Goal: Task Accomplishment & Management: Use online tool/utility

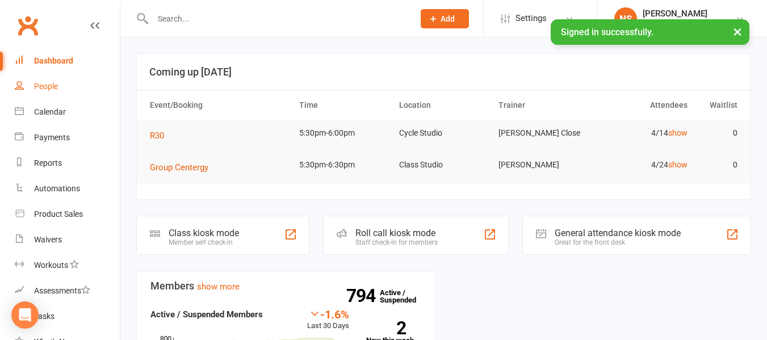
click at [55, 94] on link "People" at bounding box center [67, 87] width 105 height 26
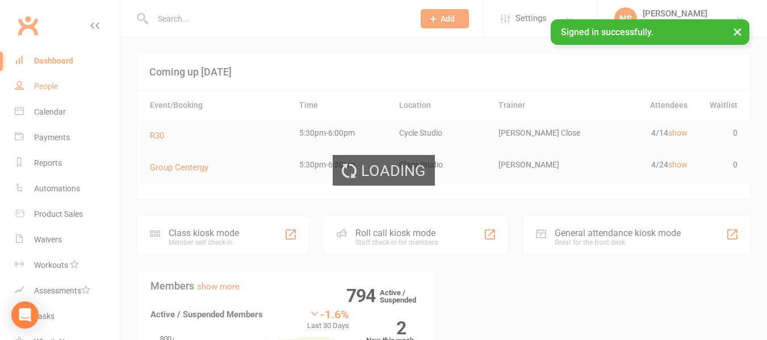
select select "100"
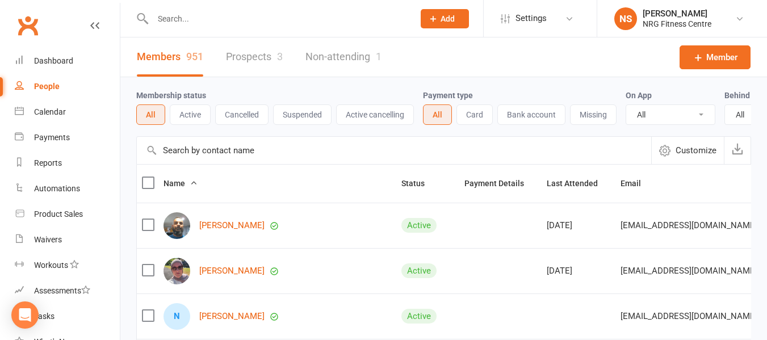
click at [233, 28] on div at bounding box center [271, 18] width 270 height 37
click at [230, 16] on input "text" at bounding box center [277, 19] width 257 height 16
paste input "[PERSON_NAME]"
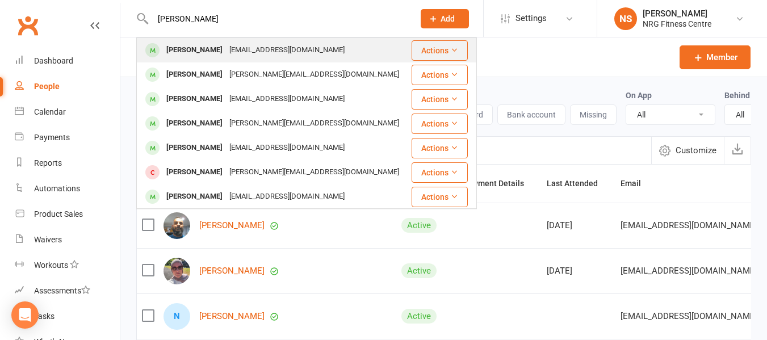
type input "[PERSON_NAME]"
click at [276, 48] on div "[EMAIL_ADDRESS][DOMAIN_NAME]" at bounding box center [287, 50] width 122 height 16
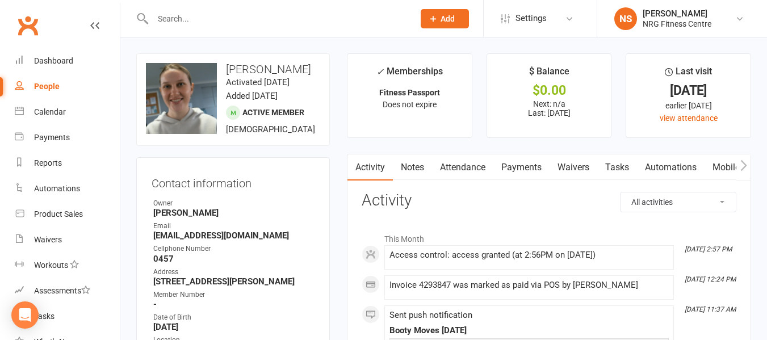
click at [69, 89] on link "People" at bounding box center [67, 87] width 105 height 26
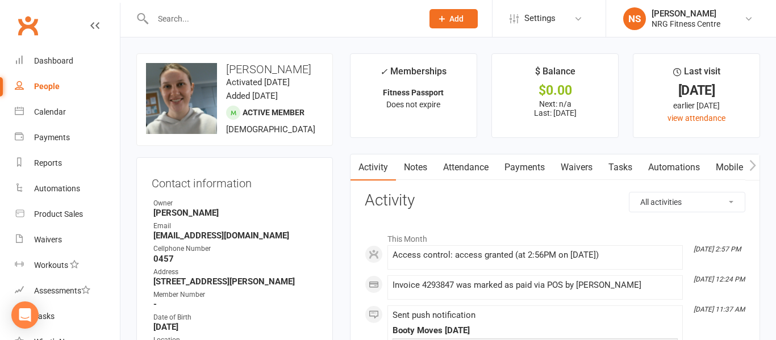
select select "100"
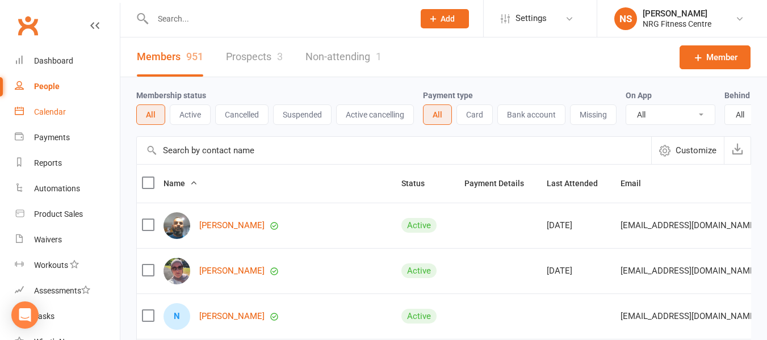
click at [60, 110] on div "Calendar" at bounding box center [50, 111] width 32 height 9
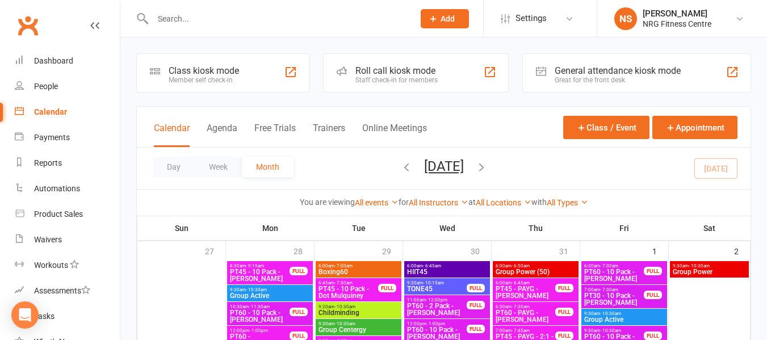
drag, startPoint x: 354, startPoint y: 155, endPoint x: 360, endPoint y: 161, distance: 8.0
click at [354, 155] on div "Day Week Month [DATE] [DATE] Sun Mon Tue Wed Thu Fri Sat 27 28 29 30 31 01 02 0…" at bounding box center [444, 168] width 614 height 41
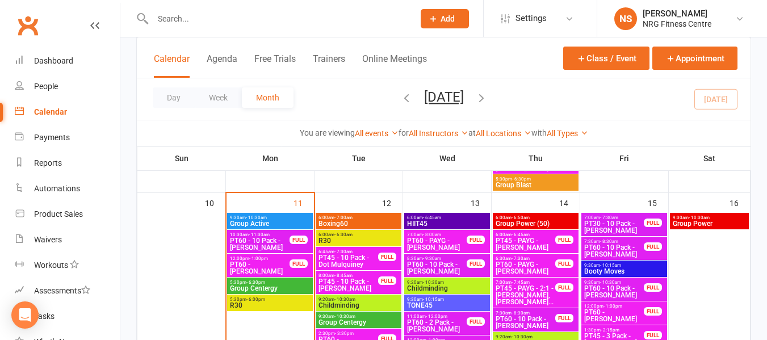
scroll to position [739, 0]
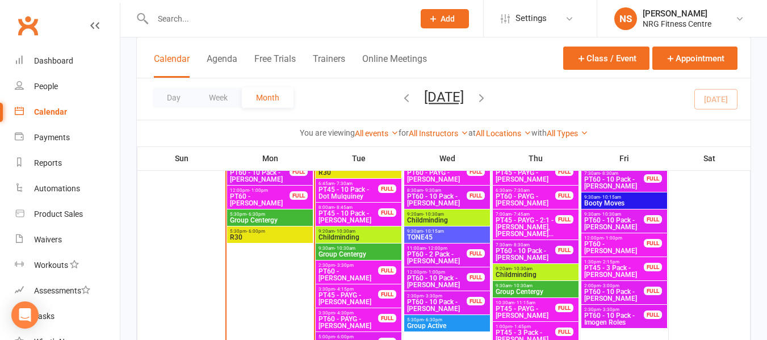
click at [281, 217] on span "Group Centergy" at bounding box center [270, 220] width 81 height 7
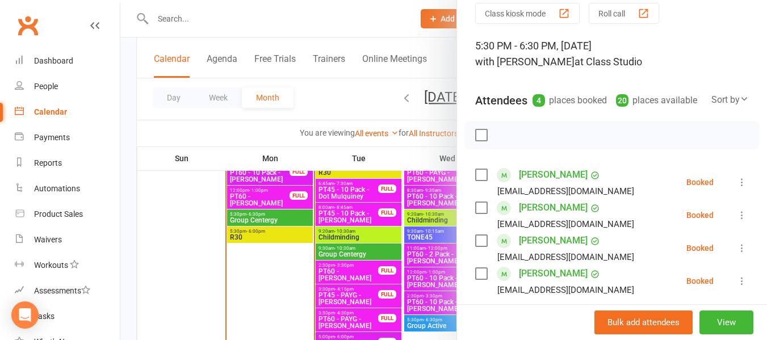
scroll to position [114, 0]
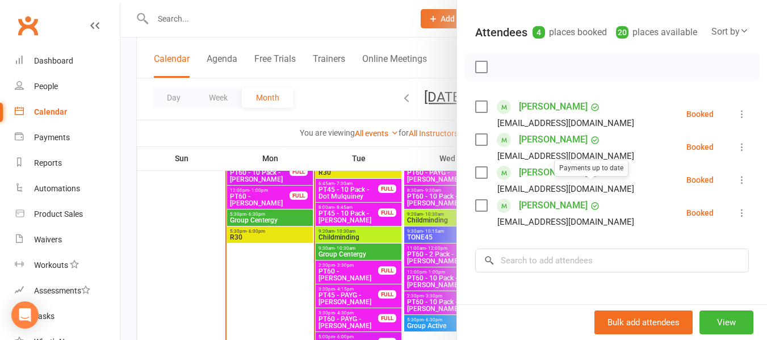
click at [302, 113] on div at bounding box center [443, 170] width 647 height 340
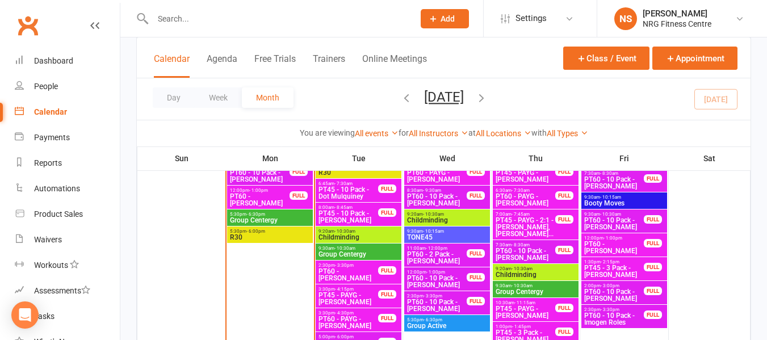
click at [285, 236] on span "R30" at bounding box center [270, 237] width 81 height 7
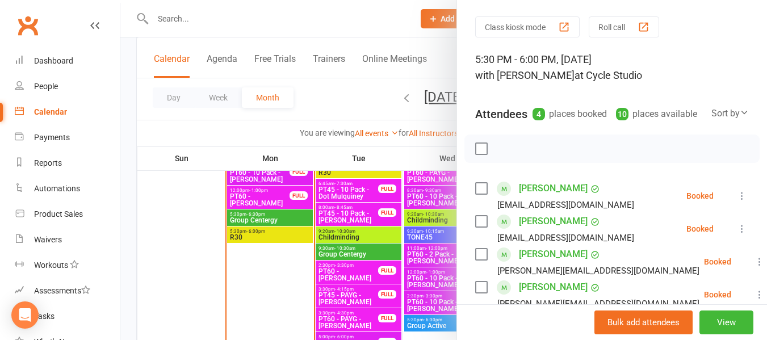
scroll to position [57, 0]
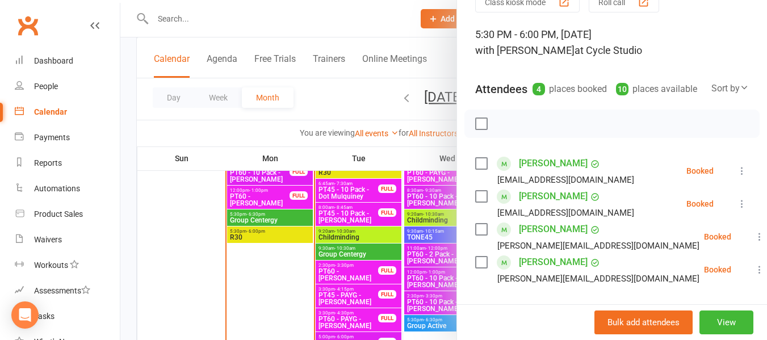
click at [344, 101] on div at bounding box center [443, 170] width 647 height 340
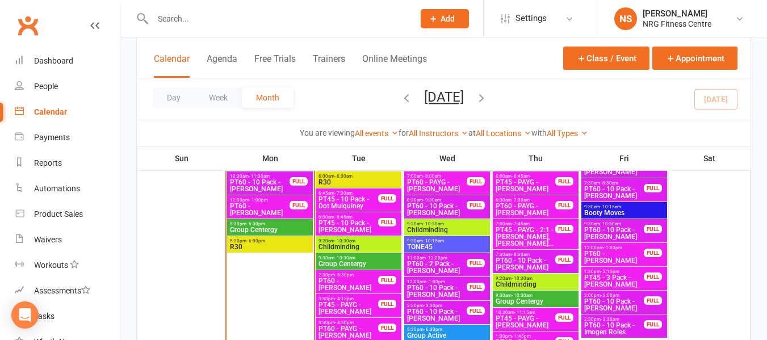
scroll to position [739, 0]
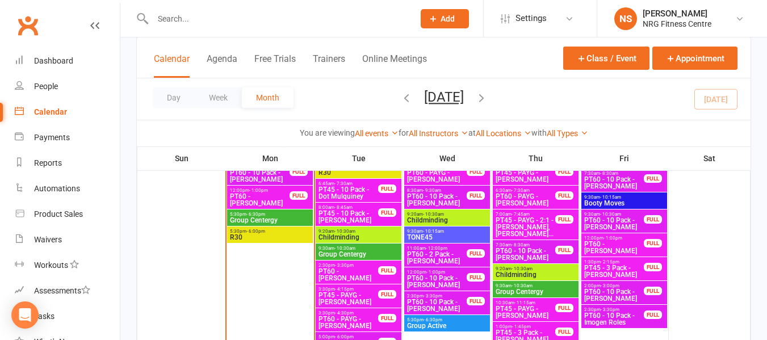
click at [364, 254] on span "Group Centergy" at bounding box center [358, 254] width 81 height 7
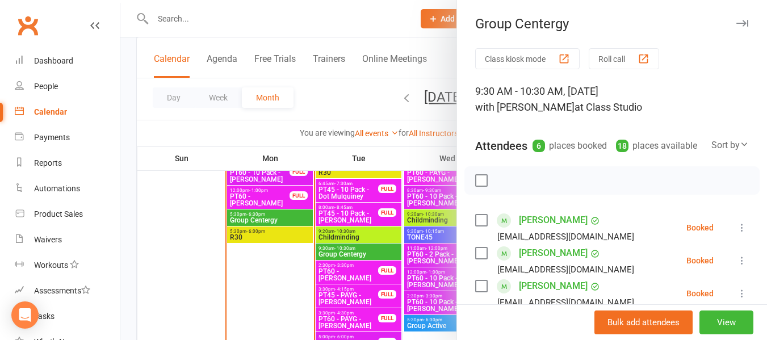
click at [345, 94] on div at bounding box center [443, 170] width 647 height 340
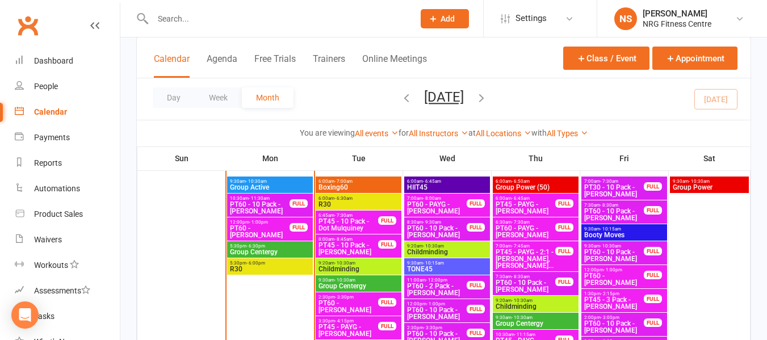
scroll to position [682, 0]
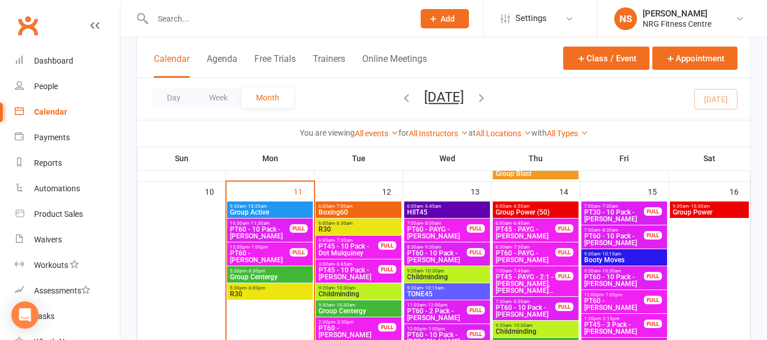
click at [341, 207] on span "- 7:00am" at bounding box center [344, 206] width 18 height 5
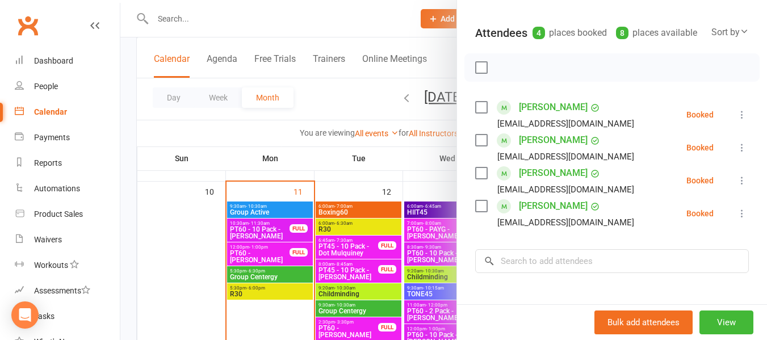
scroll to position [114, 0]
click at [232, 131] on div at bounding box center [443, 170] width 647 height 340
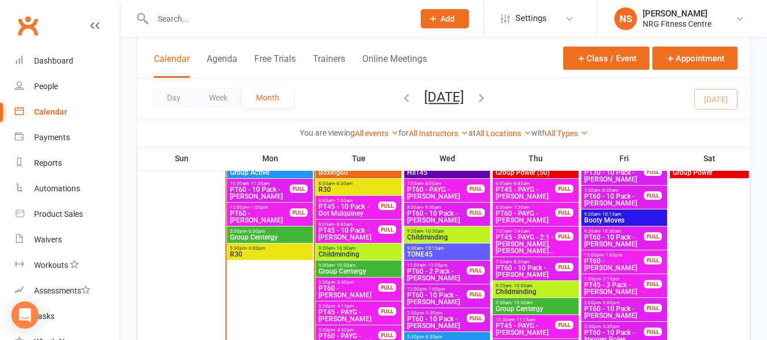
scroll to position [739, 0]
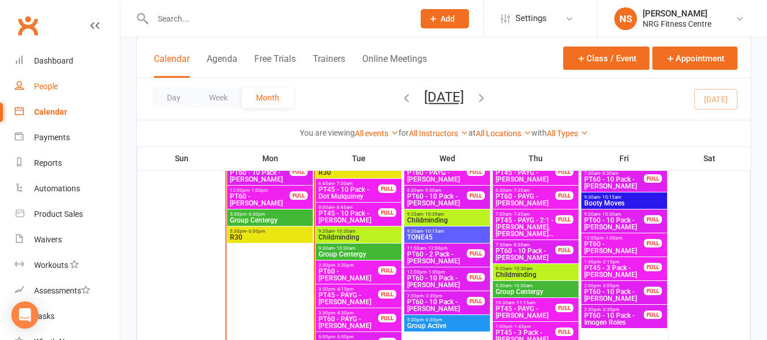
click at [29, 82] on link "People" at bounding box center [67, 87] width 105 height 26
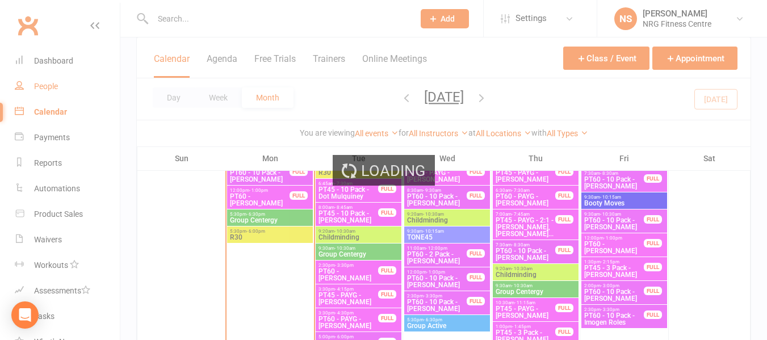
select select "100"
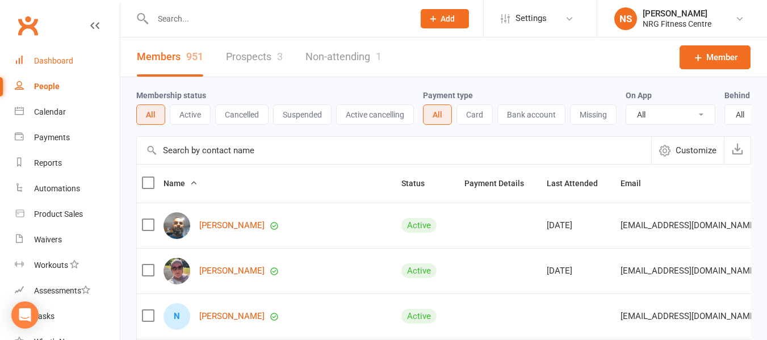
click at [73, 71] on link "Dashboard" at bounding box center [67, 61] width 105 height 26
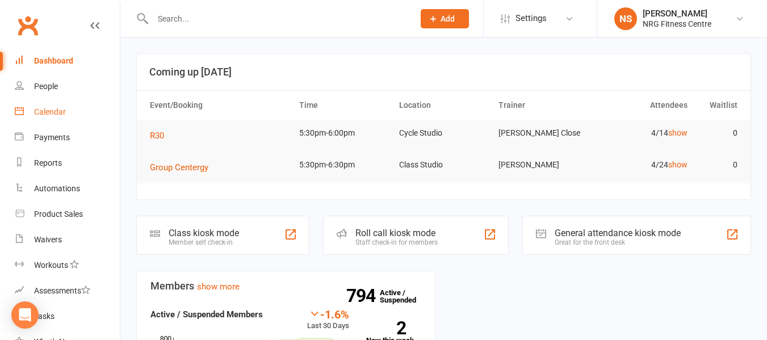
click at [68, 113] on link "Calendar" at bounding box center [67, 112] width 105 height 26
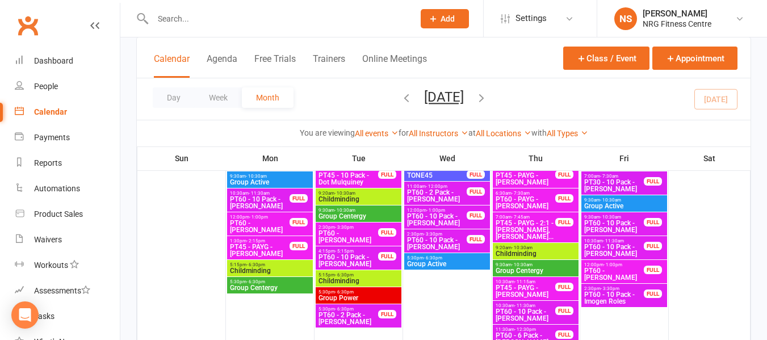
scroll to position [57, 0]
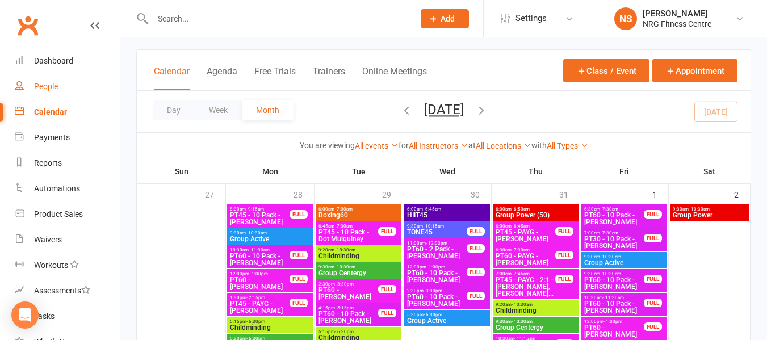
click at [45, 95] on link "People" at bounding box center [67, 87] width 105 height 26
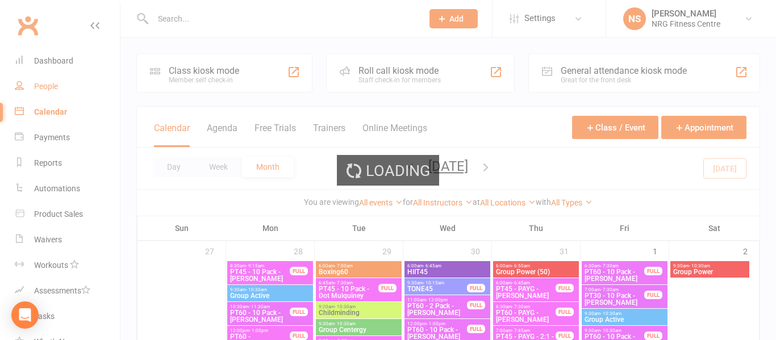
select select "100"
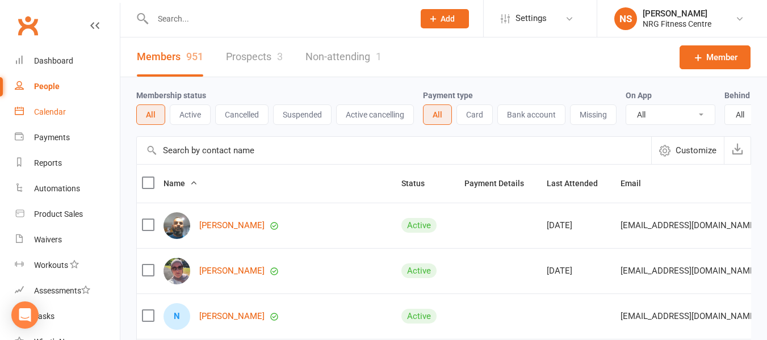
click at [54, 113] on div "Calendar" at bounding box center [50, 111] width 32 height 9
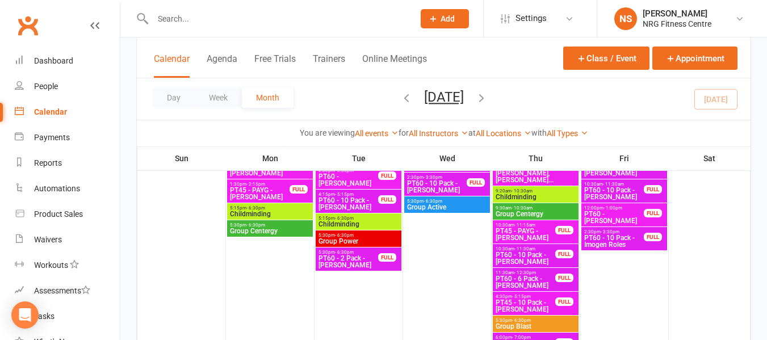
scroll to position [114, 0]
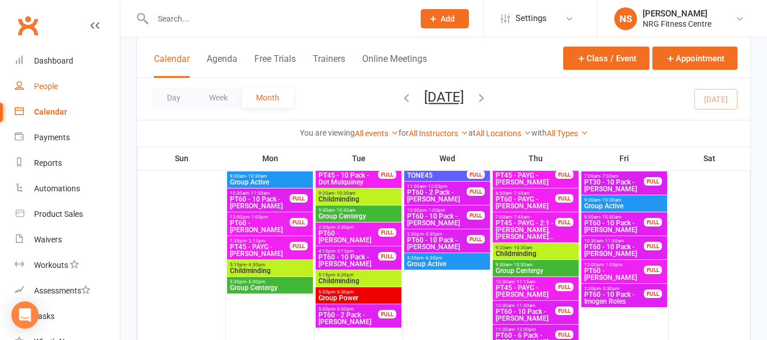
click at [57, 91] on link "People" at bounding box center [67, 87] width 105 height 26
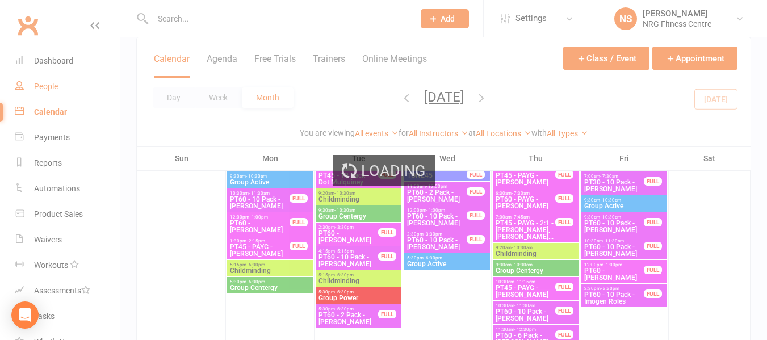
select select "100"
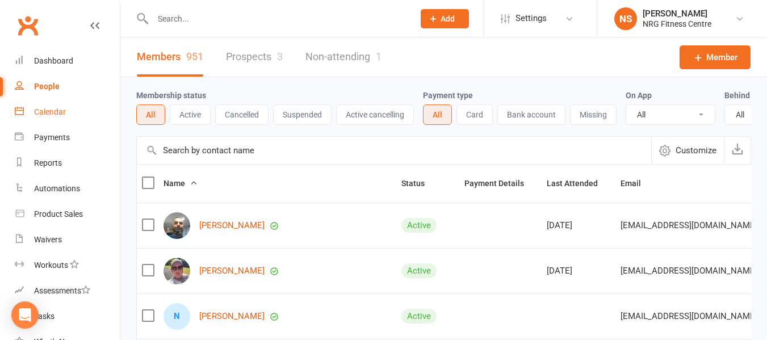
click at [57, 107] on div "Calendar" at bounding box center [50, 111] width 32 height 9
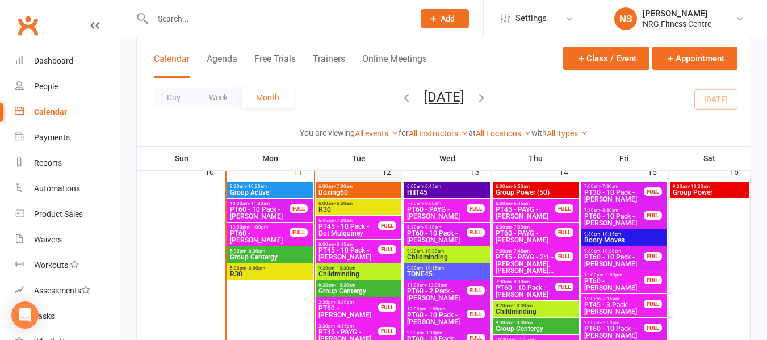
scroll to position [682, 0]
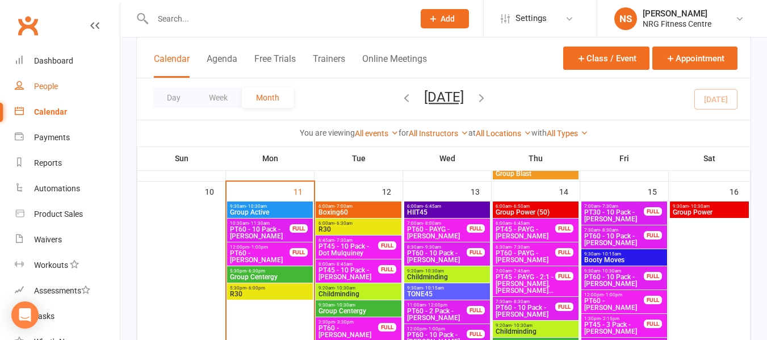
click at [59, 82] on link "People" at bounding box center [67, 87] width 105 height 26
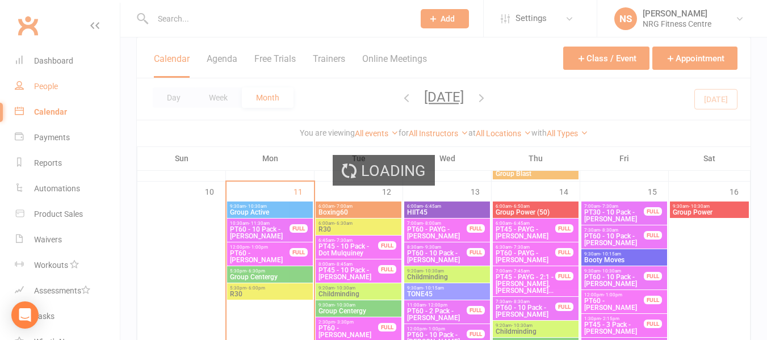
select select "100"
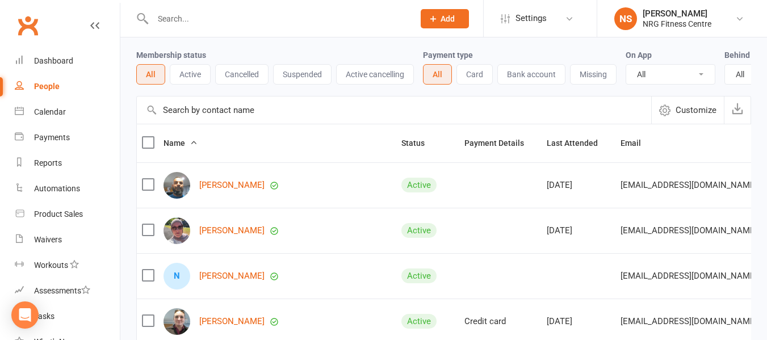
scroll to position [57, 0]
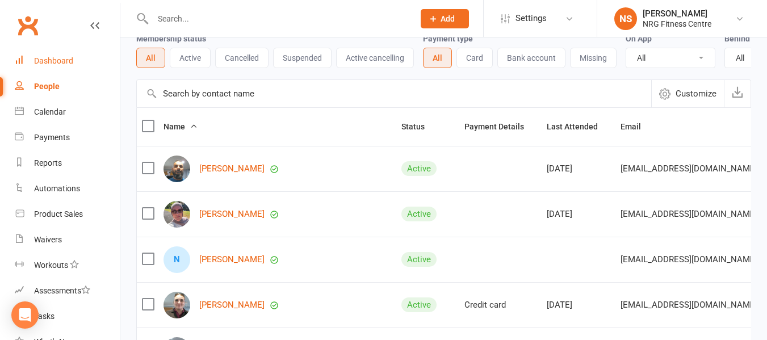
click at [65, 66] on link "Dashboard" at bounding box center [67, 61] width 105 height 26
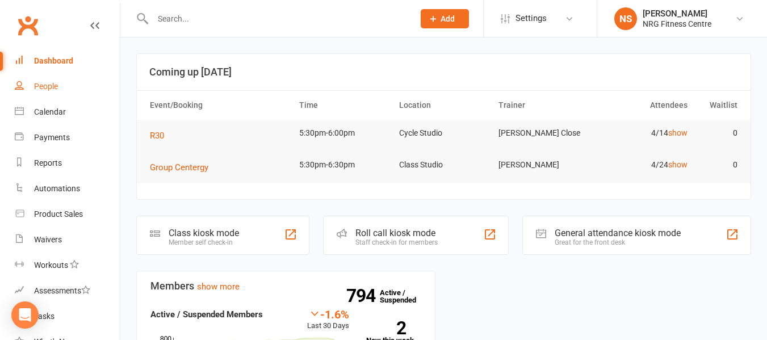
click at [62, 98] on link "People" at bounding box center [67, 87] width 105 height 26
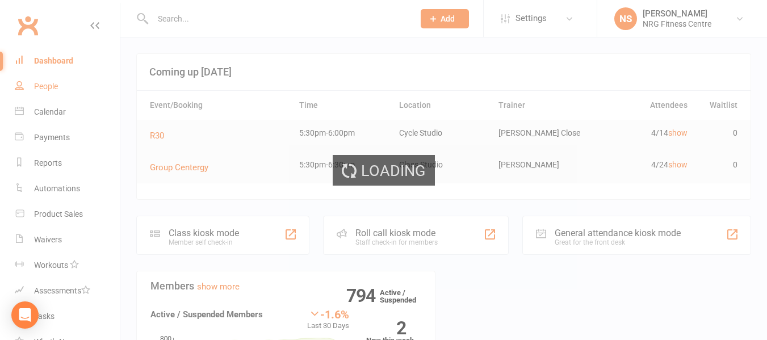
select select "100"
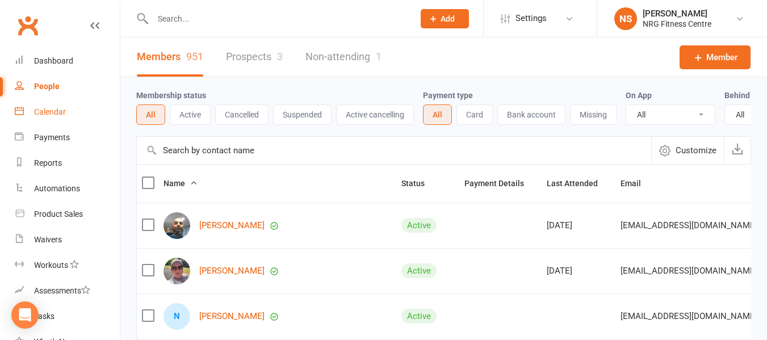
click at [66, 114] on link "Calendar" at bounding box center [67, 112] width 105 height 26
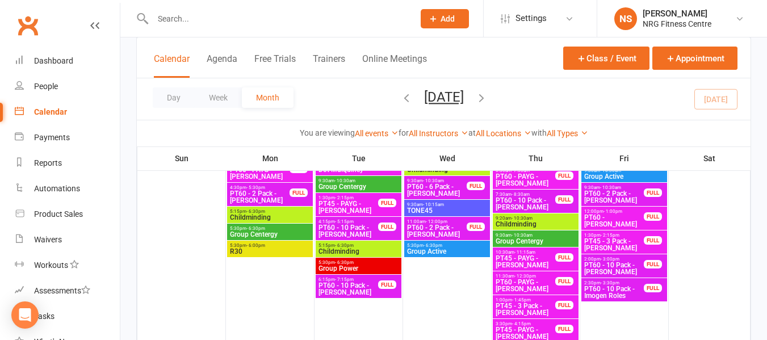
scroll to position [454, 0]
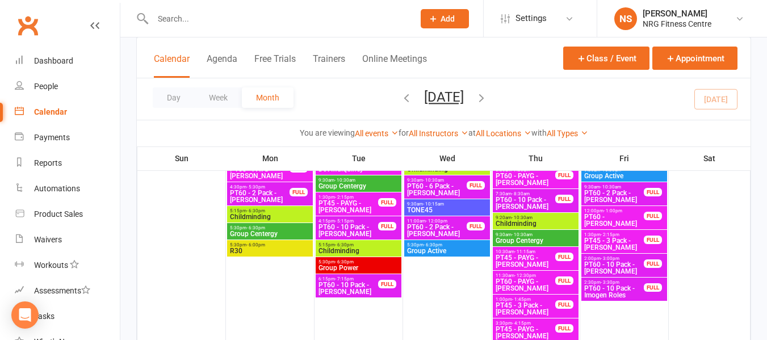
click at [543, 103] on div "Day Week Month [DATE] [DATE] Sun Mon Tue Wed Thu Fri Sat 27 28 29 30 31 01 02 0…" at bounding box center [444, 98] width 614 height 41
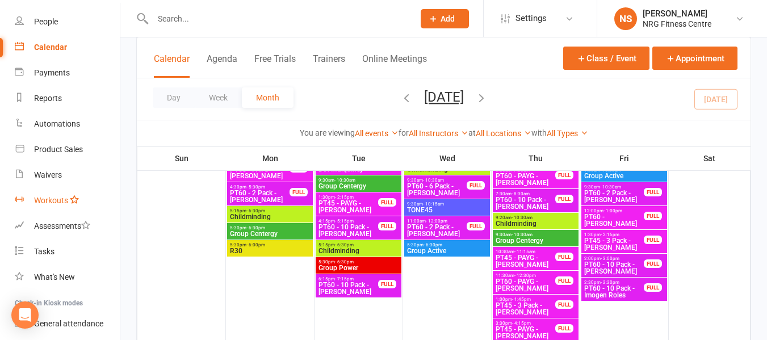
scroll to position [155, 0]
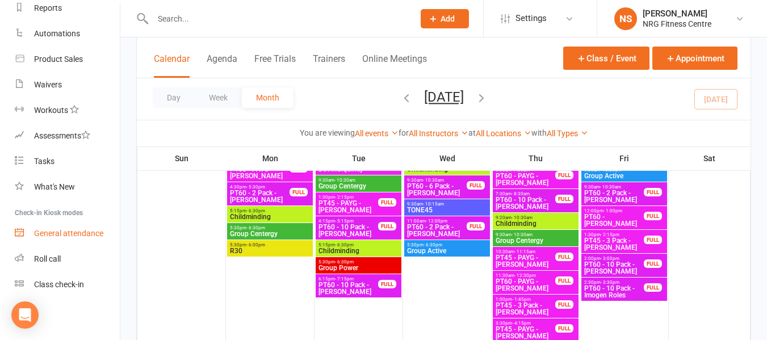
click at [72, 226] on link "General attendance" at bounding box center [67, 234] width 105 height 26
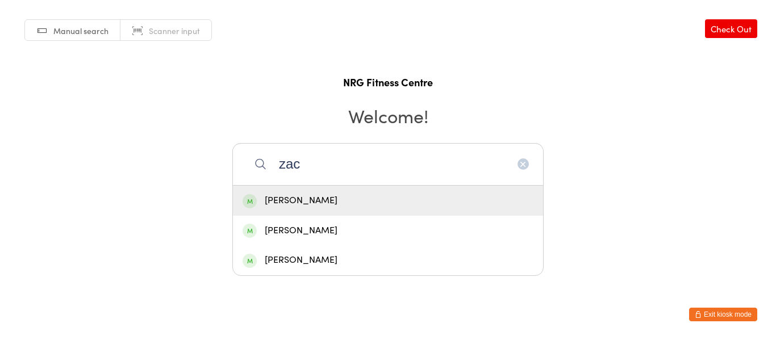
type input "zac"
click at [318, 195] on div "[PERSON_NAME]" at bounding box center [388, 200] width 291 height 15
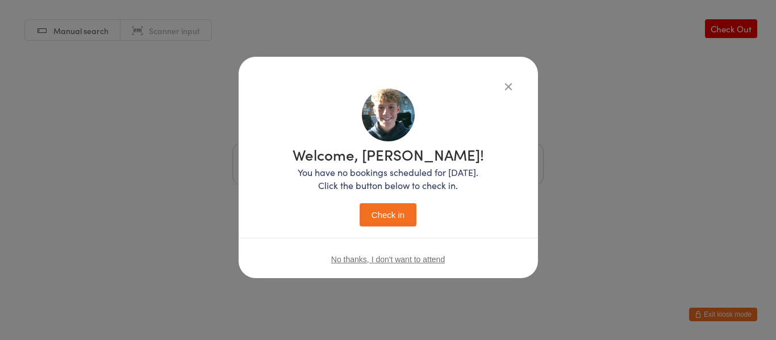
click at [413, 176] on div "Welcome, Zack! You have no bookings scheduled for today. Click the button below…" at bounding box center [388, 185] width 254 height 192
click at [407, 167] on p "You have no bookings scheduled for today. Click the button below to check in." at bounding box center [388, 179] width 191 height 26
click at [411, 219] on button "Check in" at bounding box center [388, 214] width 57 height 23
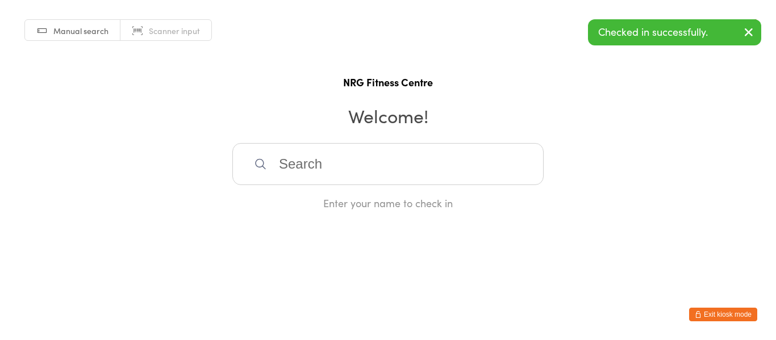
click at [725, 312] on button "Exit kiosk mode" at bounding box center [723, 315] width 68 height 14
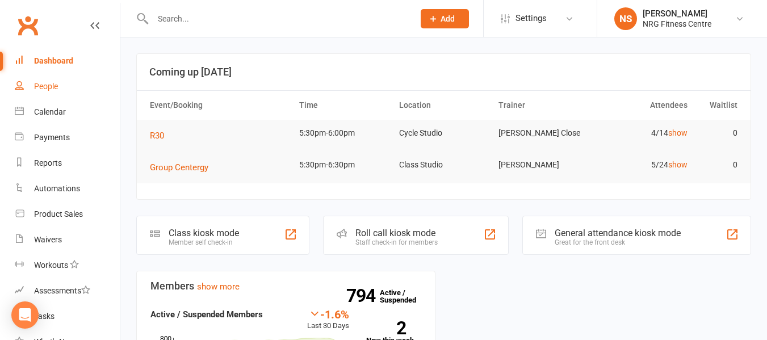
click at [47, 90] on div "People" at bounding box center [46, 86] width 24 height 9
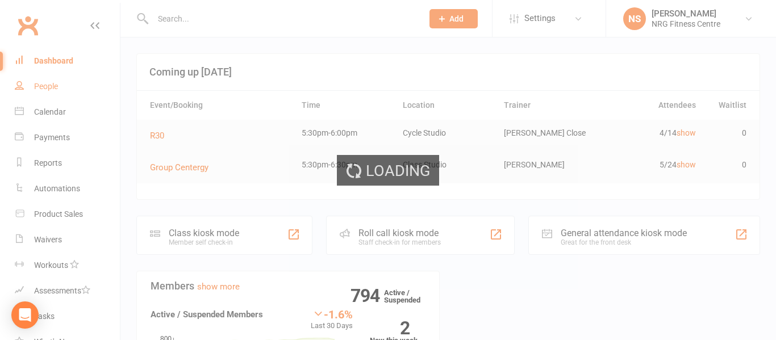
select select "100"
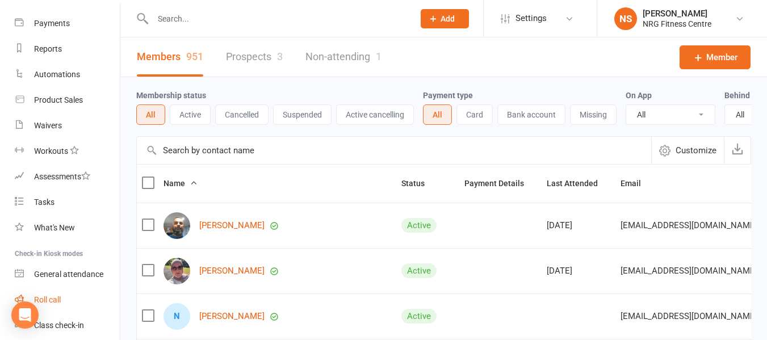
scroll to position [155, 0]
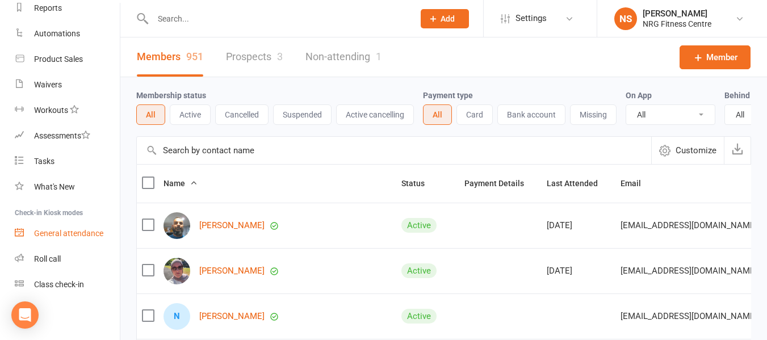
click at [64, 240] on link "General attendance" at bounding box center [67, 234] width 105 height 26
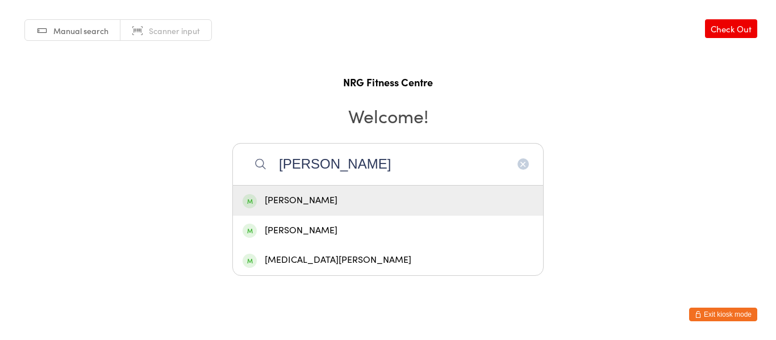
type input "[PERSON_NAME]"
click at [332, 199] on div "Nicole SHIPTON" at bounding box center [388, 200] width 291 height 15
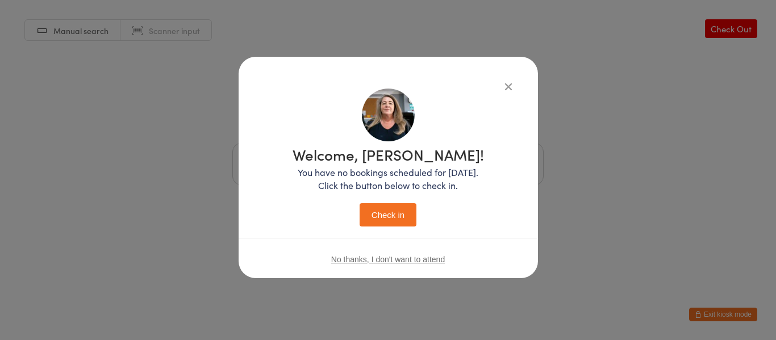
click at [511, 86] on icon "button" at bounding box center [508, 86] width 12 height 12
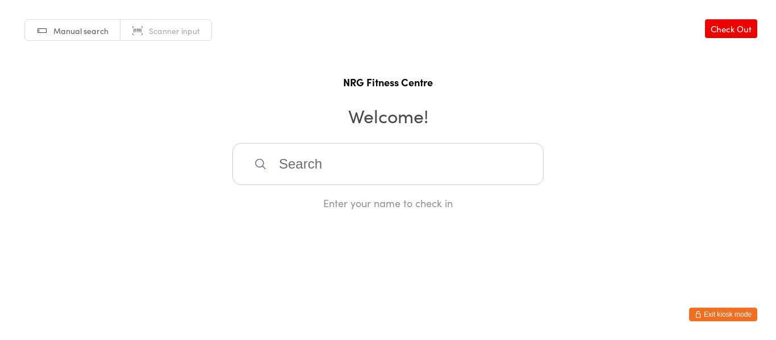
click at [411, 161] on input "search" at bounding box center [387, 164] width 311 height 42
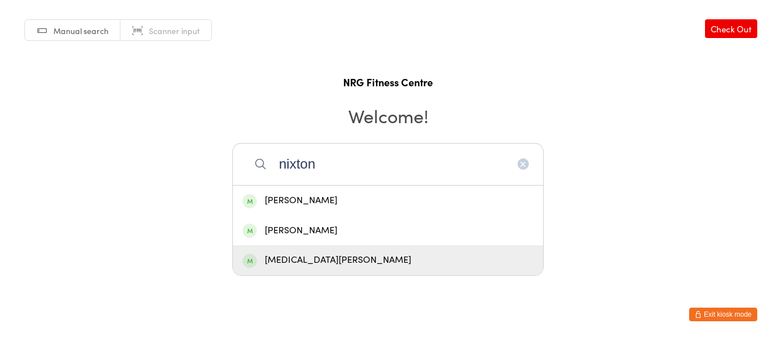
click at [328, 168] on input "nixton" at bounding box center [387, 164] width 311 height 42
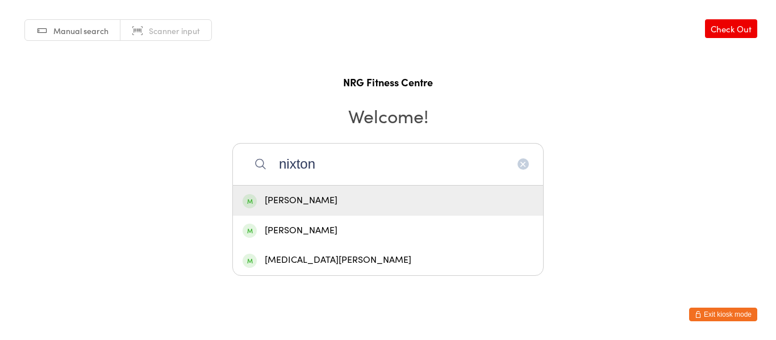
type input "nixton"
click at [518, 165] on button "button" at bounding box center [523, 163] width 11 height 11
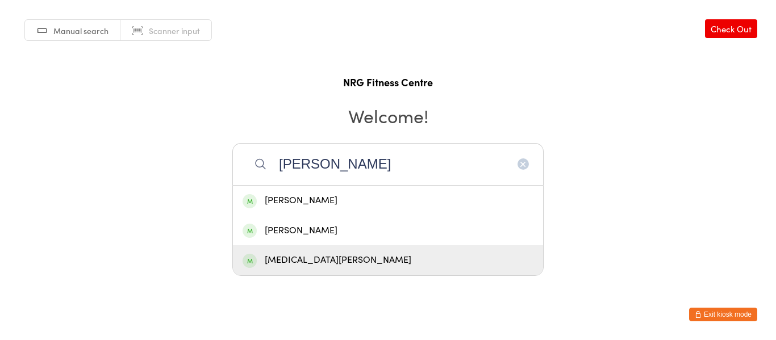
type input "Nixton"
click at [152, 284] on html "You have now entered Kiosk Mode. Members will be able to check themselves in us…" at bounding box center [388, 170] width 776 height 340
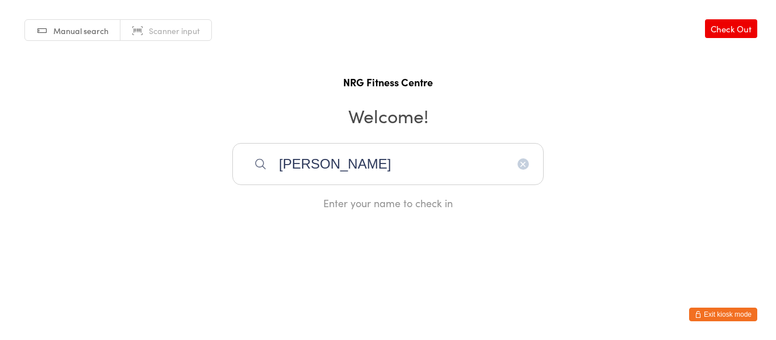
click at [748, 318] on button "Exit kiosk mode" at bounding box center [723, 315] width 68 height 14
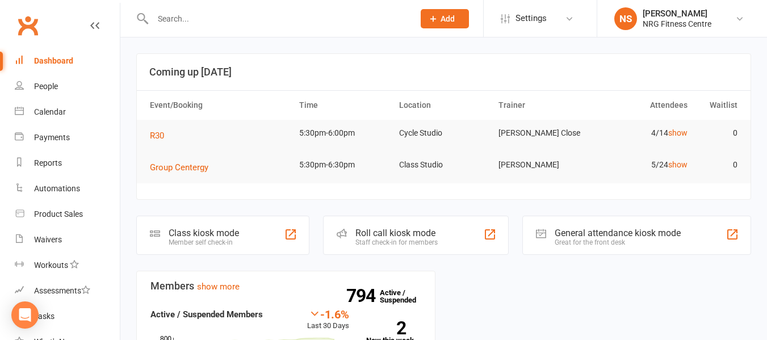
click at [232, 26] on input "text" at bounding box center [277, 19] width 257 height 16
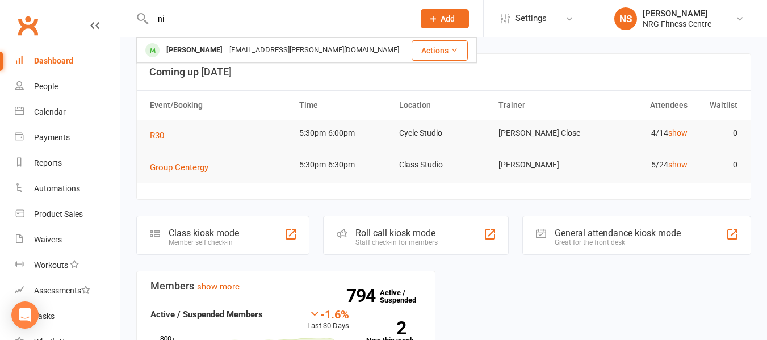
type input "n"
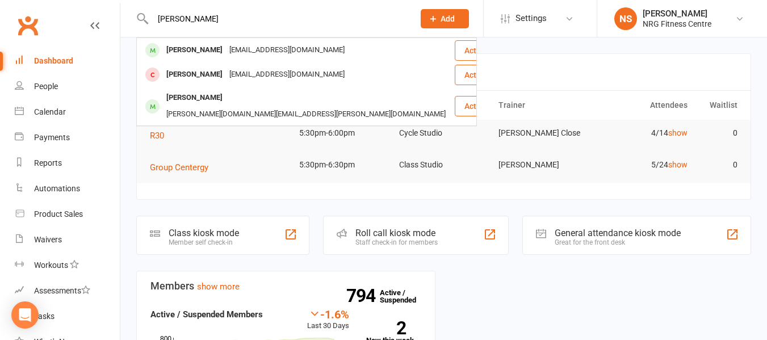
type input "[PERSON_NAME]"
click at [55, 56] on div "Dashboard" at bounding box center [53, 60] width 39 height 9
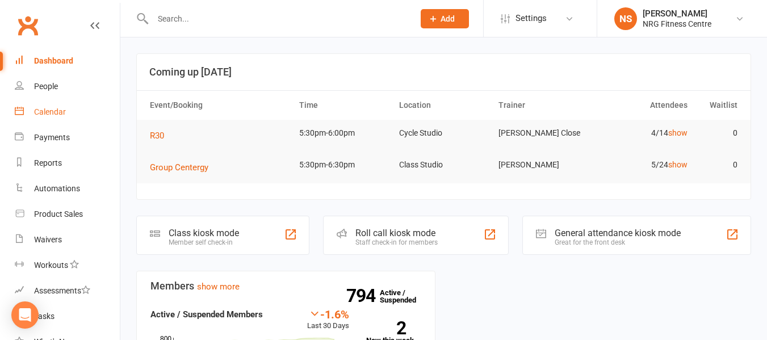
click at [60, 111] on div "Calendar" at bounding box center [50, 111] width 32 height 9
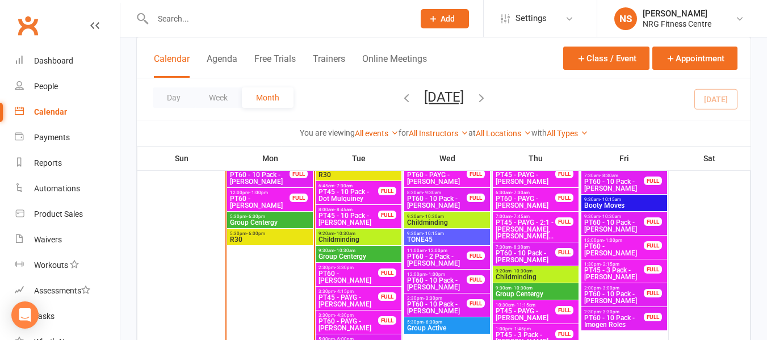
scroll to position [682, 0]
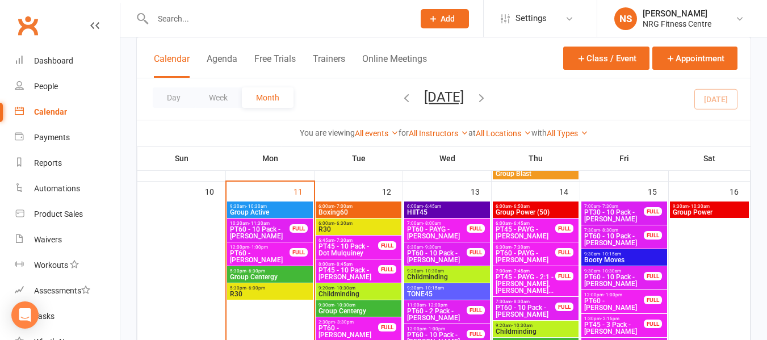
click at [266, 270] on span "5:30pm - 6:30pm" at bounding box center [270, 271] width 81 height 5
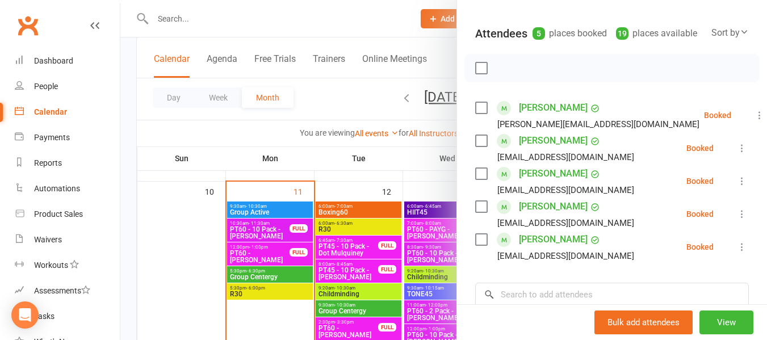
scroll to position [114, 0]
click at [244, 137] on div at bounding box center [443, 170] width 647 height 340
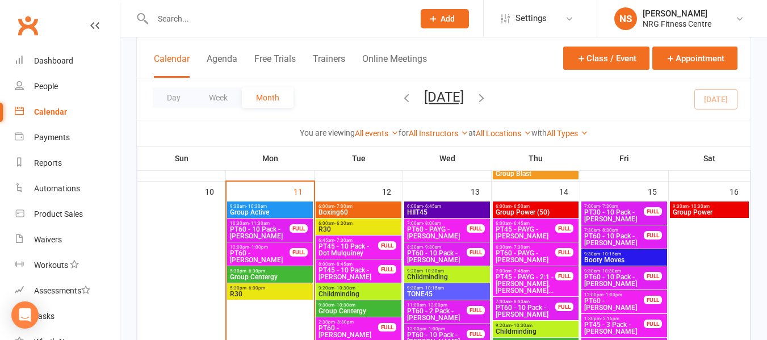
click at [358, 214] on span "Boxing60" at bounding box center [358, 212] width 81 height 7
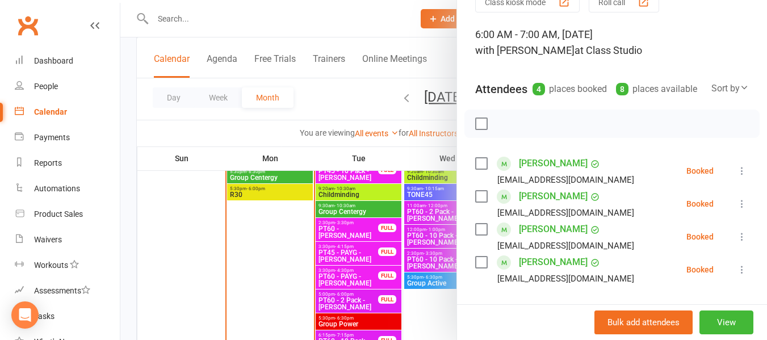
scroll to position [795, 0]
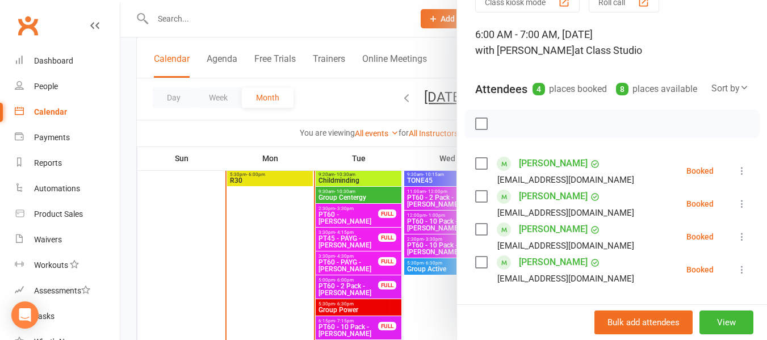
click at [251, 134] on div at bounding box center [443, 170] width 647 height 340
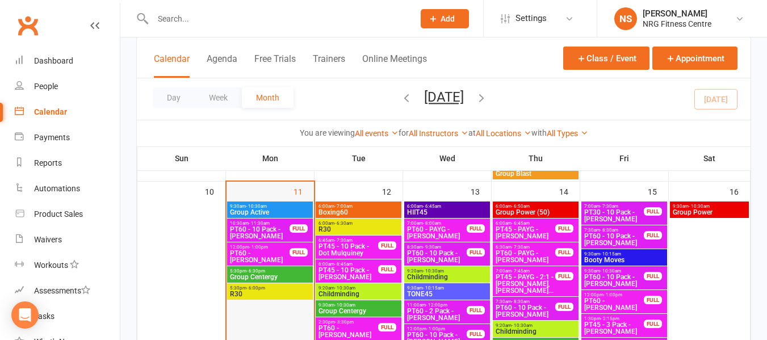
scroll to position [739, 0]
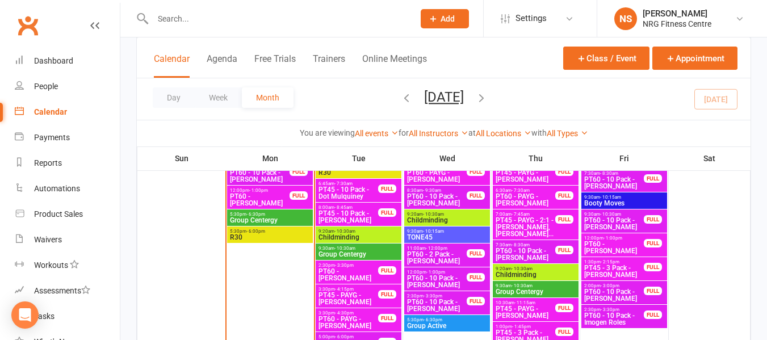
click at [622, 205] on span "Booty Moves" at bounding box center [624, 203] width 81 height 7
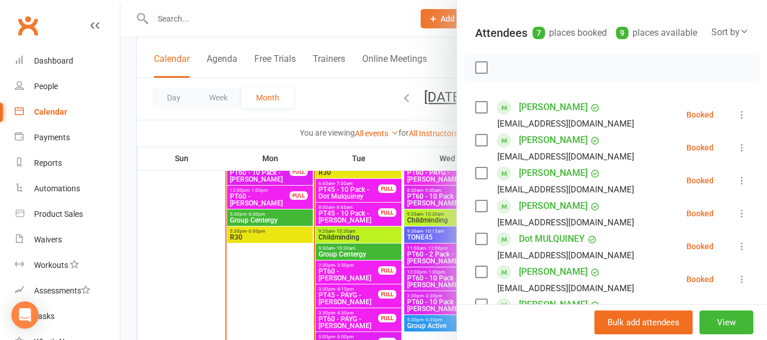
scroll to position [114, 0]
click at [337, 93] on div at bounding box center [443, 170] width 647 height 340
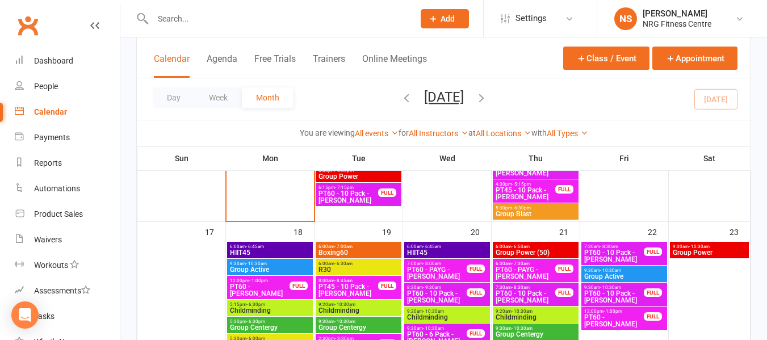
scroll to position [909, 0]
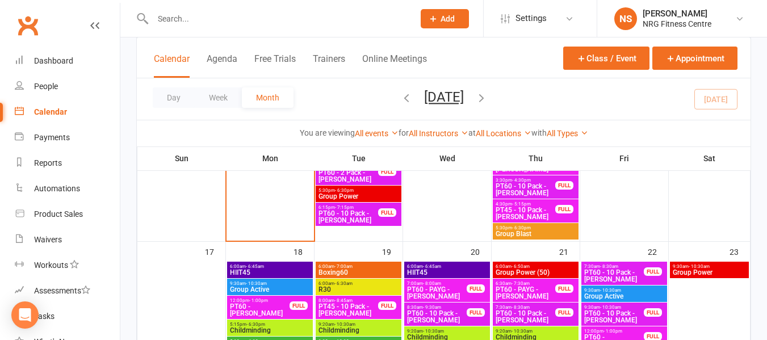
click at [372, 268] on span "6:00am - 7:00am" at bounding box center [358, 266] width 81 height 5
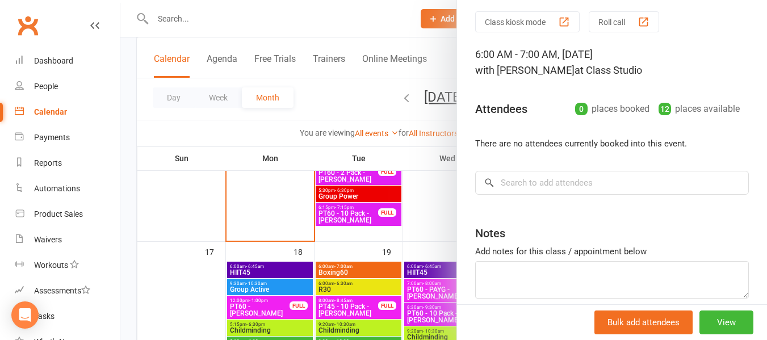
scroll to position [57, 0]
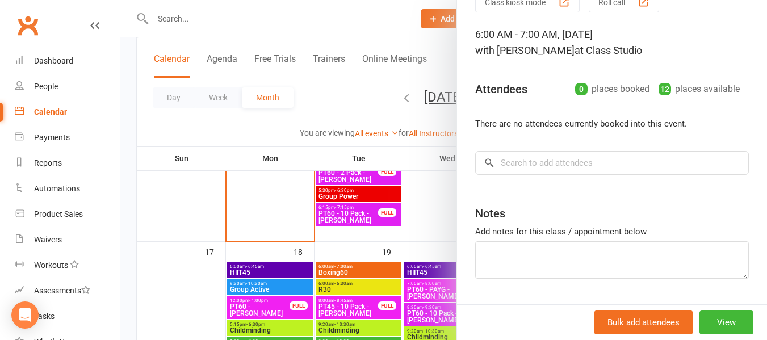
click at [349, 109] on div at bounding box center [443, 170] width 647 height 340
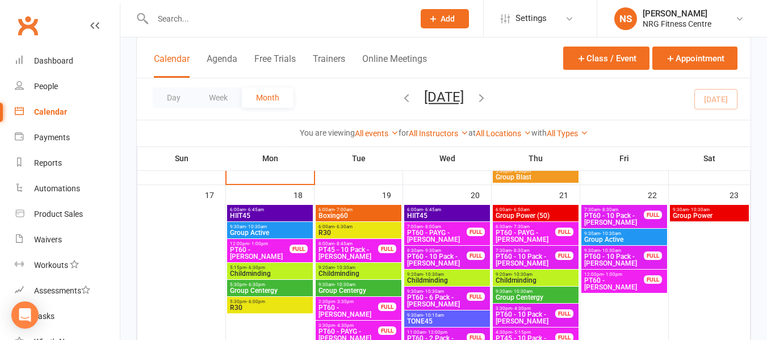
scroll to position [1023, 0]
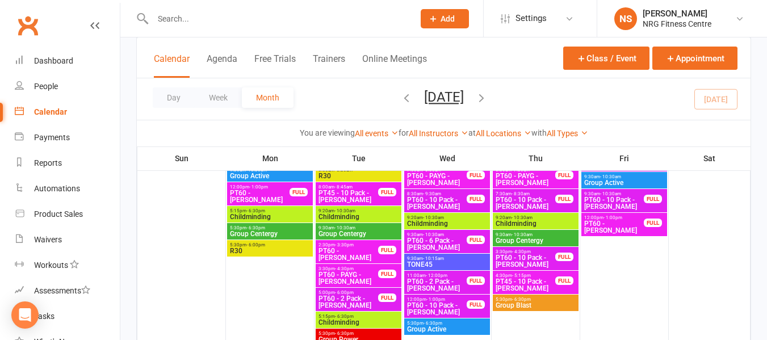
click at [283, 214] on span "Childminding" at bounding box center [270, 217] width 81 height 7
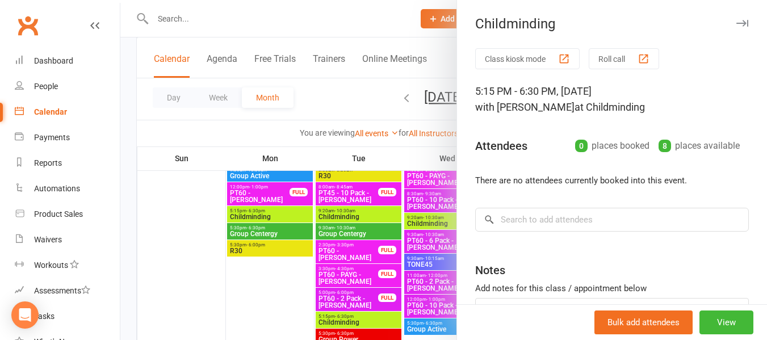
click at [327, 120] on div at bounding box center [443, 170] width 647 height 340
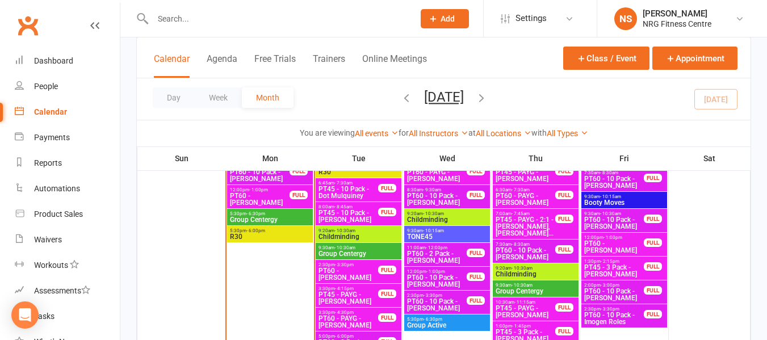
scroll to position [739, 0]
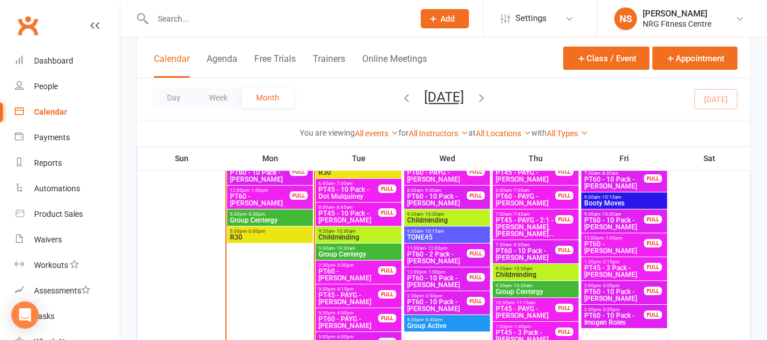
click at [354, 232] on span "- 10:30am" at bounding box center [345, 231] width 21 height 5
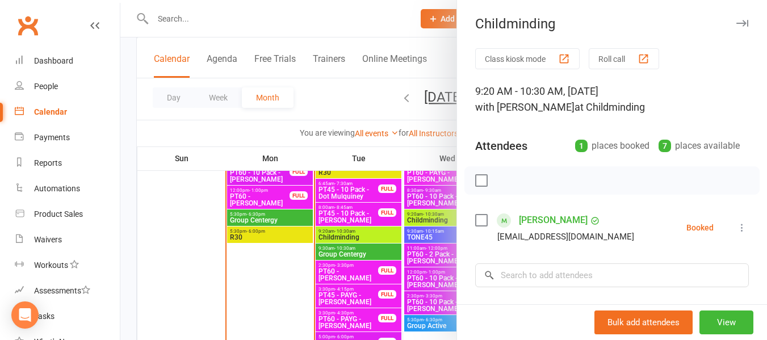
click at [256, 126] on div at bounding box center [443, 170] width 647 height 340
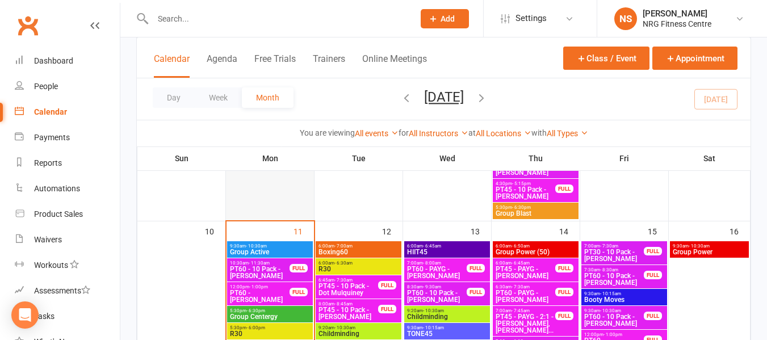
scroll to position [648, 0]
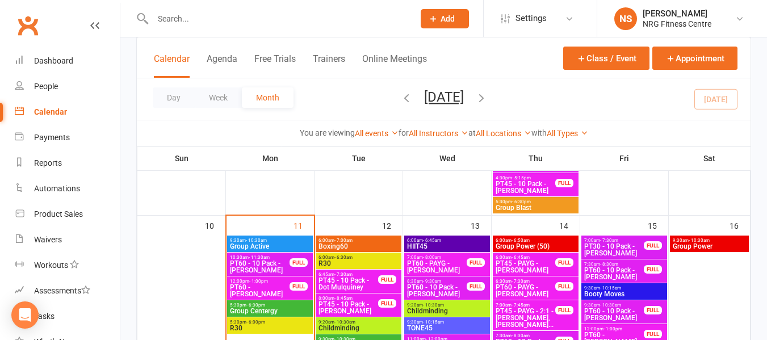
click at [341, 250] on span "Boxing60" at bounding box center [358, 246] width 81 height 7
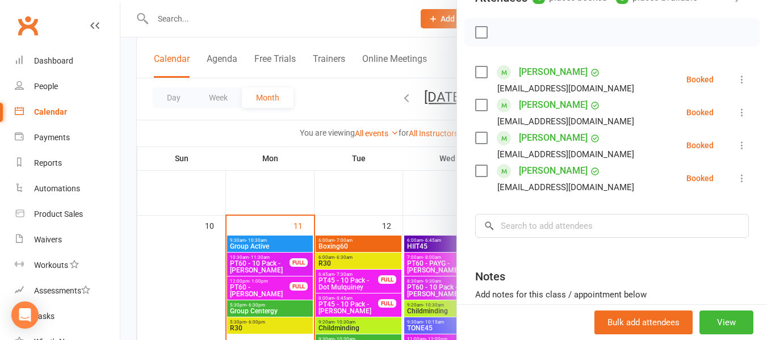
scroll to position [227, 0]
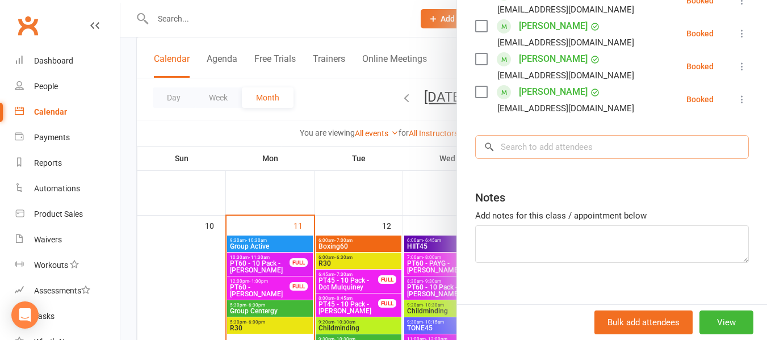
click at [568, 159] on input "search" at bounding box center [612, 147] width 274 height 24
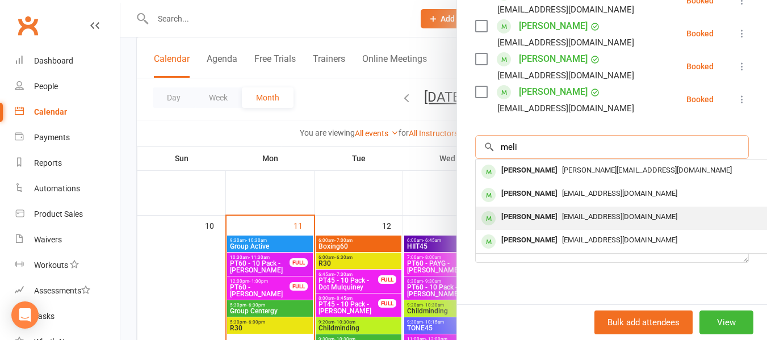
type input "meli"
click at [543, 226] on div "Melissa Wells" at bounding box center [529, 217] width 65 height 16
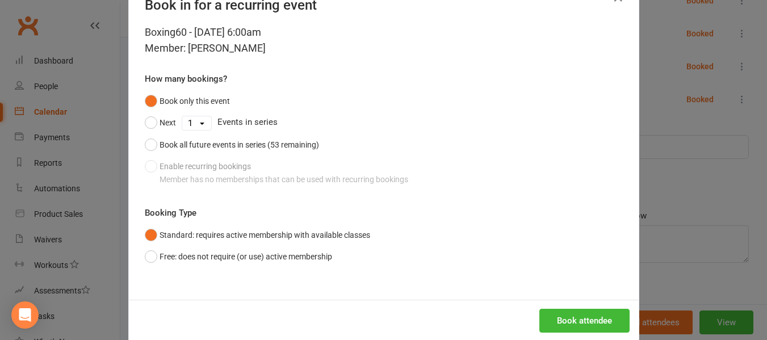
scroll to position [56, 0]
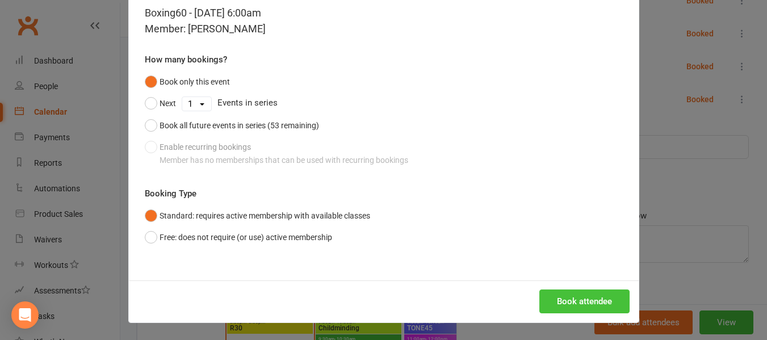
click at [561, 301] on button "Book attendee" at bounding box center [585, 302] width 90 height 24
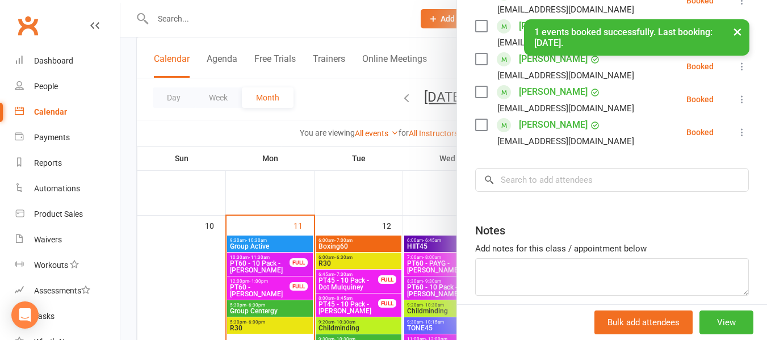
click at [344, 94] on div at bounding box center [443, 170] width 647 height 340
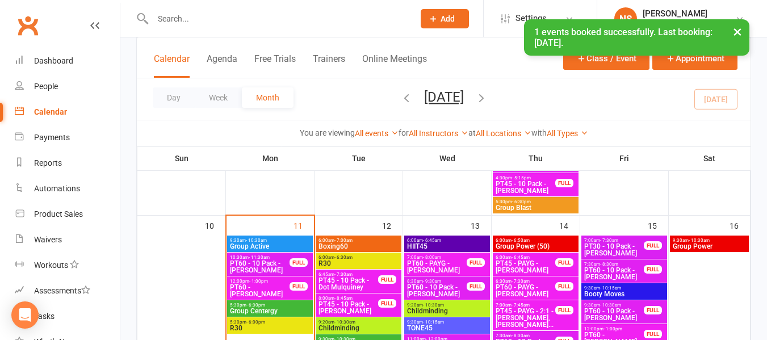
click at [348, 247] on span "Boxing60" at bounding box center [358, 246] width 81 height 7
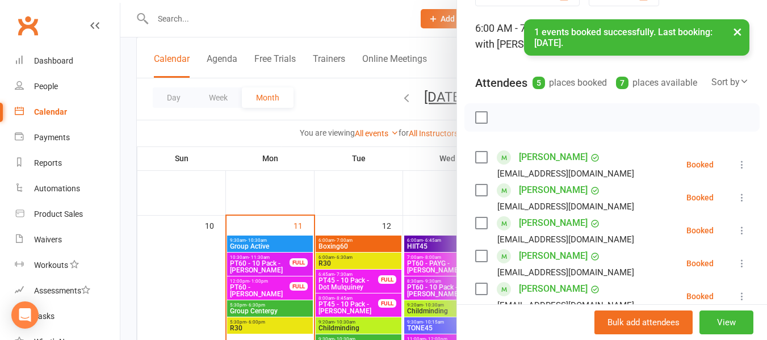
scroll to position [170, 0]
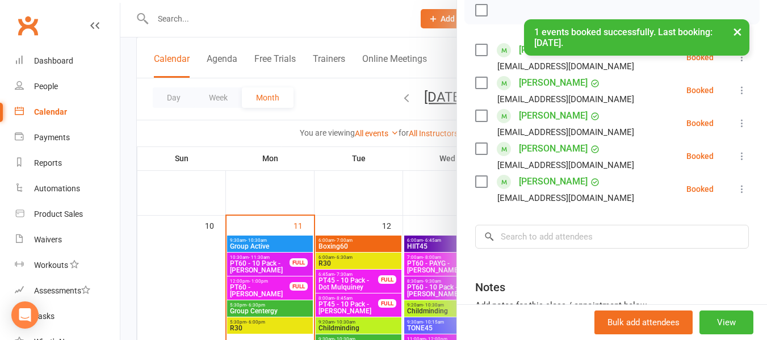
click at [314, 86] on div at bounding box center [443, 170] width 647 height 340
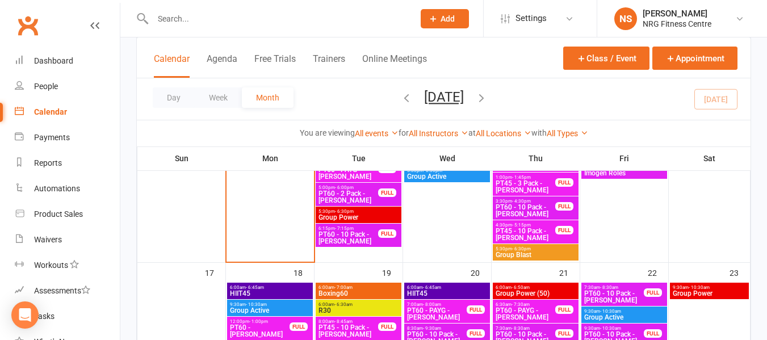
scroll to position [893, 0]
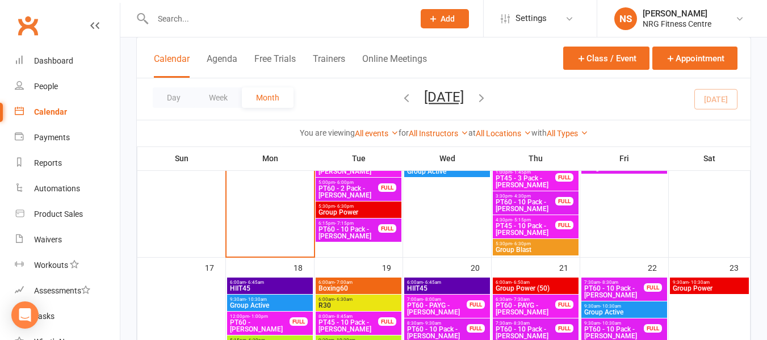
click at [220, 9] on div at bounding box center [271, 18] width 270 height 37
click at [219, 15] on input "text" at bounding box center [277, 19] width 257 height 16
paste input "[PERSON_NAME]"
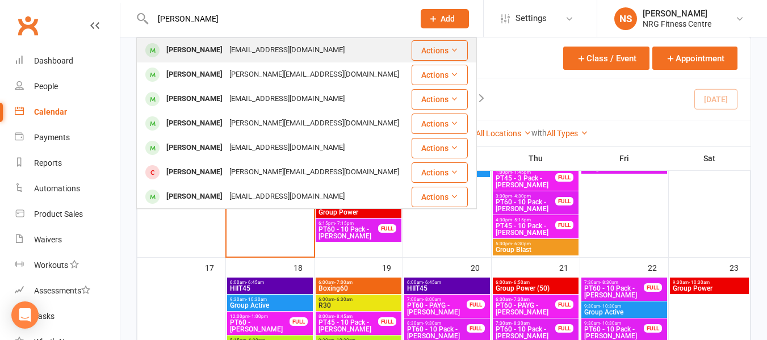
type input "[PERSON_NAME]"
click at [236, 47] on div "[EMAIL_ADDRESS][DOMAIN_NAME]" at bounding box center [287, 50] width 122 height 16
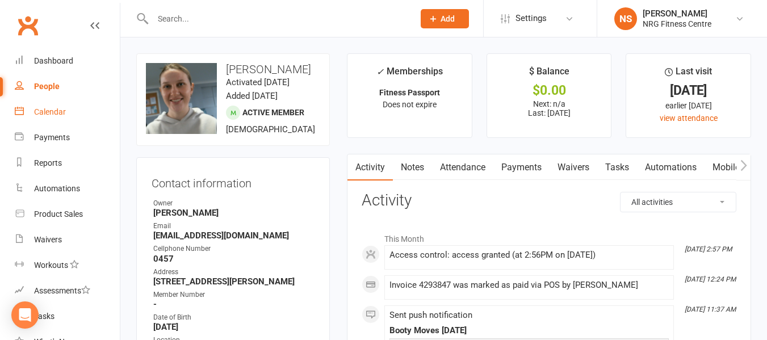
click at [53, 112] on div "Calendar" at bounding box center [50, 111] width 32 height 9
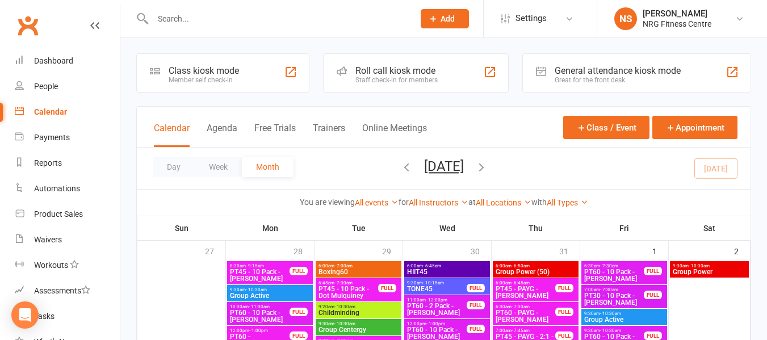
click at [181, 24] on input "text" at bounding box center [277, 19] width 257 height 16
paste input "Grace_STONEY"
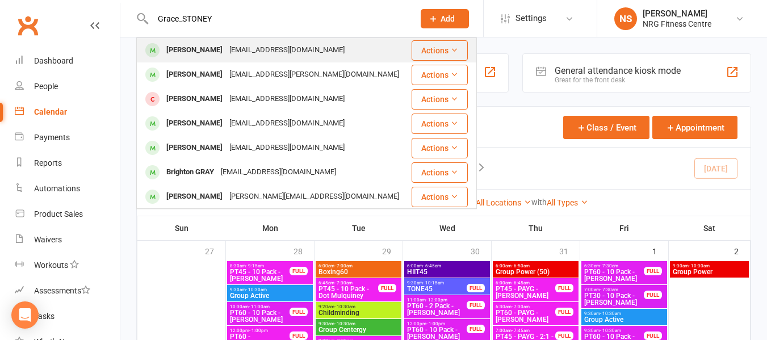
type input "Grace_STONEY"
click at [226, 45] on div "gracestoney111@gmail.com" at bounding box center [287, 50] width 122 height 16
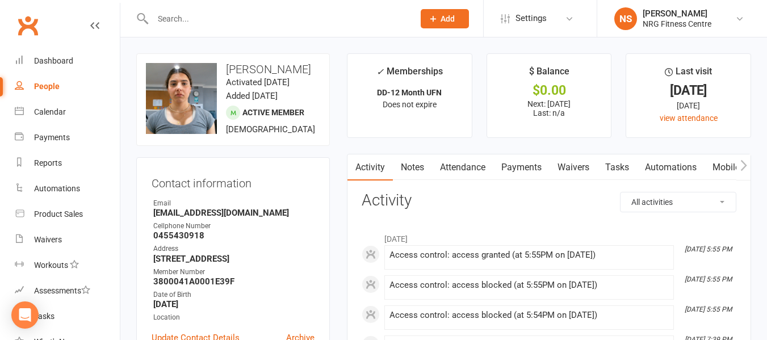
scroll to position [57, 0]
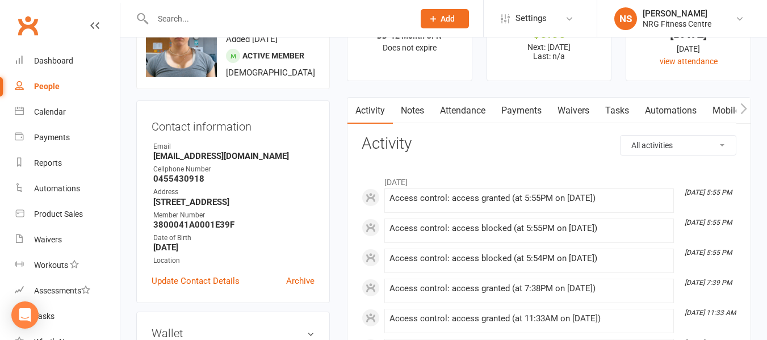
click at [463, 114] on link "Attendance" at bounding box center [462, 111] width 61 height 26
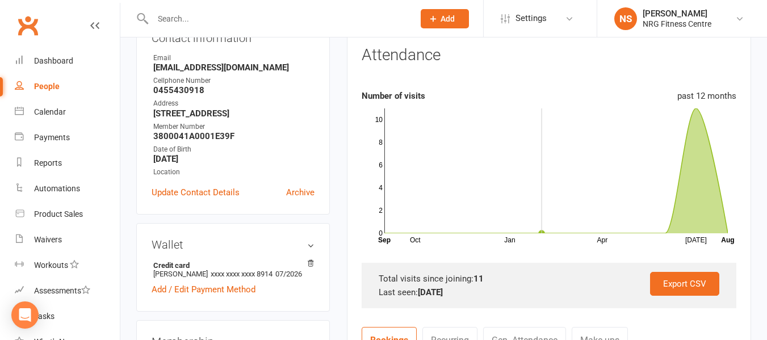
scroll to position [170, 0]
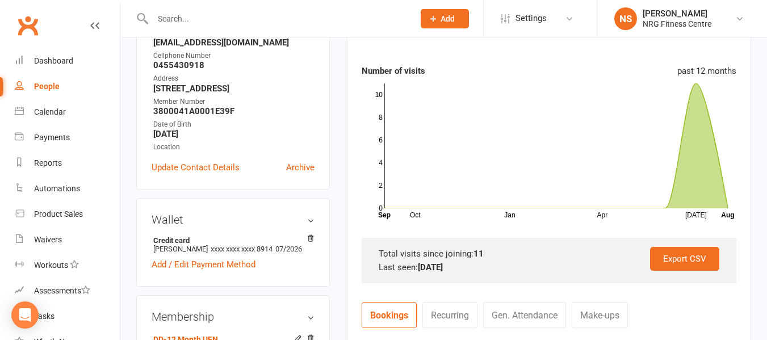
click at [59, 86] on link "People" at bounding box center [67, 87] width 105 height 26
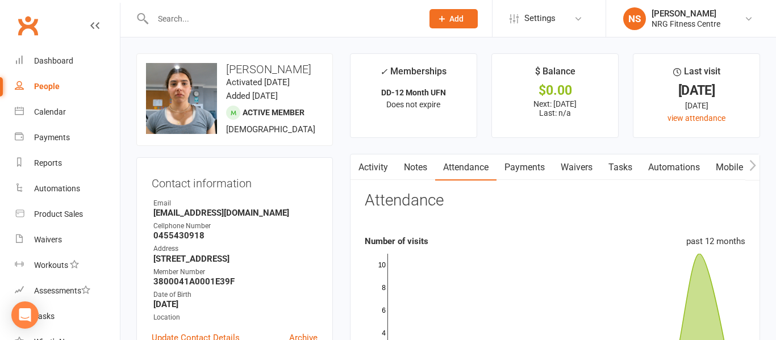
select select "100"
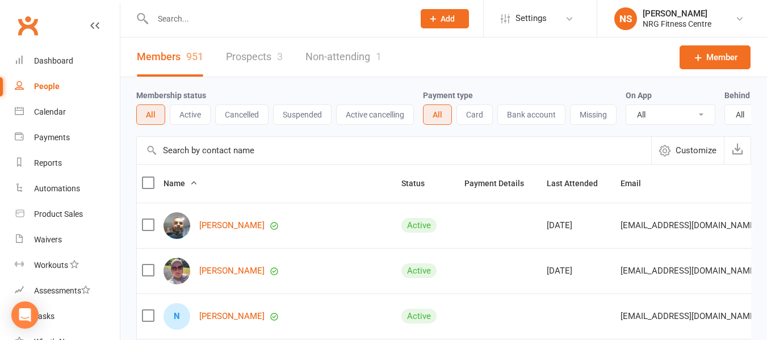
click at [199, 24] on input "text" at bounding box center [277, 19] width 257 height 16
paste input "James ROCHE"
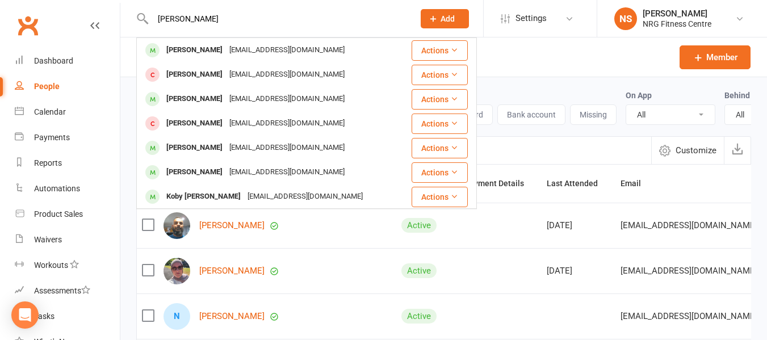
type input "James ROCHE"
click at [213, 45] on div "James ROCHE" at bounding box center [194, 50] width 63 height 16
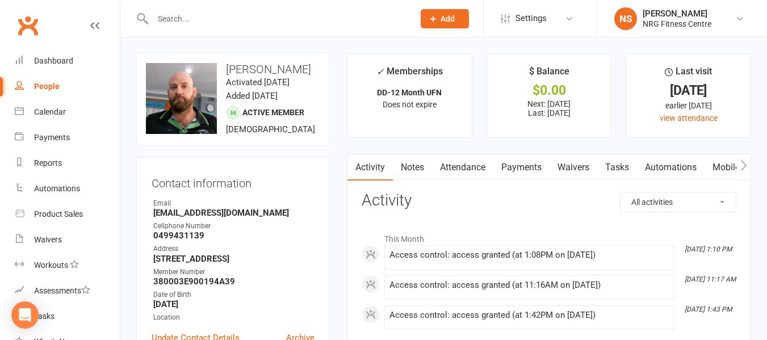
click at [63, 95] on link "People" at bounding box center [67, 87] width 105 height 26
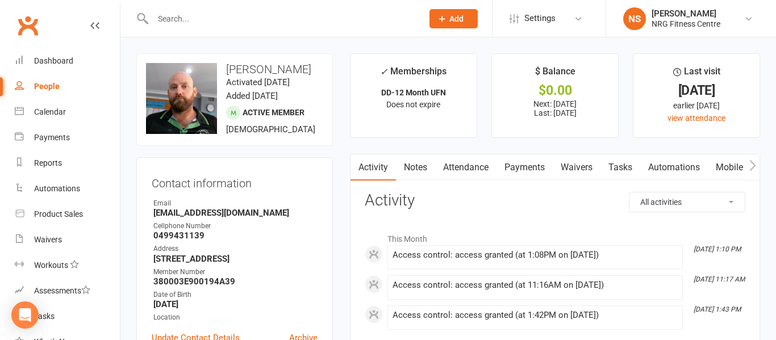
select select "100"
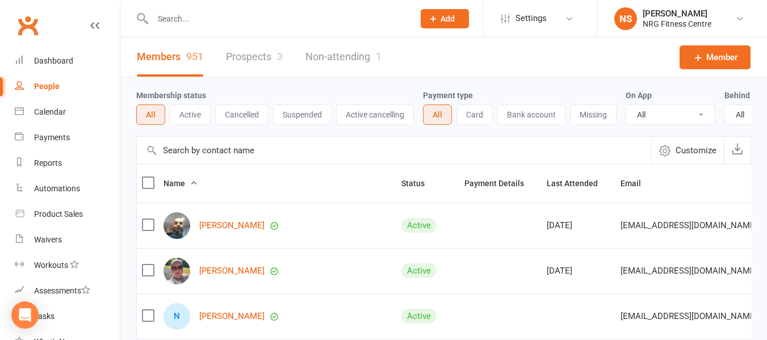
click at [184, 23] on input "text" at bounding box center [277, 19] width 257 height 16
paste input "Bella HARRISON"
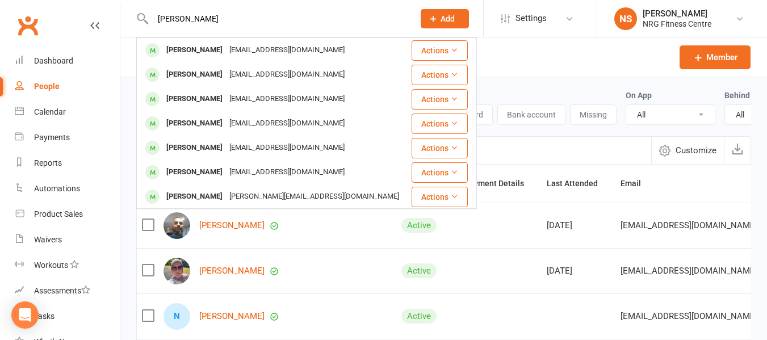
type input "Bella HARRISON"
click at [193, 51] on div "Bella HARRISON" at bounding box center [194, 50] width 63 height 16
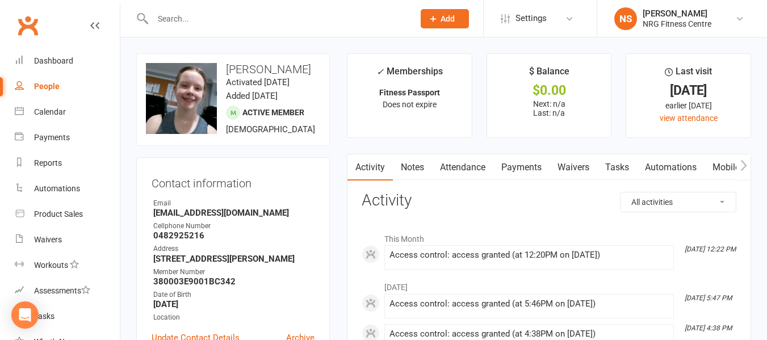
click at [56, 88] on div "People" at bounding box center [47, 86] width 26 height 9
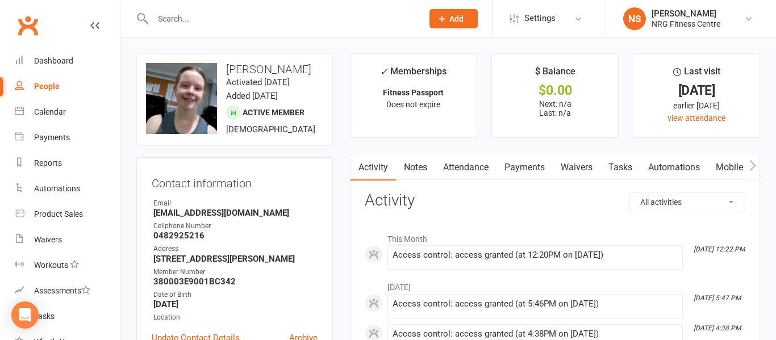
select select "100"
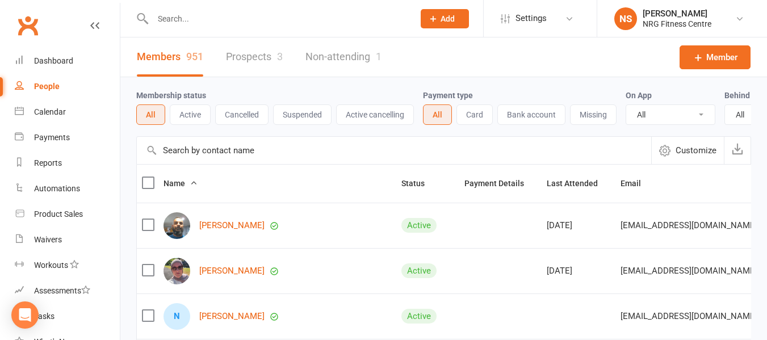
click at [216, 35] on div at bounding box center [271, 18] width 270 height 37
click at [205, 21] on input "text" at bounding box center [277, 19] width 257 height 16
paste input "Lani Weston"
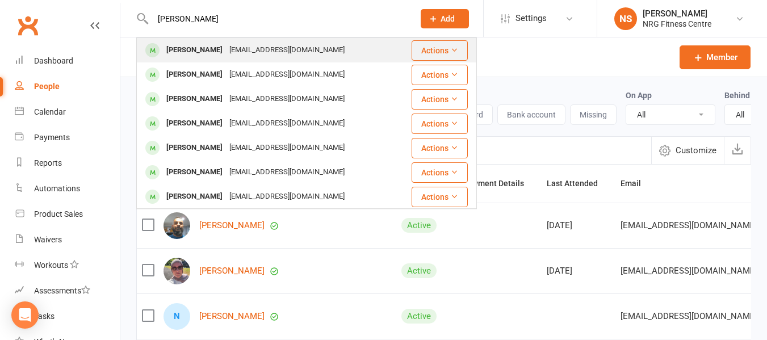
type input "Lani Weston"
click at [208, 58] on div "Lani Weston" at bounding box center [194, 50] width 63 height 16
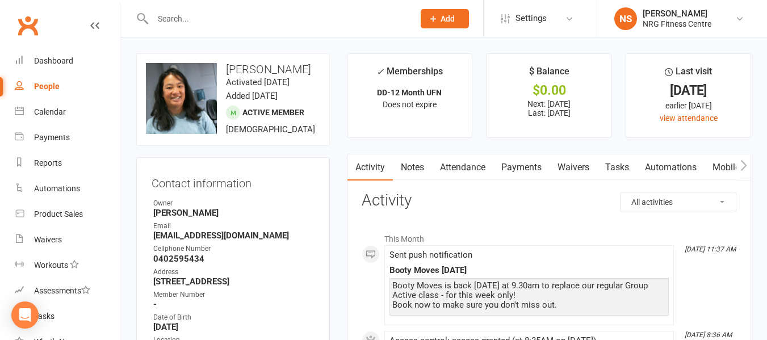
click at [45, 91] on div "People" at bounding box center [47, 86] width 26 height 9
select select "100"
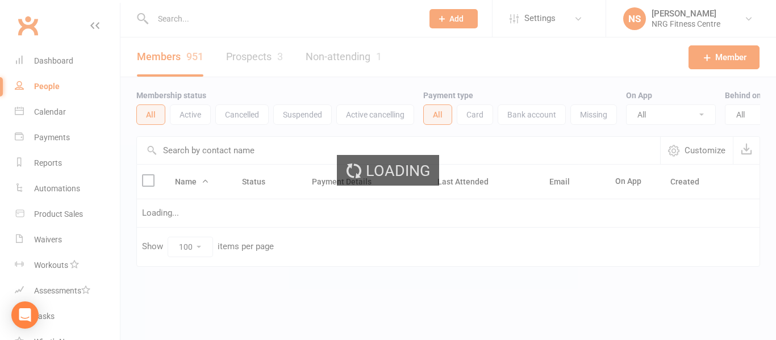
drag, startPoint x: 45, startPoint y: 91, endPoint x: 82, endPoint y: 7, distance: 91.3
click at [46, 91] on div "Loading" at bounding box center [388, 170] width 776 height 340
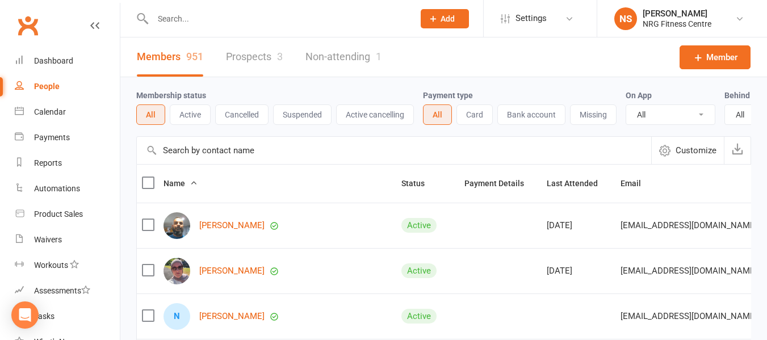
click at [176, 13] on input "text" at bounding box center [277, 19] width 257 height 16
paste input "Jayden DAVIS"
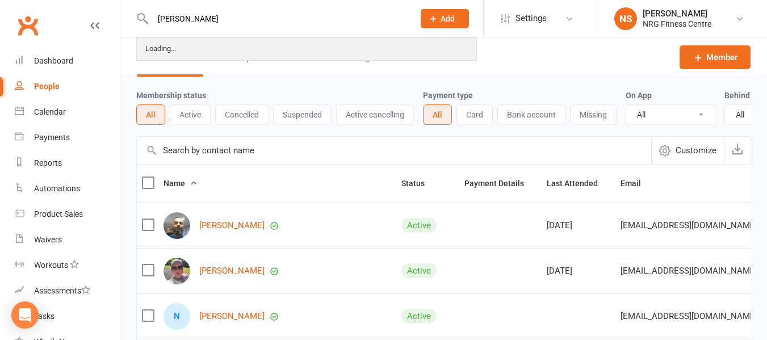
type input "Jayden DAVIS"
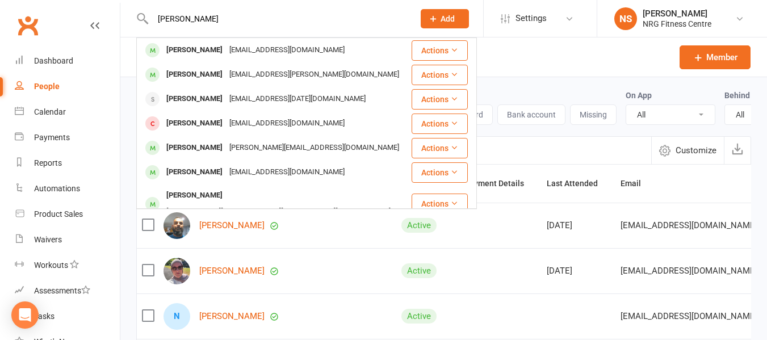
click at [194, 44] on div "Jayden DAVIS" at bounding box center [194, 50] width 63 height 16
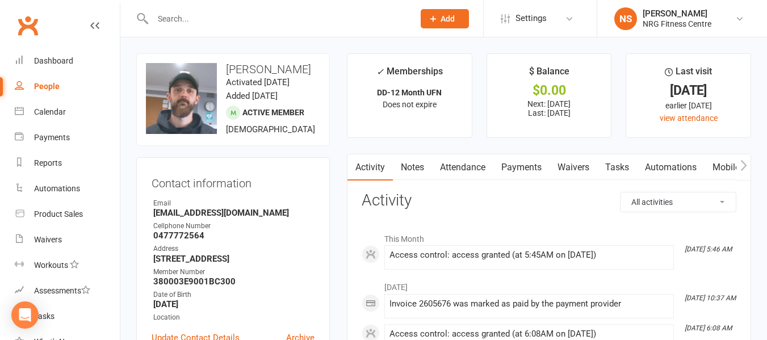
click at [56, 87] on div "People" at bounding box center [47, 86] width 26 height 9
select select "100"
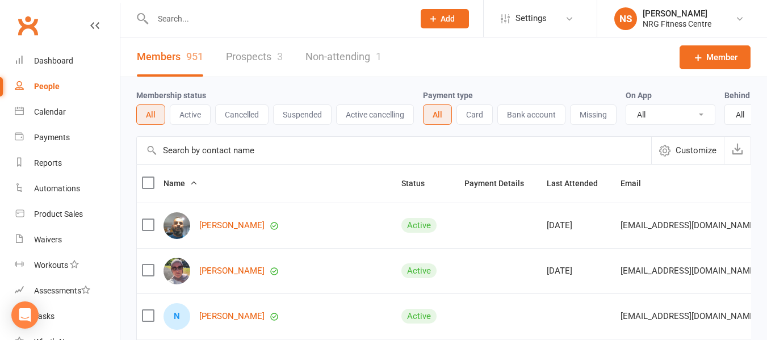
click at [165, 20] on input "text" at bounding box center [277, 19] width 257 height 16
paste input "Brieanna Lea HOLDSWORTH"
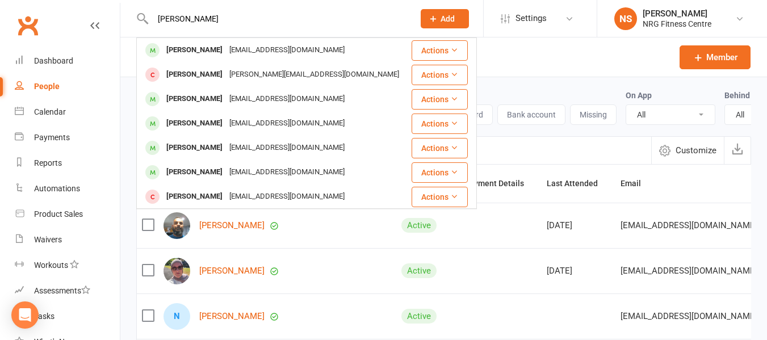
type input "Brieanna Lea HOLDSWORTH"
click at [203, 43] on div "Brieanna Lea HOLDSWORTH" at bounding box center [194, 50] width 63 height 16
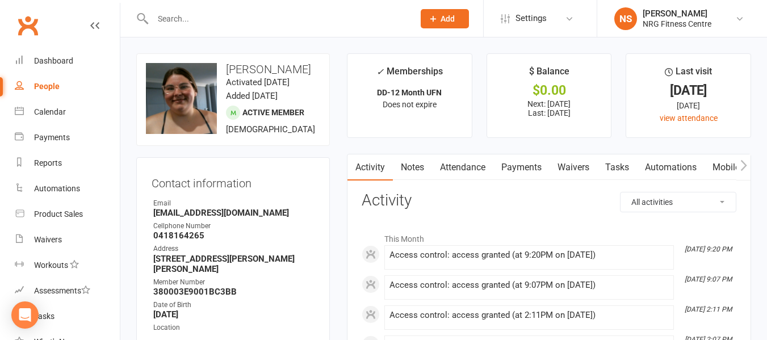
click at [65, 91] on link "People" at bounding box center [67, 87] width 105 height 26
select select "100"
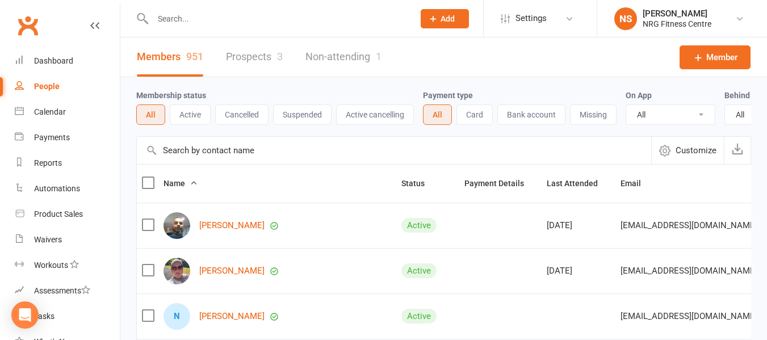
click at [184, 14] on input "text" at bounding box center [277, 19] width 257 height 16
paste input "Alex PARKS"
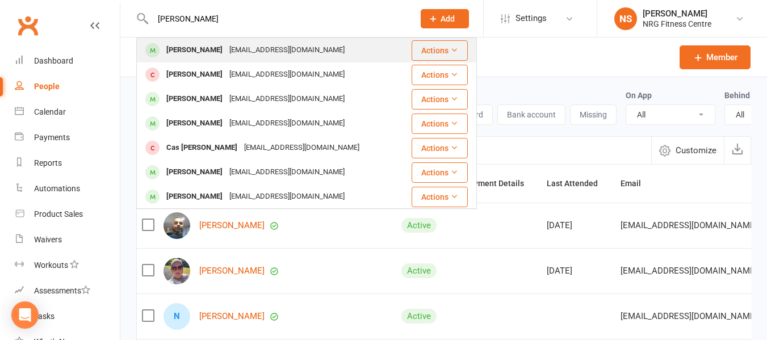
type input "Alex PARKS"
click at [194, 58] on div "Alex PARKS" at bounding box center [194, 50] width 63 height 16
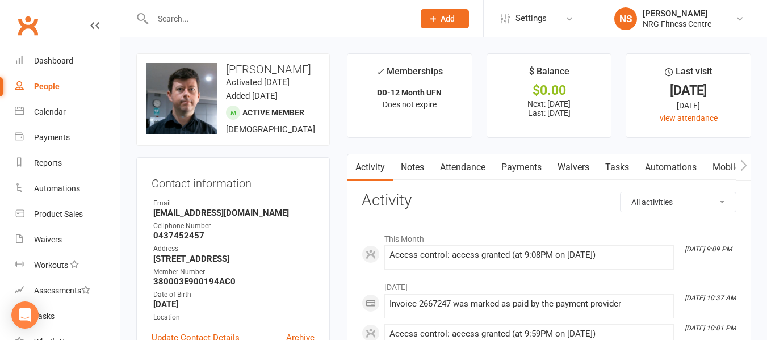
click at [59, 87] on link "People" at bounding box center [67, 87] width 105 height 26
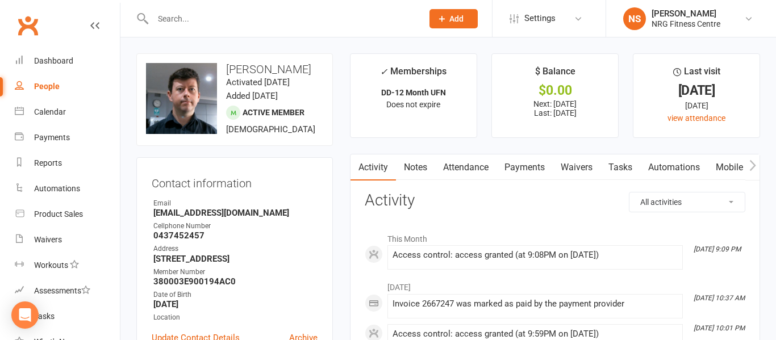
select select "100"
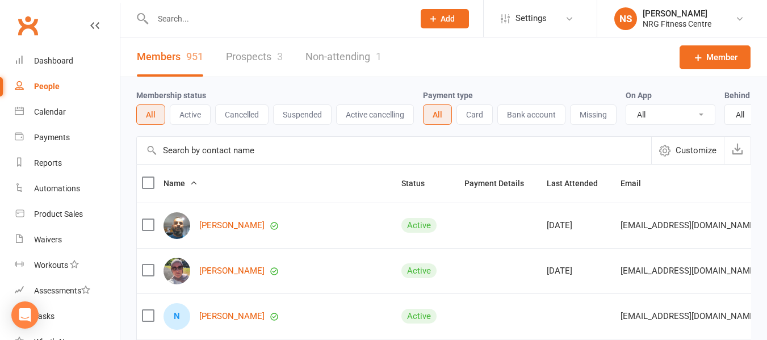
click at [237, 19] on input "text" at bounding box center [277, 19] width 257 height 16
paste input "[PERSON_NAME]"
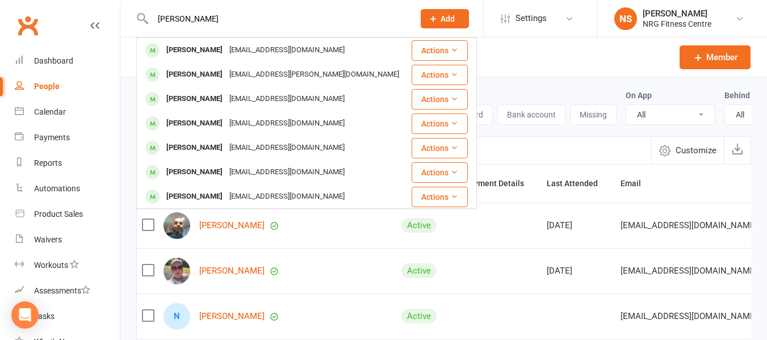
type input "[PERSON_NAME]"
click at [195, 52] on div "[PERSON_NAME]" at bounding box center [194, 50] width 63 height 16
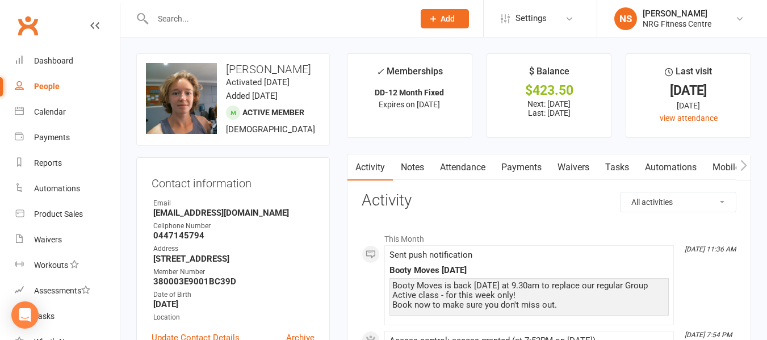
click at [35, 85] on div "People" at bounding box center [47, 86] width 26 height 9
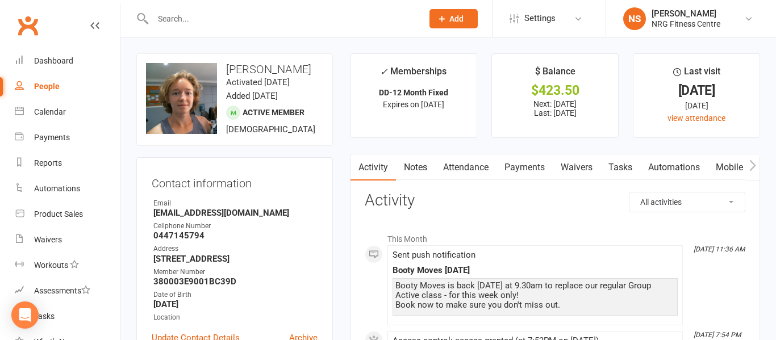
select select "100"
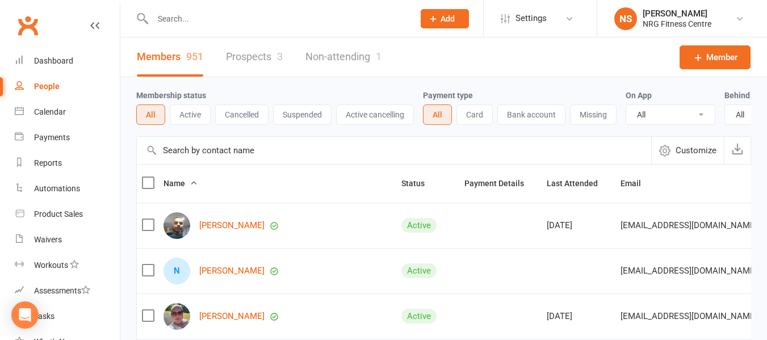
click at [208, 22] on input "text" at bounding box center [277, 19] width 257 height 16
paste input "Hugh JACKSON"
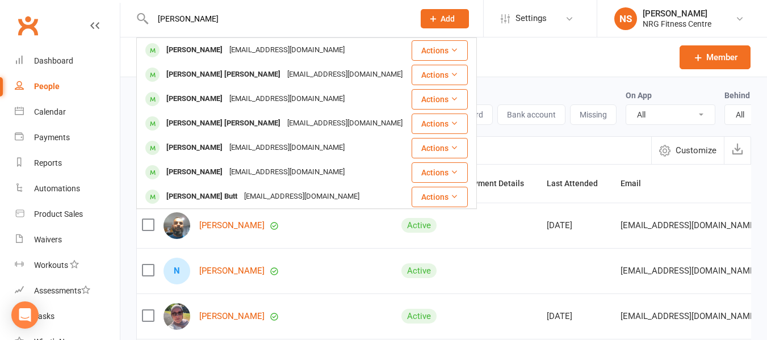
type input "Hugh JACKSON"
click at [200, 52] on div "Hugh JACKSON" at bounding box center [194, 50] width 63 height 16
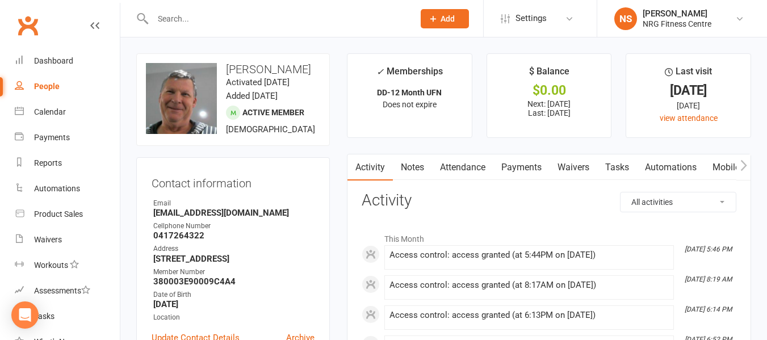
click at [45, 84] on div "People" at bounding box center [47, 86] width 26 height 9
select select "100"
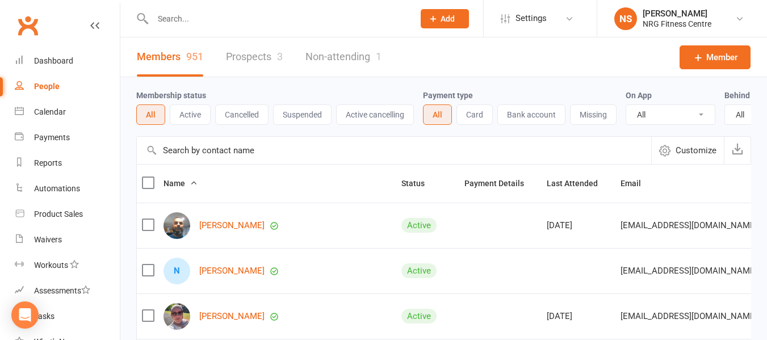
click at [172, 8] on div at bounding box center [271, 18] width 270 height 37
click at [172, 12] on input "text" at bounding box center [277, 19] width 257 height 16
drag, startPoint x: 183, startPoint y: 5, endPoint x: 171, endPoint y: 32, distance: 30.0
click at [173, 37] on div "Prospect Member Non-attending contact Class / event Appointment Task Add Settin…" at bounding box center [383, 18] width 767 height 37
click at [163, 11] on input "text" at bounding box center [277, 19] width 257 height 16
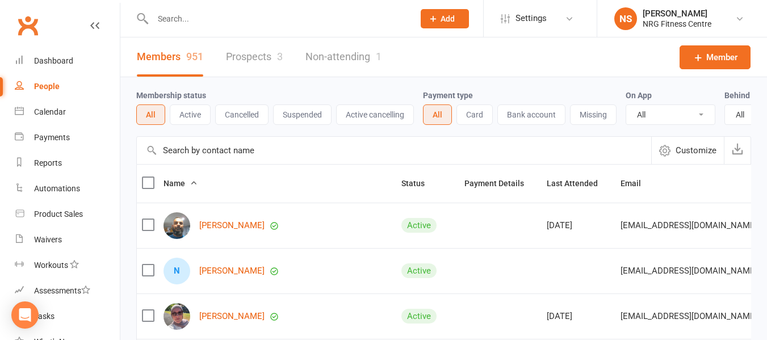
paste input "[PERSON_NAME]"
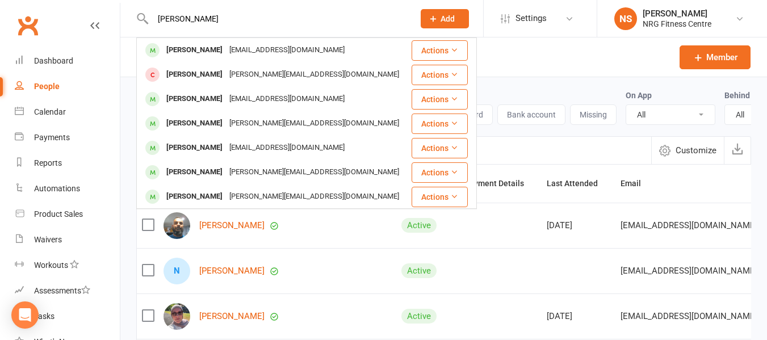
type input "[PERSON_NAME]"
click at [226, 47] on div "[EMAIL_ADDRESS][DOMAIN_NAME]" at bounding box center [287, 50] width 122 height 16
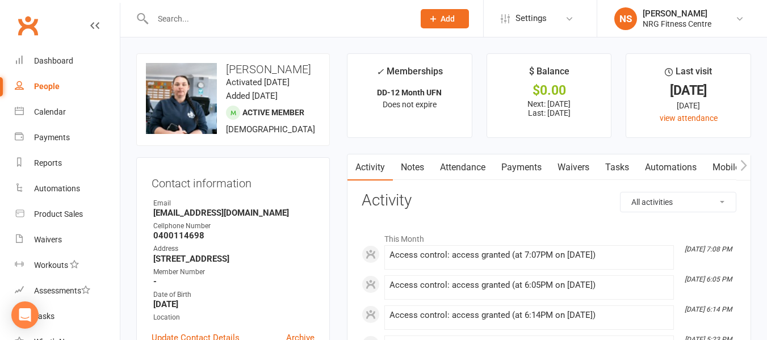
click at [41, 81] on link "People" at bounding box center [67, 87] width 105 height 26
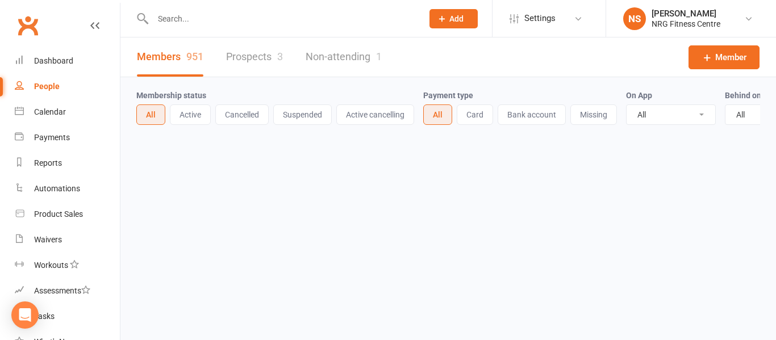
select select "100"
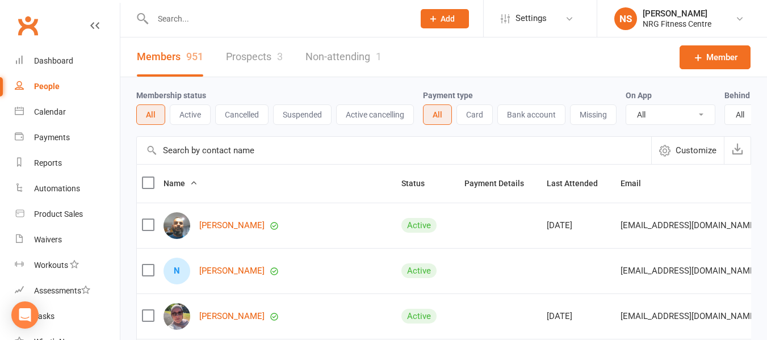
click at [188, 19] on input "text" at bounding box center [277, 19] width 257 height 16
paste input "Hayden Platt"
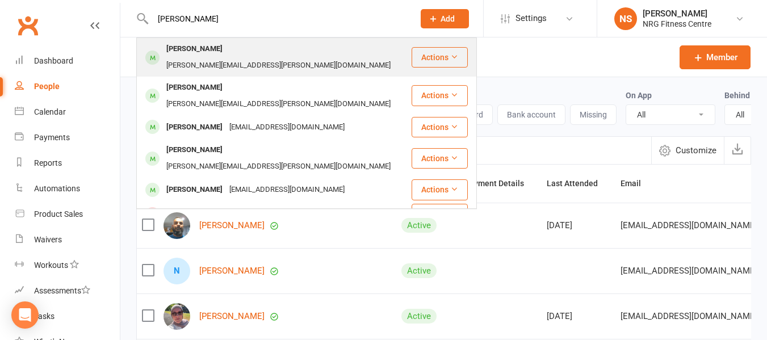
type input "Hayden Platt"
click at [210, 52] on div "Hayden Platt" at bounding box center [194, 49] width 63 height 16
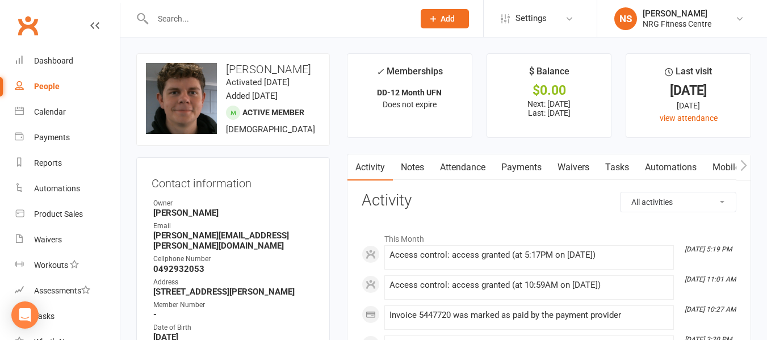
click at [24, 92] on link "People" at bounding box center [67, 87] width 105 height 26
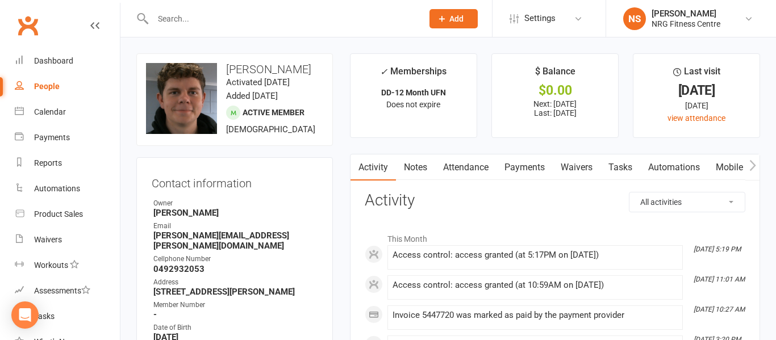
select select "100"
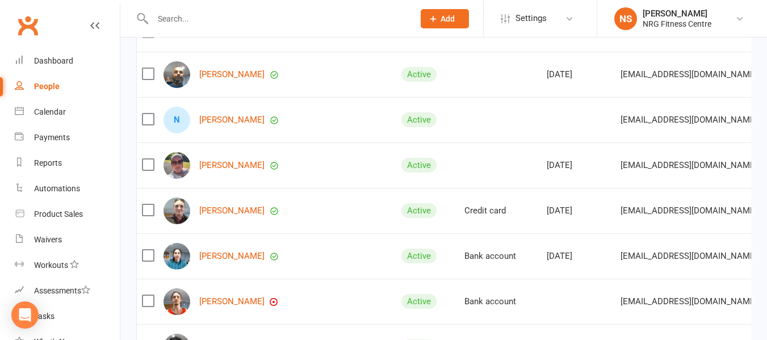
scroll to position [170, 0]
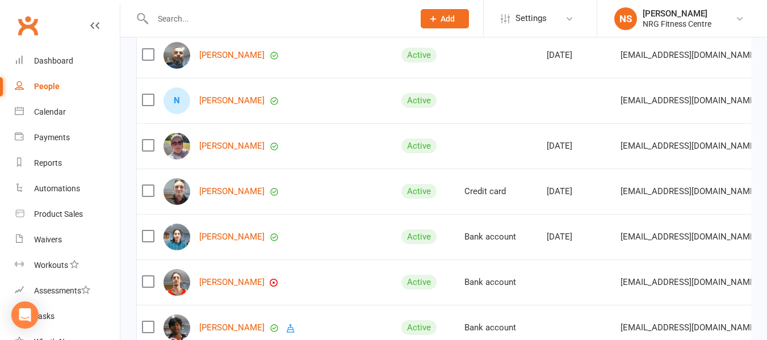
click at [51, 94] on link "People" at bounding box center [67, 87] width 105 height 26
click at [65, 131] on link "Payments" at bounding box center [67, 138] width 105 height 26
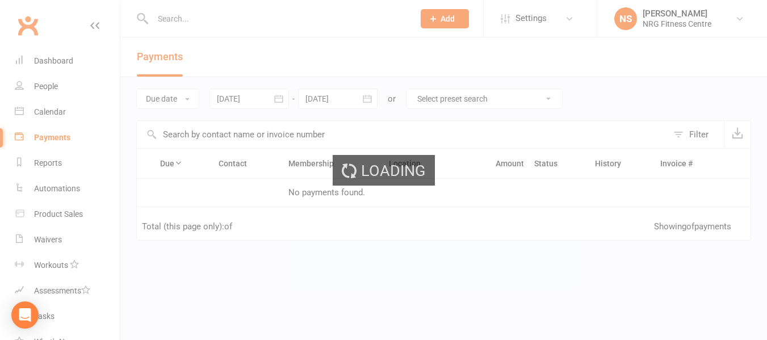
click at [65, 110] on div "Loading" at bounding box center [383, 170] width 767 height 340
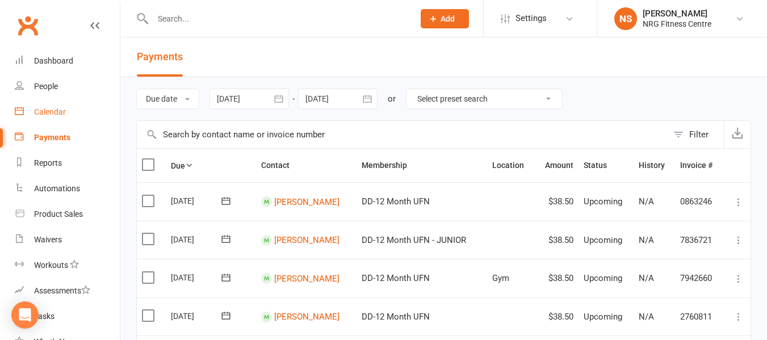
click at [61, 115] on div "Calendar" at bounding box center [50, 111] width 32 height 9
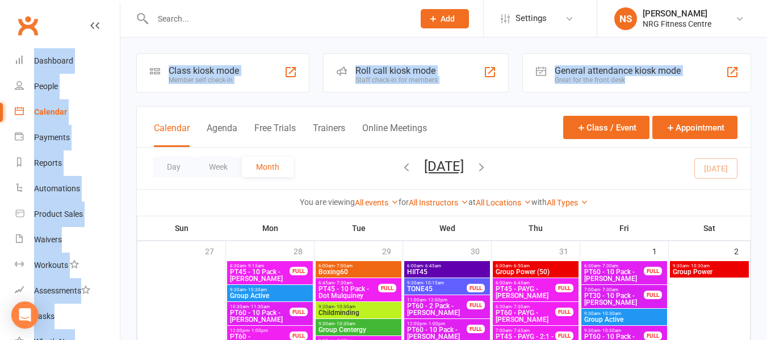
drag, startPoint x: 767, startPoint y: 37, endPoint x: 765, endPoint y: 66, distance: 29.6
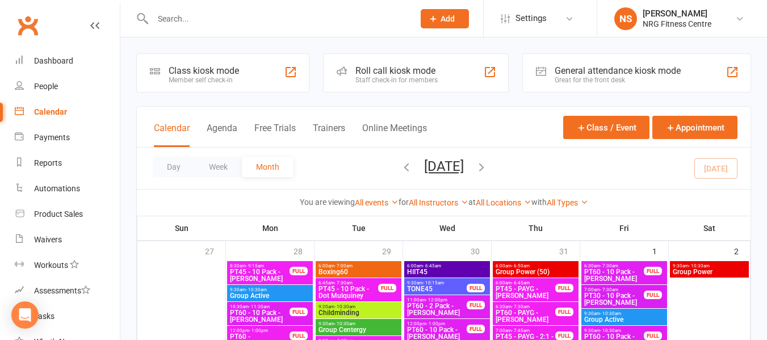
click at [69, 87] on link "People" at bounding box center [67, 87] width 105 height 26
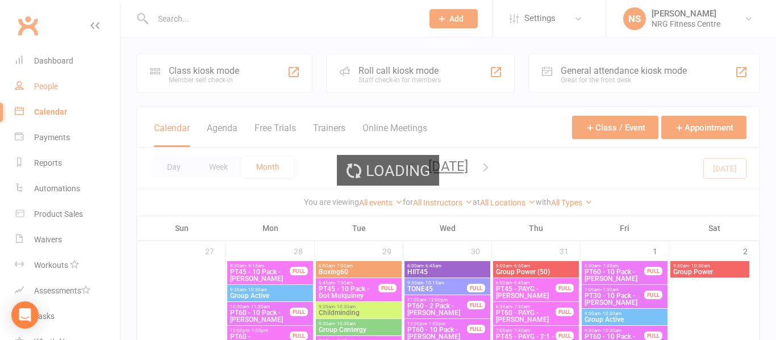
select select "100"
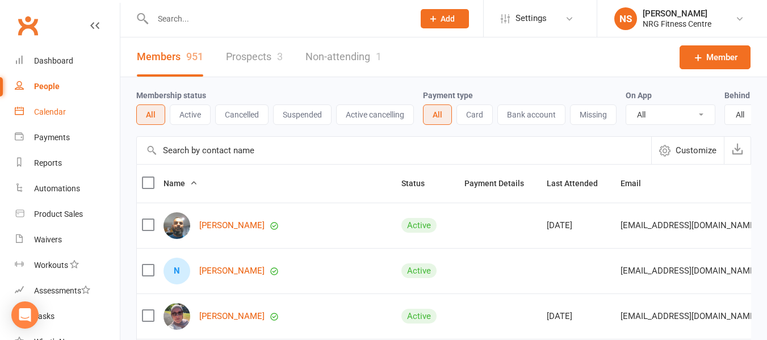
click at [72, 108] on link "Calendar" at bounding box center [67, 112] width 105 height 26
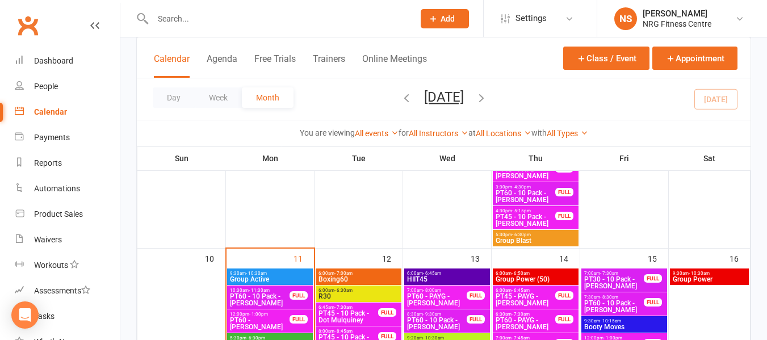
scroll to position [682, 0]
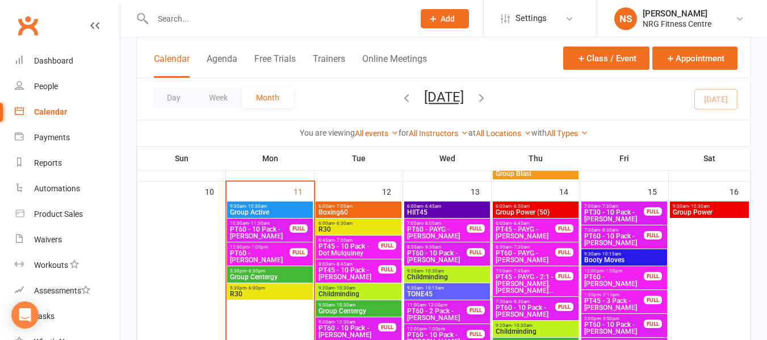
click at [381, 204] on span "6:00am - 7:00am" at bounding box center [358, 206] width 81 height 5
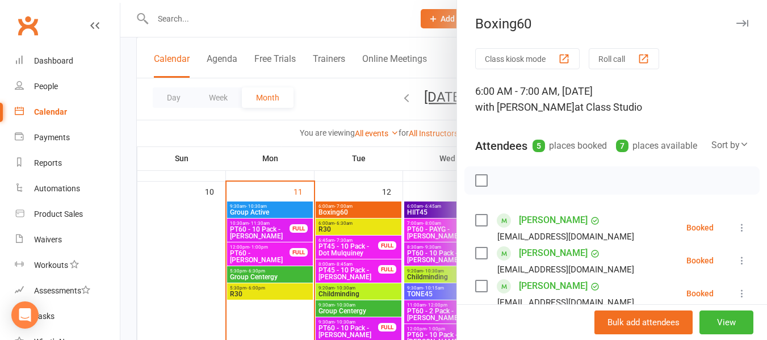
scroll to position [170, 0]
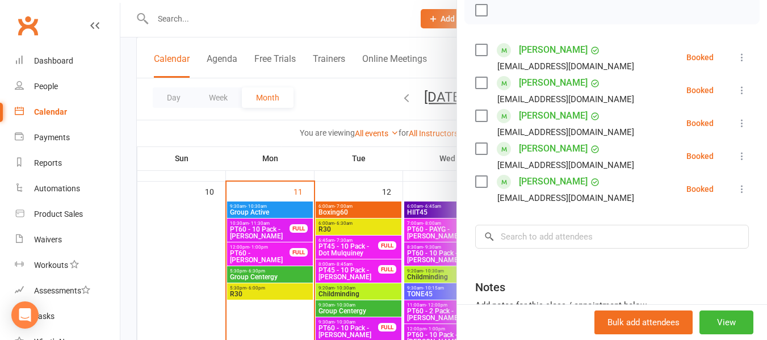
click at [238, 139] on div at bounding box center [443, 170] width 647 height 340
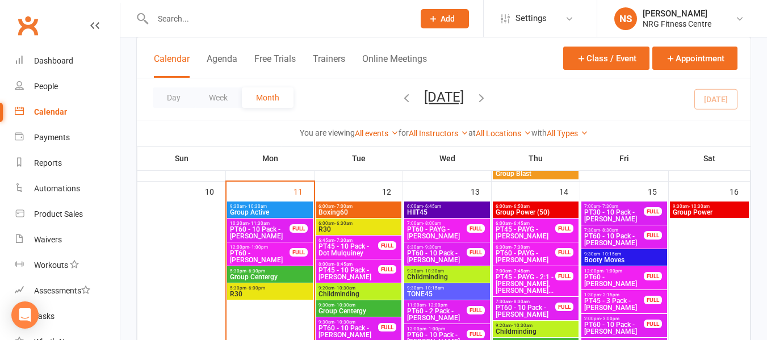
click at [253, 271] on span "- 6:30pm" at bounding box center [256, 271] width 19 height 5
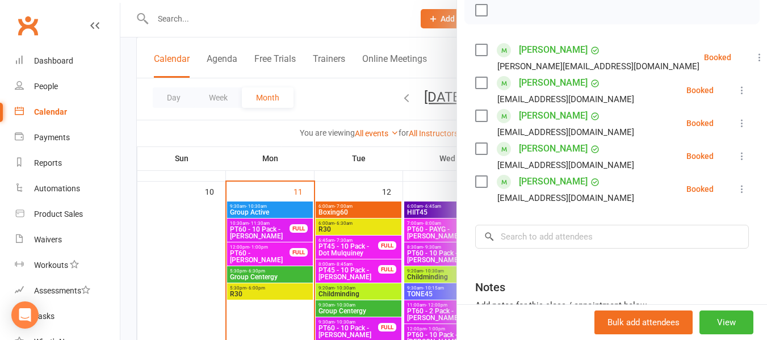
click at [254, 120] on div at bounding box center [443, 170] width 647 height 340
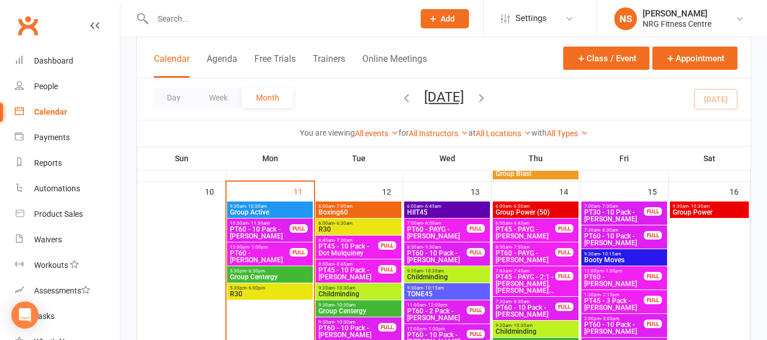
click at [339, 206] on span "- 7:00am" at bounding box center [344, 206] width 18 height 5
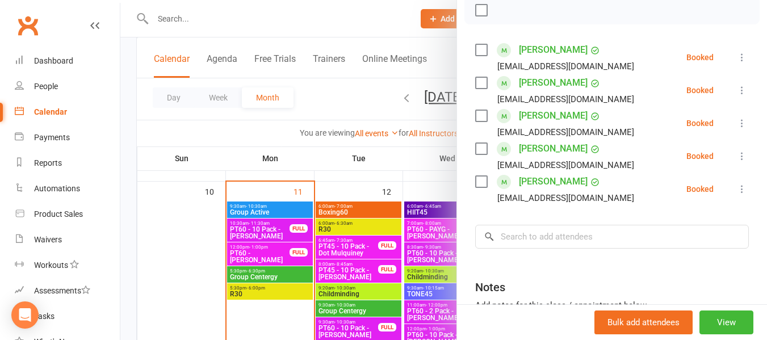
click at [213, 141] on div at bounding box center [443, 170] width 647 height 340
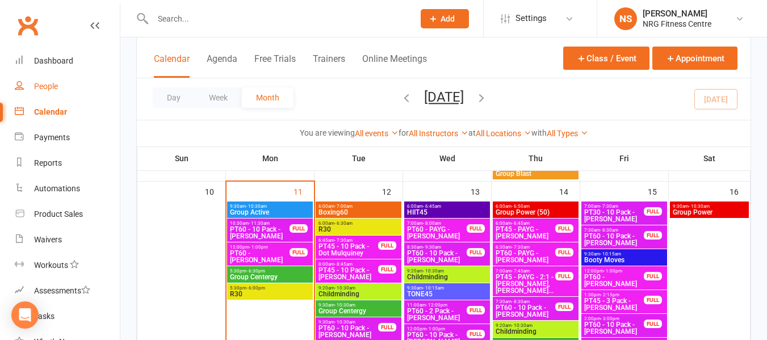
click at [69, 86] on link "People" at bounding box center [67, 87] width 105 height 26
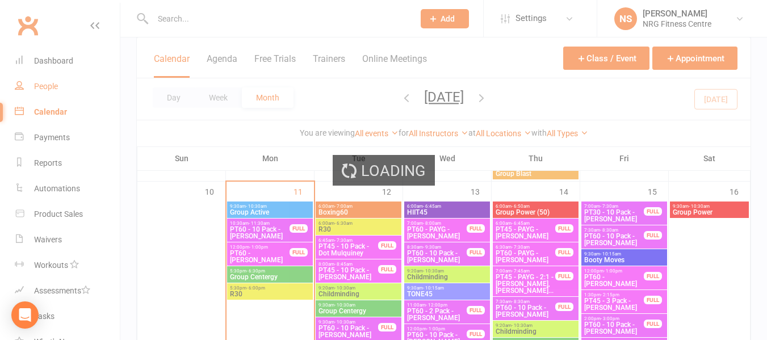
select select "100"
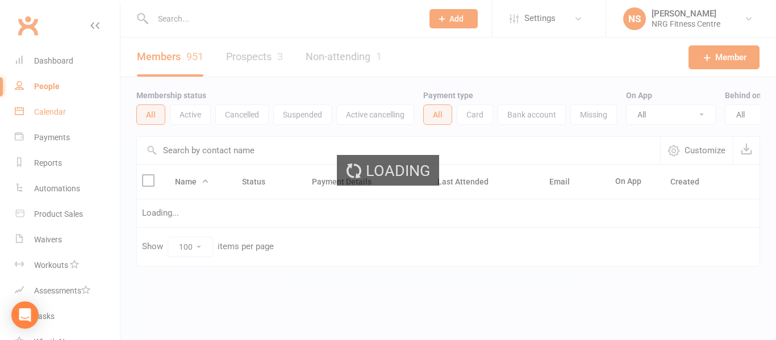
click at [58, 115] on div "Calendar" at bounding box center [50, 111] width 32 height 9
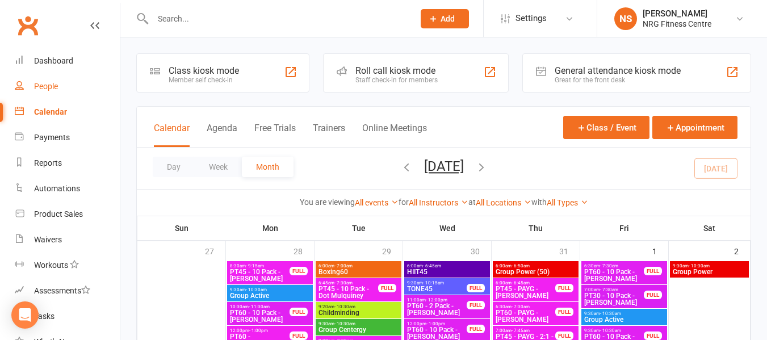
click at [72, 89] on link "People" at bounding box center [67, 87] width 105 height 26
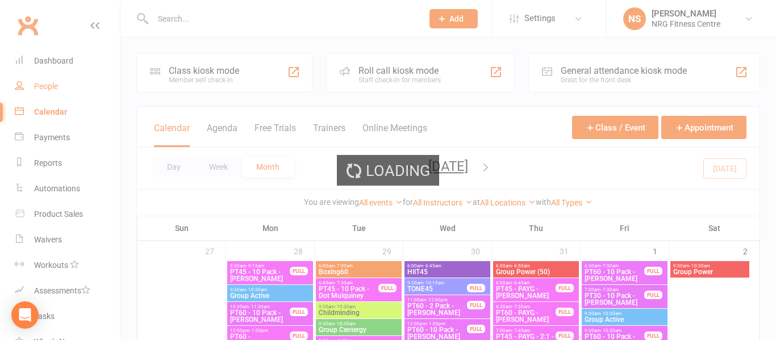
select select "100"
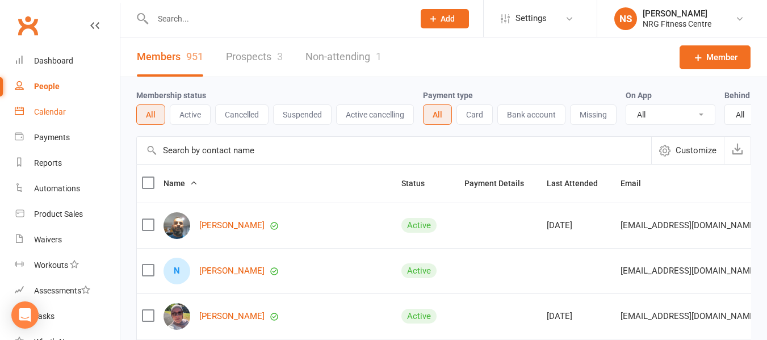
click at [70, 116] on link "Calendar" at bounding box center [67, 112] width 105 height 26
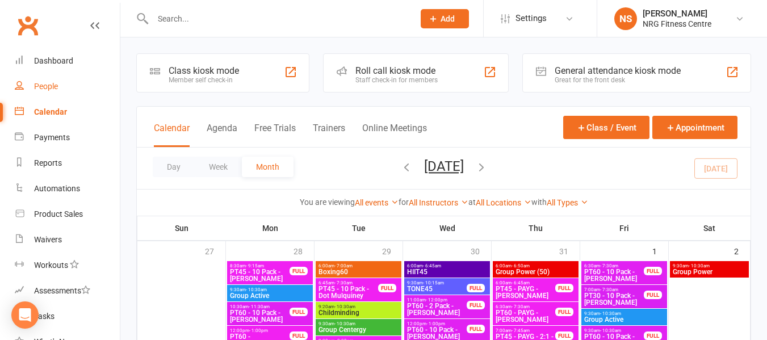
click at [67, 85] on link "People" at bounding box center [67, 87] width 105 height 26
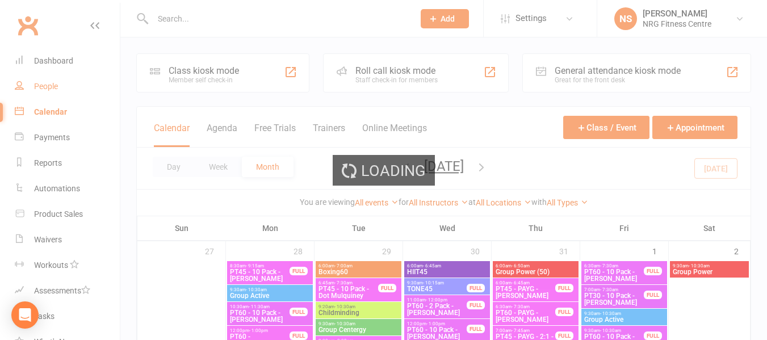
select select "100"
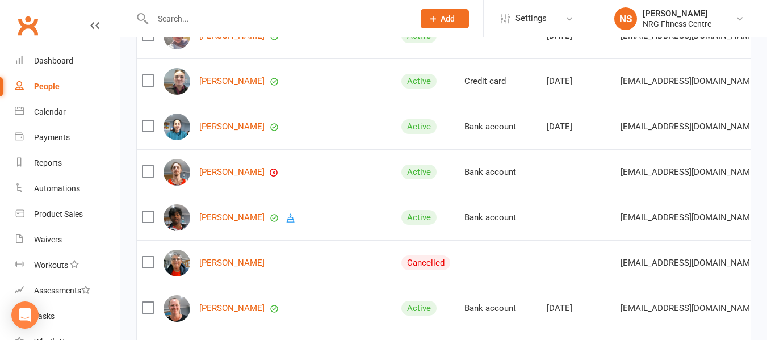
scroll to position [284, 0]
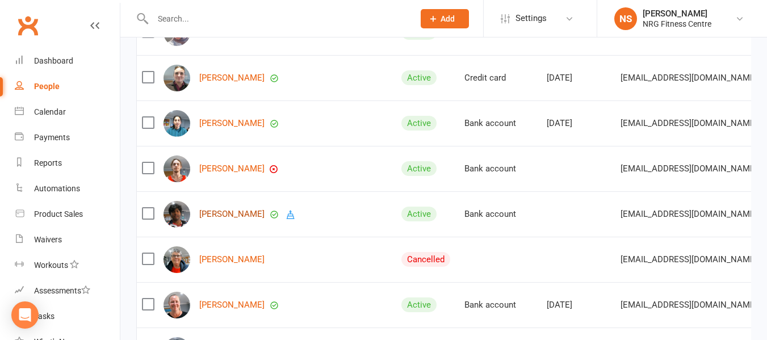
click at [225, 219] on link "[PERSON_NAME]" at bounding box center [231, 215] width 65 height 10
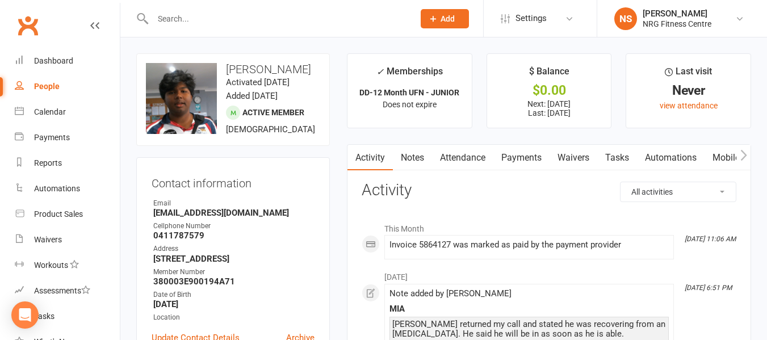
click at [521, 157] on link "Payments" at bounding box center [522, 158] width 56 height 26
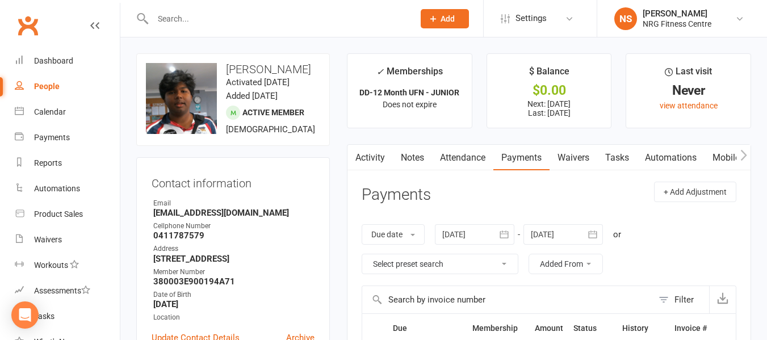
click at [354, 162] on button "button" at bounding box center [355, 158] width 14 height 26
click at [369, 146] on link "Activity" at bounding box center [370, 158] width 45 height 26
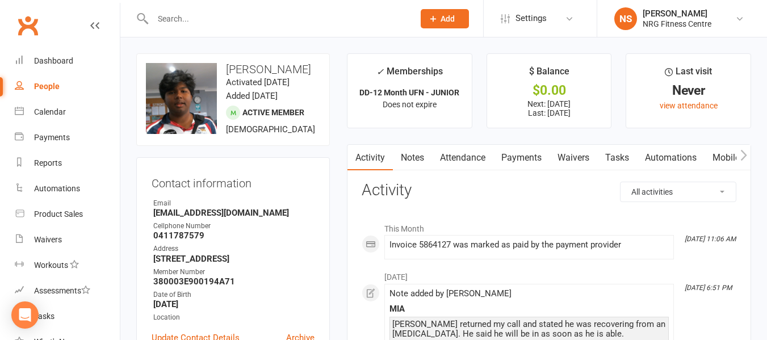
click at [67, 90] on link "People" at bounding box center [67, 87] width 105 height 26
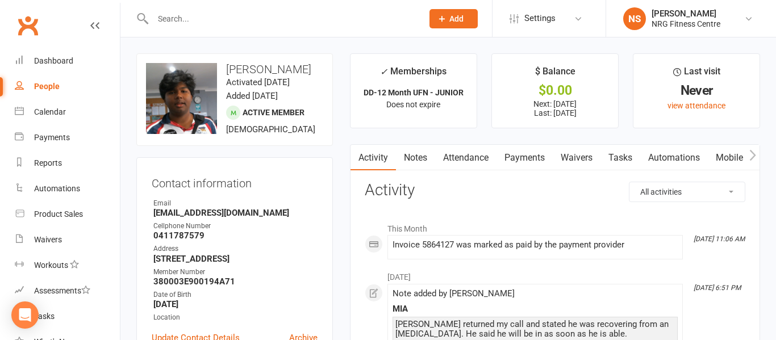
select select "100"
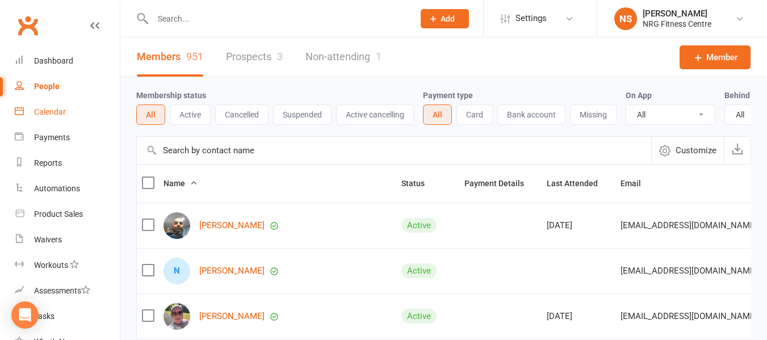
click at [56, 119] on link "Calendar" at bounding box center [67, 112] width 105 height 26
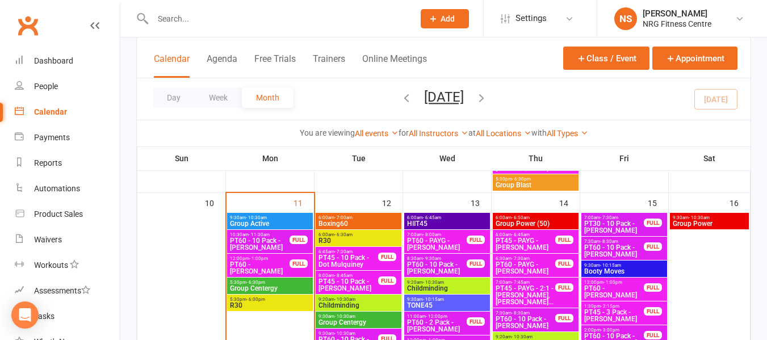
scroll to position [682, 0]
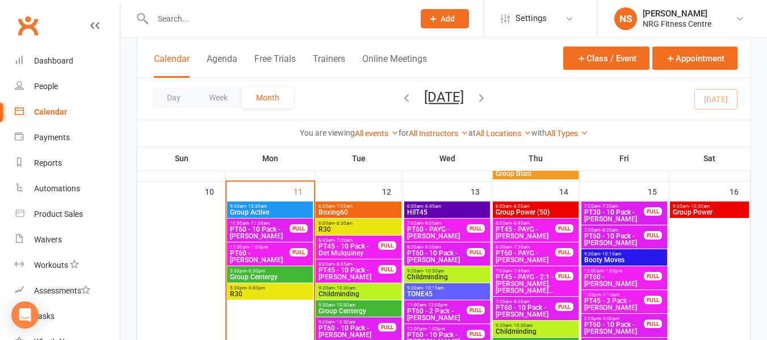
click at [265, 277] on span "Group Centergy" at bounding box center [270, 277] width 81 height 7
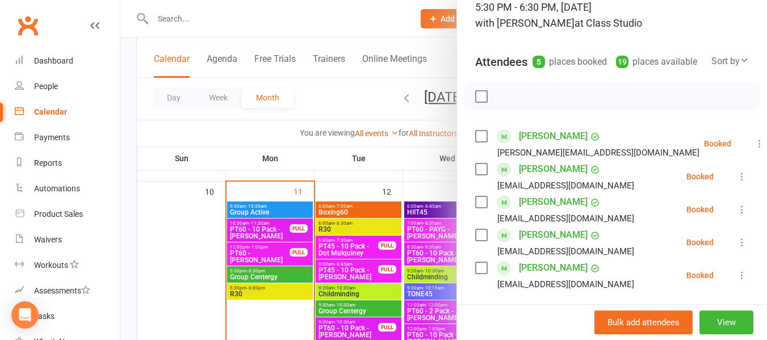
scroll to position [114, 0]
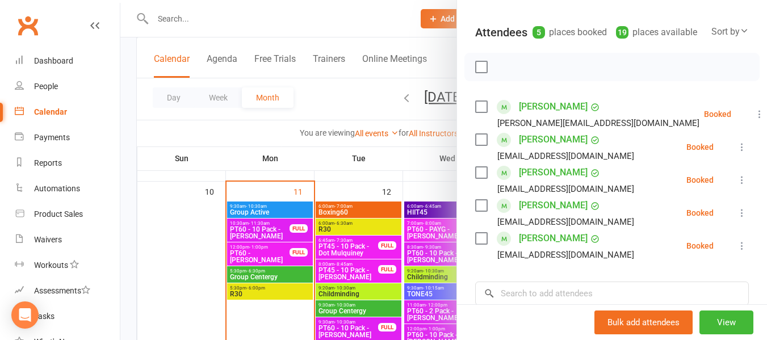
click at [283, 294] on div at bounding box center [443, 170] width 647 height 340
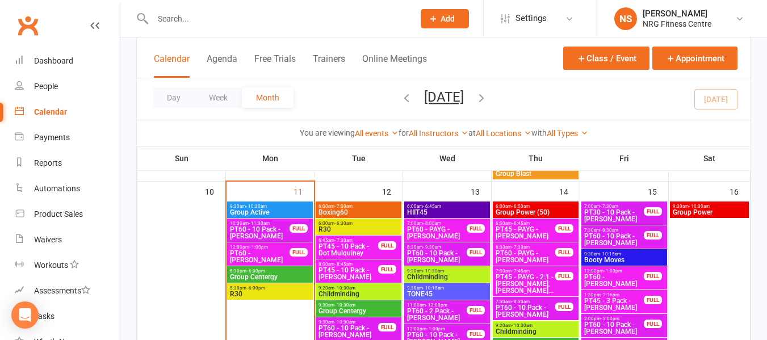
click at [283, 294] on div at bounding box center [443, 170] width 647 height 340
click at [283, 294] on span "R30" at bounding box center [270, 294] width 81 height 7
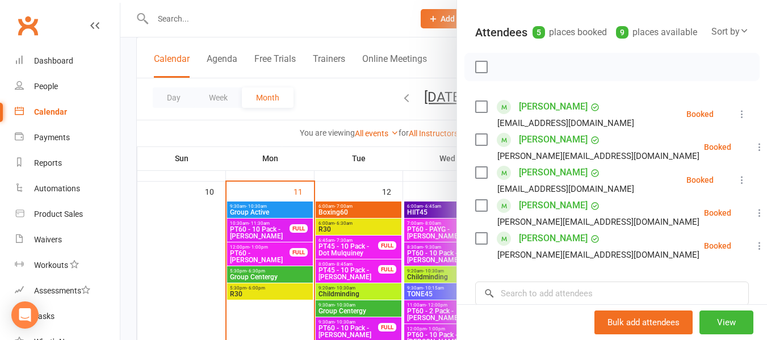
click at [260, 278] on div at bounding box center [443, 170] width 647 height 340
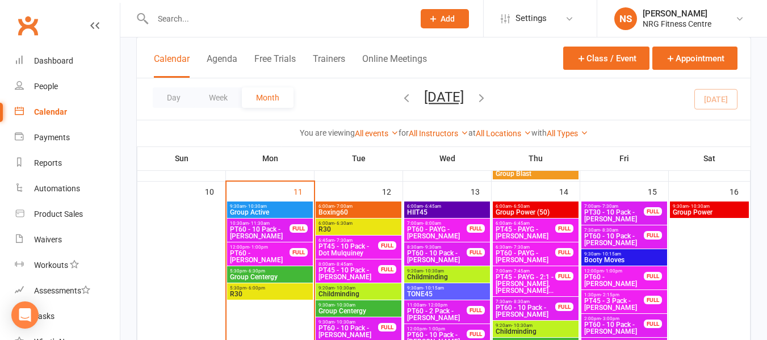
click at [268, 298] on div "5:30pm - 6:00pm R30" at bounding box center [270, 291] width 86 height 16
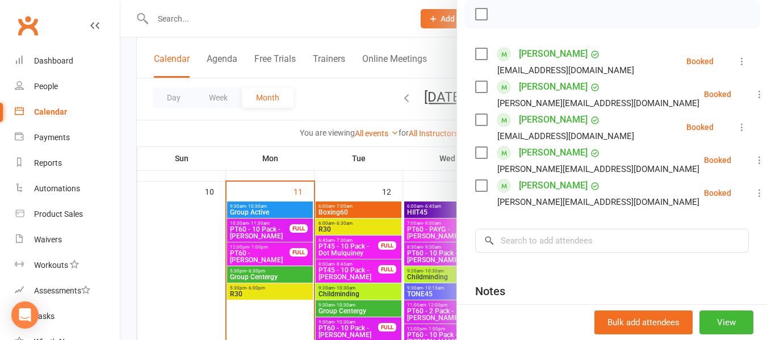
scroll to position [170, 0]
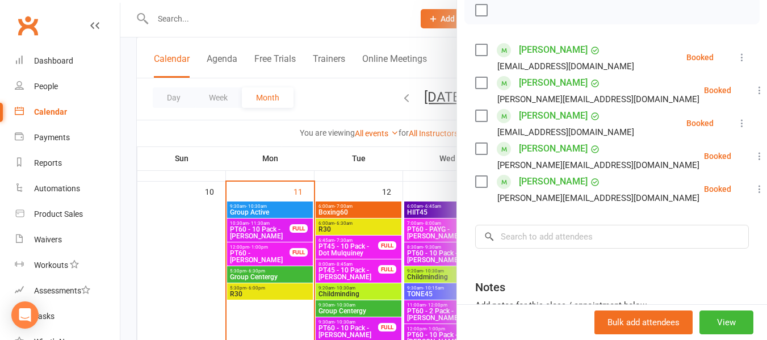
click at [318, 112] on div at bounding box center [443, 170] width 647 height 340
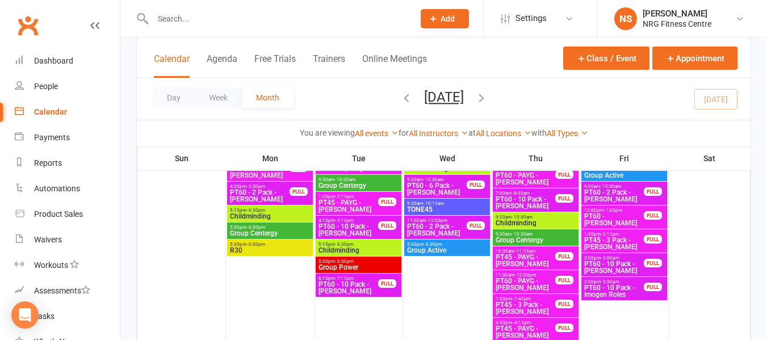
scroll to position [454, 0]
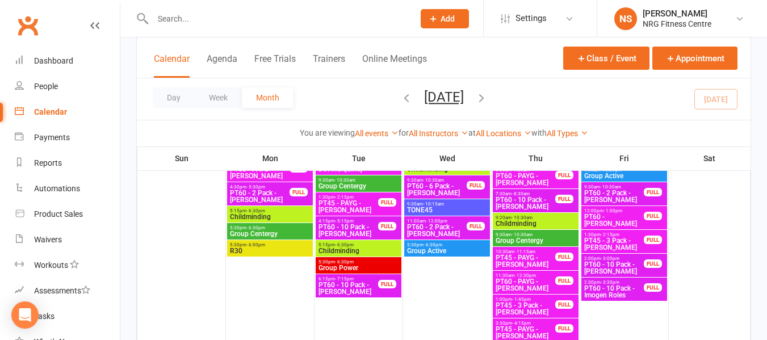
click at [260, 140] on div "You are viewing All events All events Empty events Full events Non-empty events…" at bounding box center [444, 133] width 614 height 26
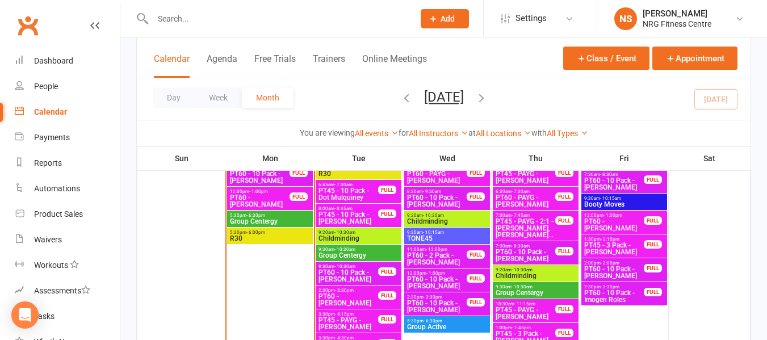
scroll to position [739, 0]
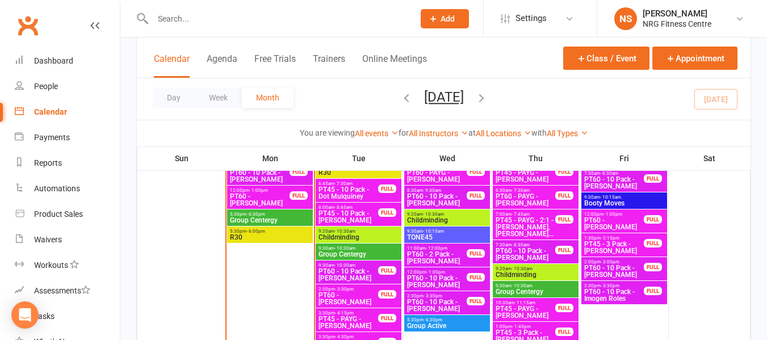
click at [250, 135] on div "You are viewing All events All events Empty events Full events Non-empty events…" at bounding box center [444, 133] width 602 height 13
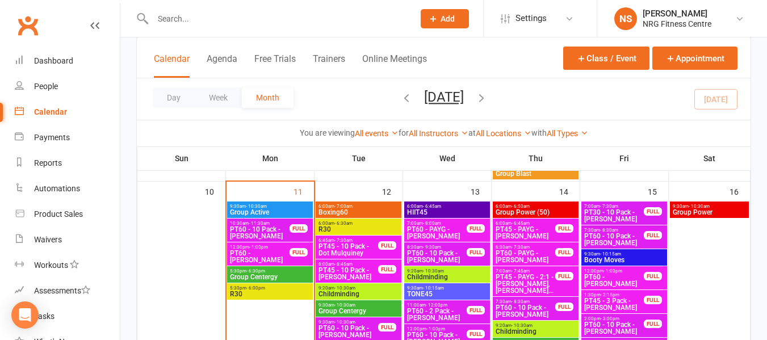
scroll to position [979, 0]
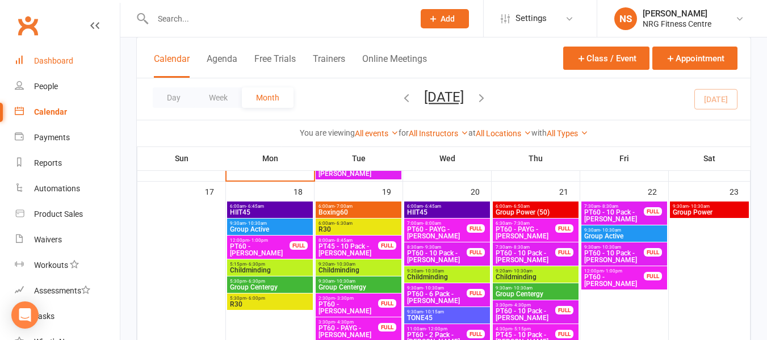
click at [60, 60] on div "Dashboard" at bounding box center [53, 60] width 39 height 9
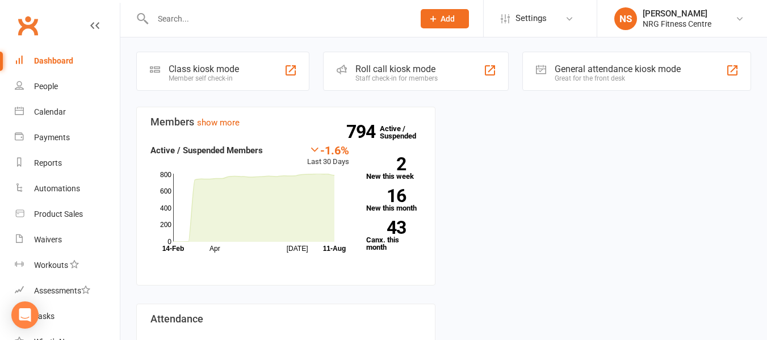
scroll to position [170, 0]
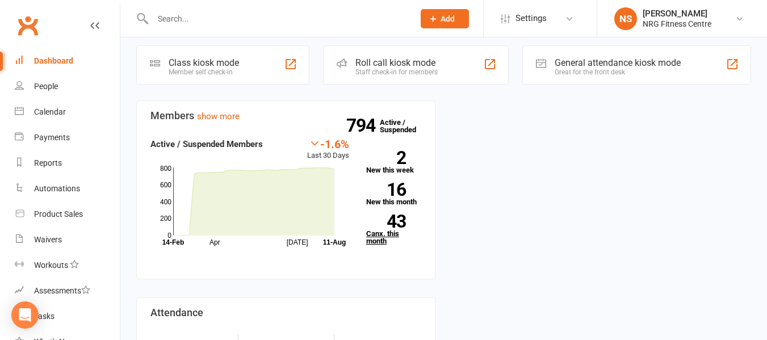
click at [391, 231] on link "43 Canx. this month" at bounding box center [393, 230] width 55 height 30
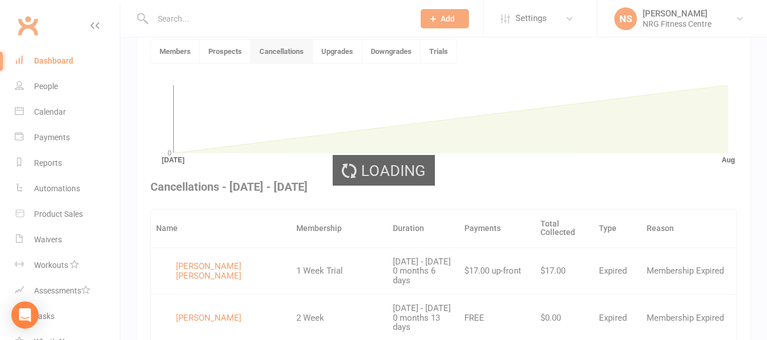
scroll to position [310, 0]
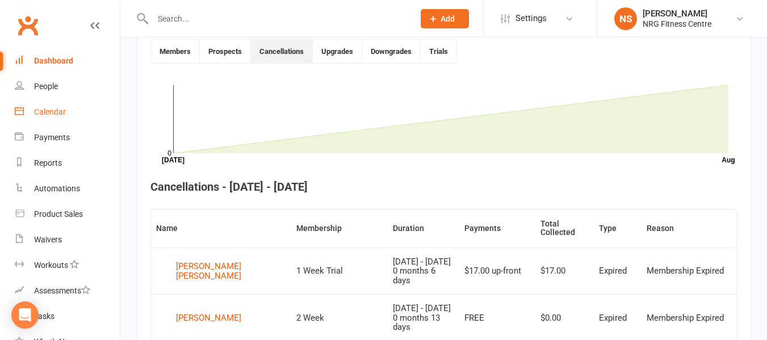
click at [74, 119] on link "Calendar" at bounding box center [67, 112] width 105 height 26
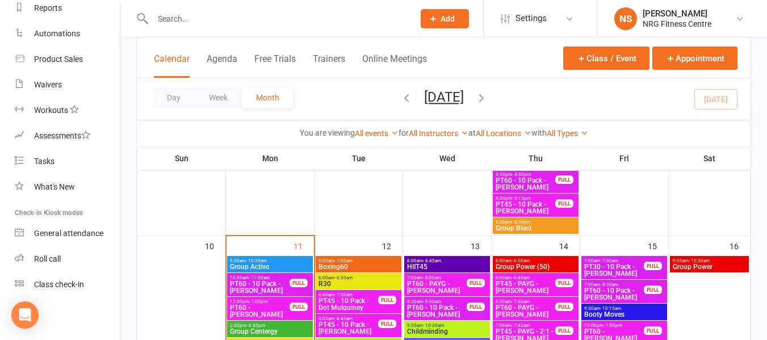
scroll to position [682, 0]
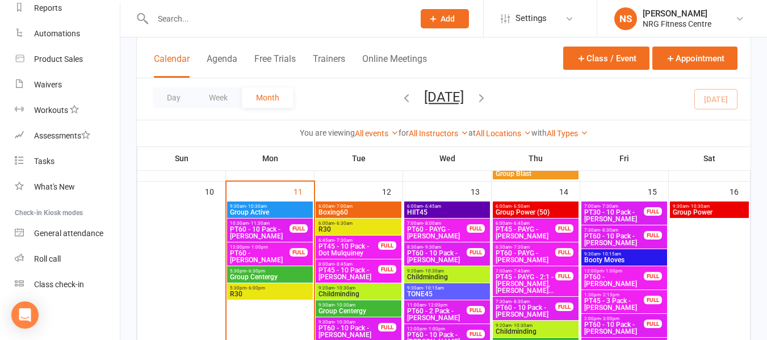
click at [294, 269] on span "5:30pm - 6:30pm" at bounding box center [270, 271] width 81 height 5
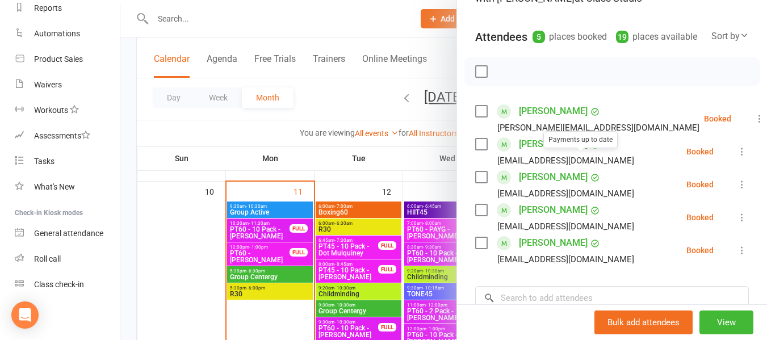
scroll to position [114, 0]
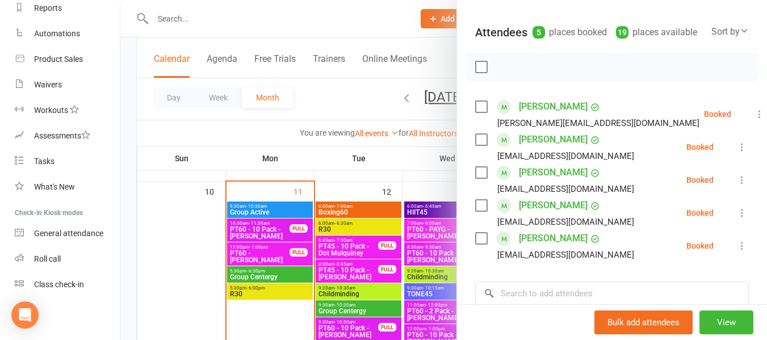
click at [265, 131] on div at bounding box center [443, 170] width 647 height 340
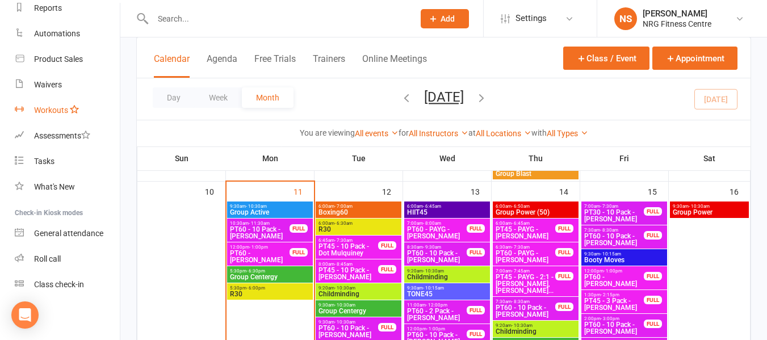
scroll to position [0, 0]
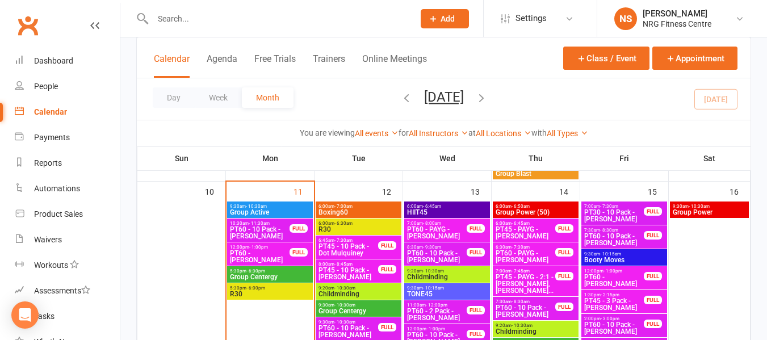
click at [235, 22] on input "text" at bounding box center [277, 19] width 257 height 16
paste input "Harriet Rasheed"
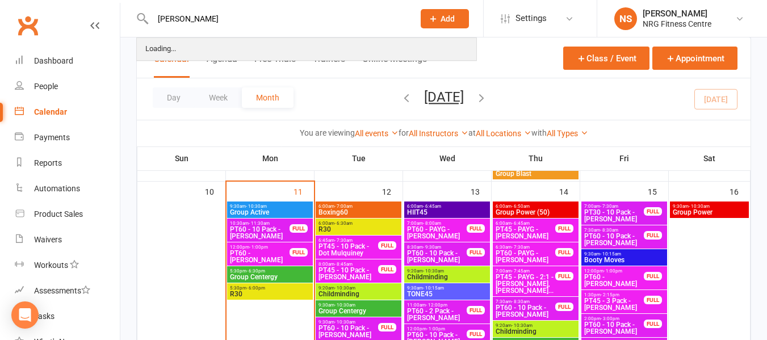
type input "Harriet Rasheed"
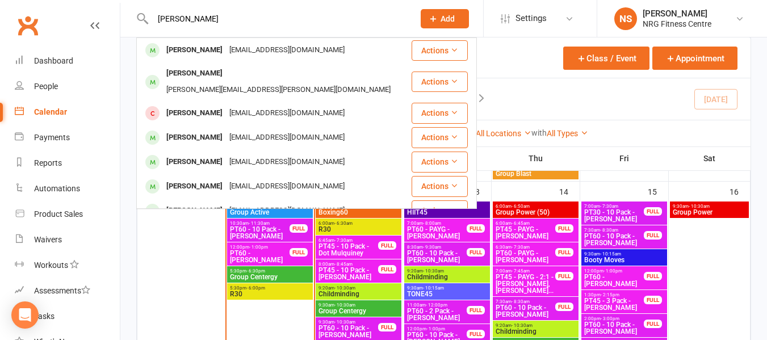
click at [203, 41] on div "Harriet Rasheed harrietrasheed@outlook.com" at bounding box center [273, 50] width 273 height 23
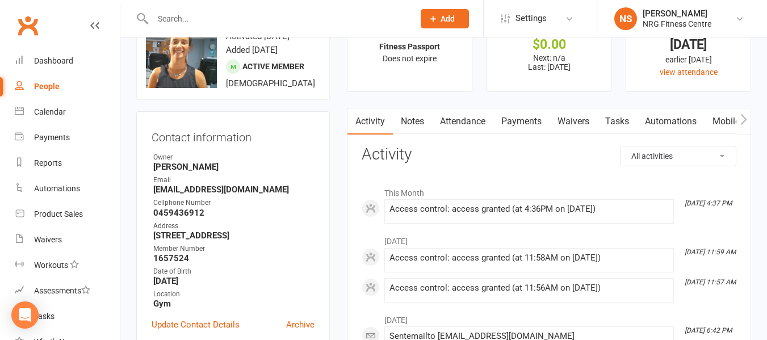
scroll to position [114, 0]
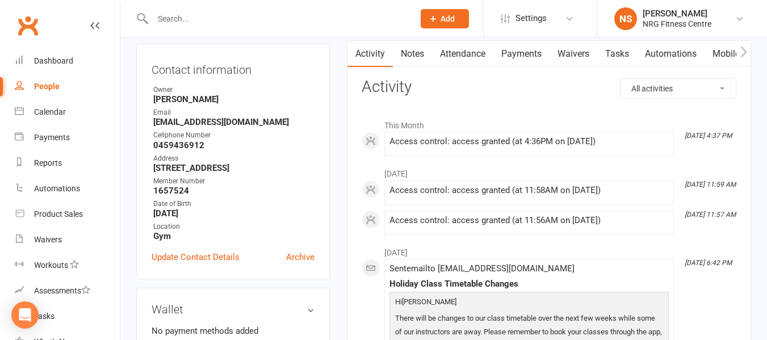
click at [54, 93] on link "People" at bounding box center [67, 87] width 105 height 26
select select "100"
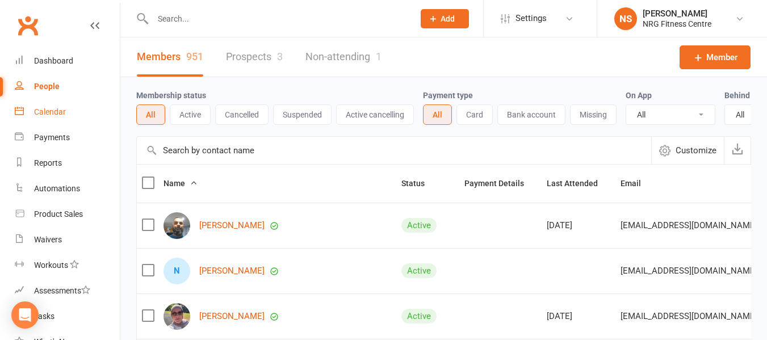
click at [64, 113] on div "Calendar" at bounding box center [50, 111] width 32 height 9
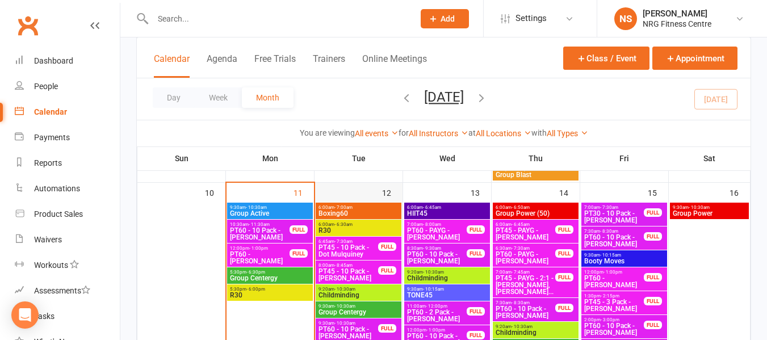
scroll to position [682, 0]
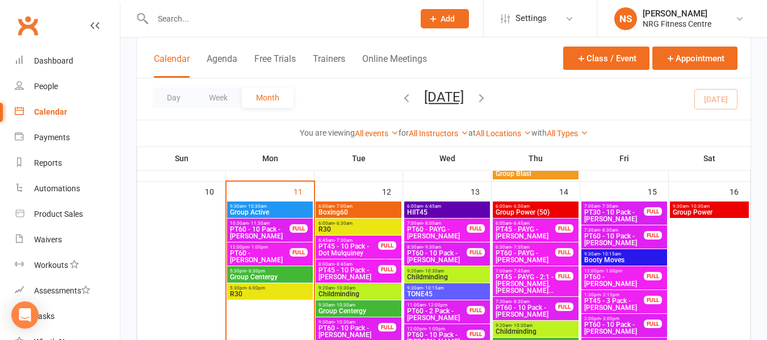
click at [170, 20] on input "text" at bounding box center [277, 19] width 257 height 16
paste input "Tayla COLLIER"
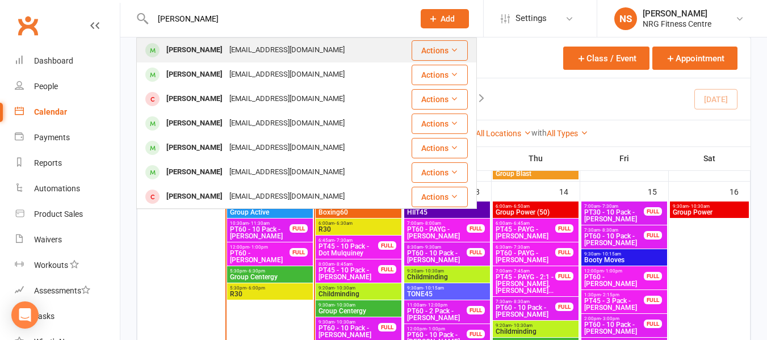
type input "Tayla COLLIER"
click at [191, 55] on div "Tayla COLLIER" at bounding box center [194, 50] width 63 height 16
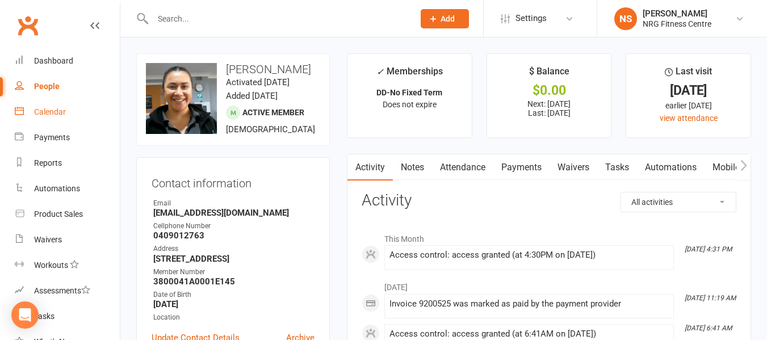
click at [65, 111] on div "Calendar" at bounding box center [50, 111] width 32 height 9
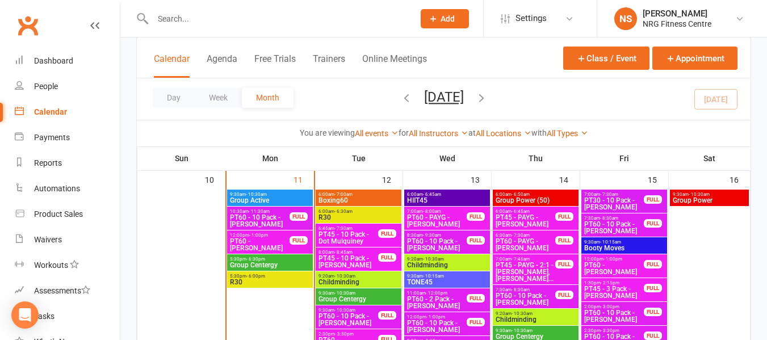
scroll to position [682, 0]
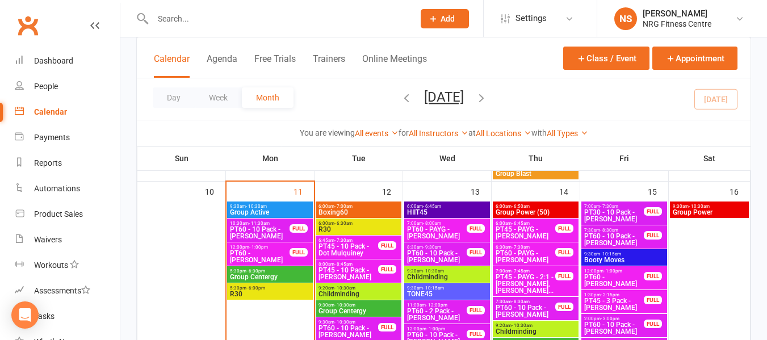
click at [272, 279] on span "Group Centergy" at bounding box center [270, 277] width 81 height 7
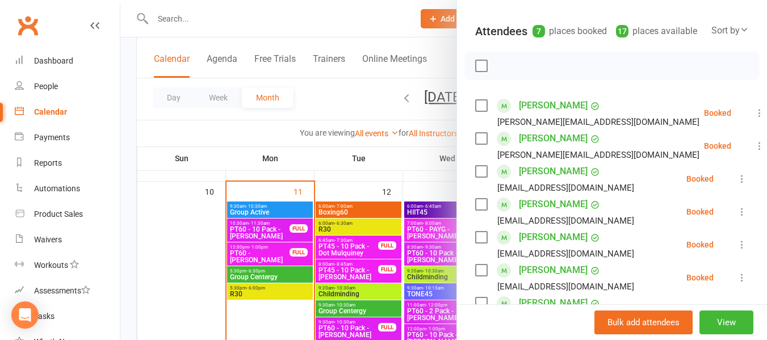
scroll to position [114, 0]
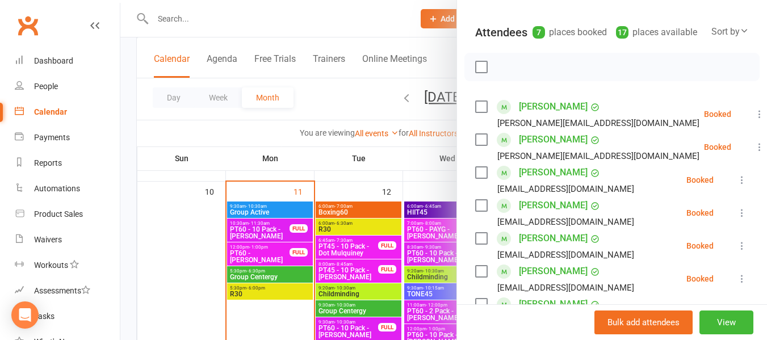
click at [258, 140] on div at bounding box center [443, 170] width 647 height 340
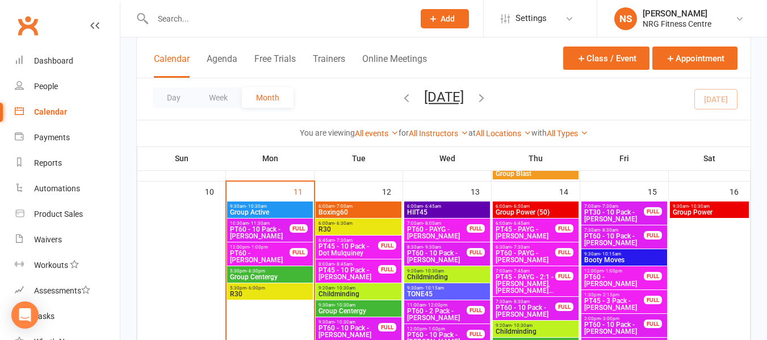
click at [342, 207] on span "- 7:00am" at bounding box center [344, 206] width 18 height 5
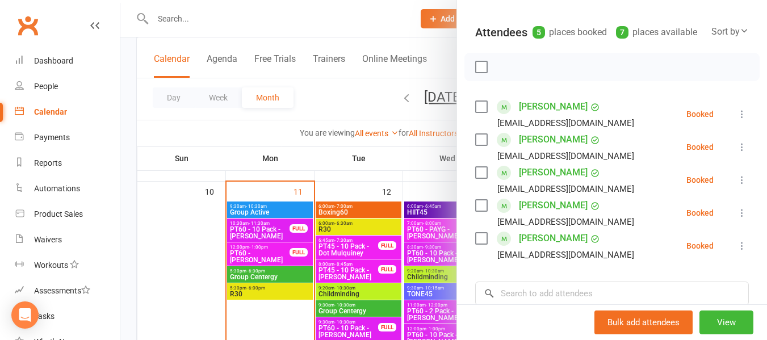
click at [239, 126] on div at bounding box center [443, 170] width 647 height 340
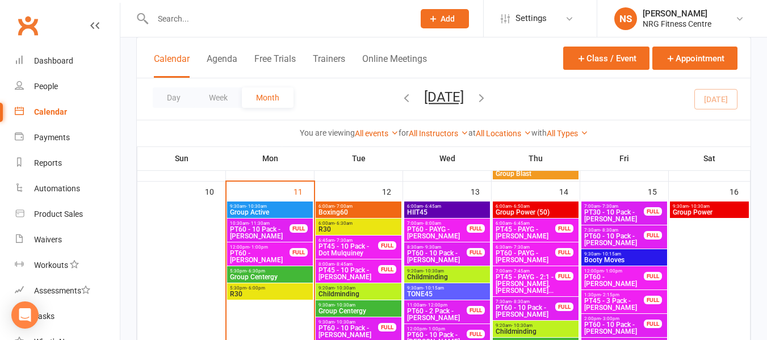
scroll to position [739, 0]
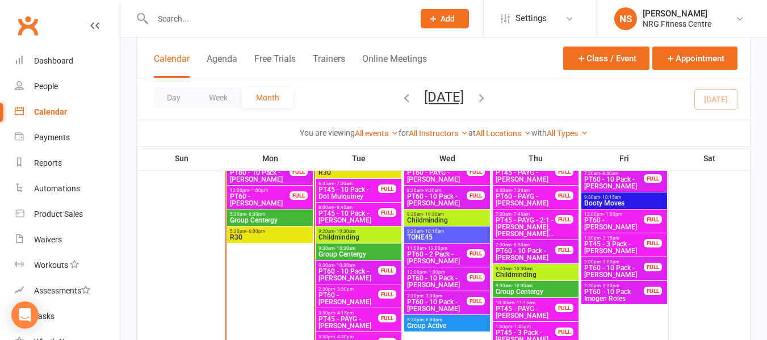
click at [277, 218] on span "Group Centergy" at bounding box center [270, 220] width 81 height 7
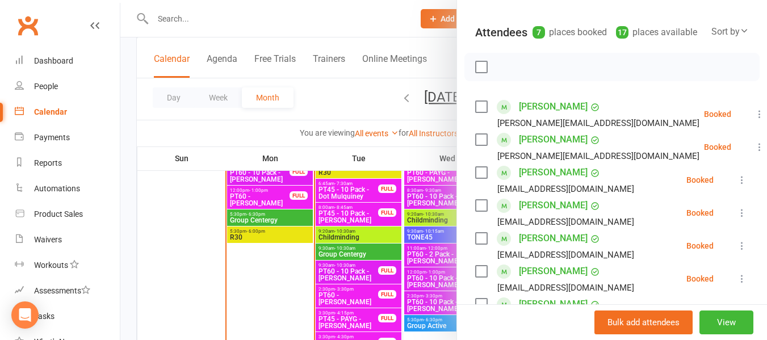
scroll to position [170, 0]
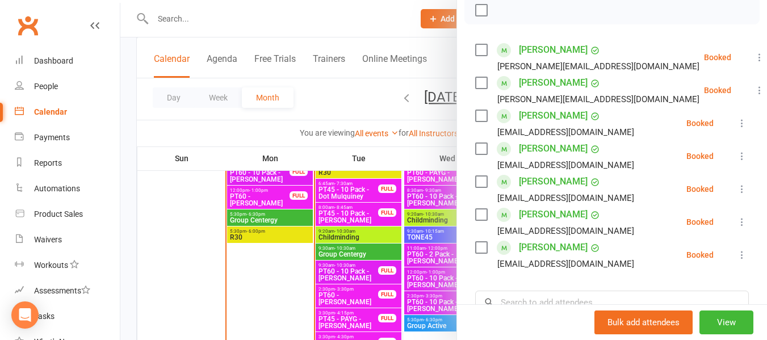
click at [278, 133] on div at bounding box center [443, 170] width 647 height 340
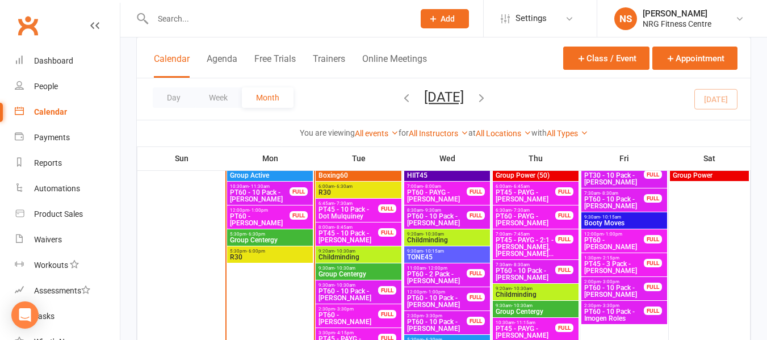
scroll to position [739, 0]
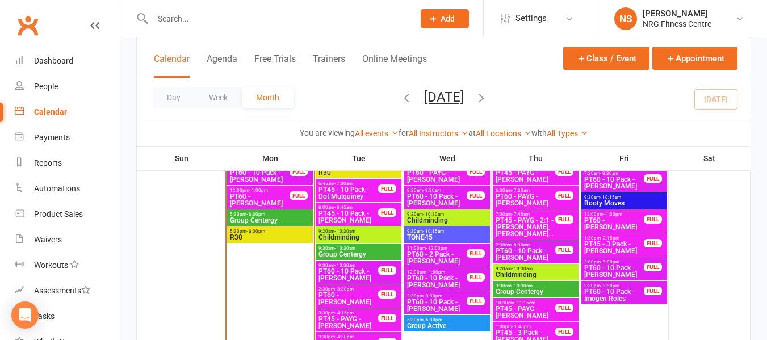
click at [297, 235] on span "R30" at bounding box center [270, 237] width 81 height 7
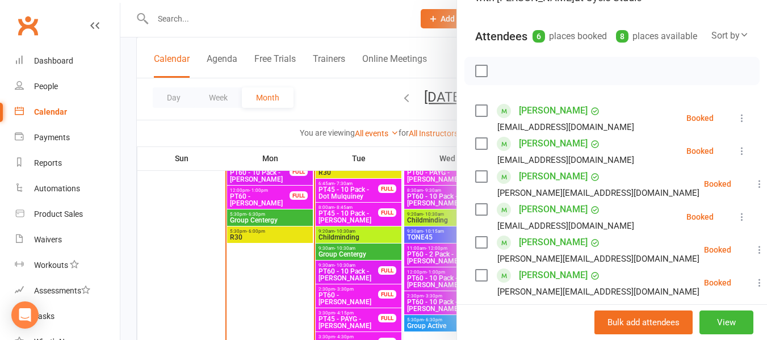
scroll to position [170, 0]
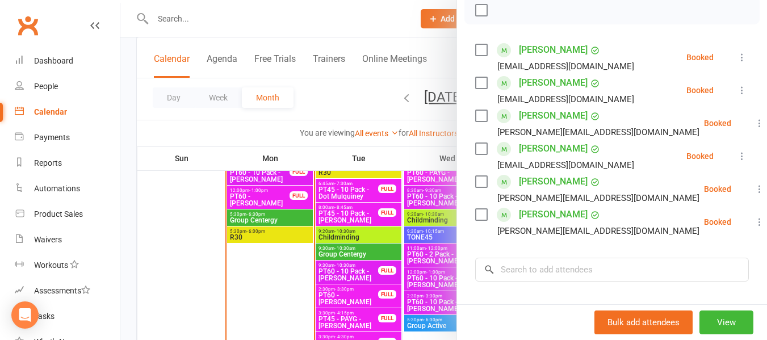
click at [201, 115] on div at bounding box center [443, 170] width 647 height 340
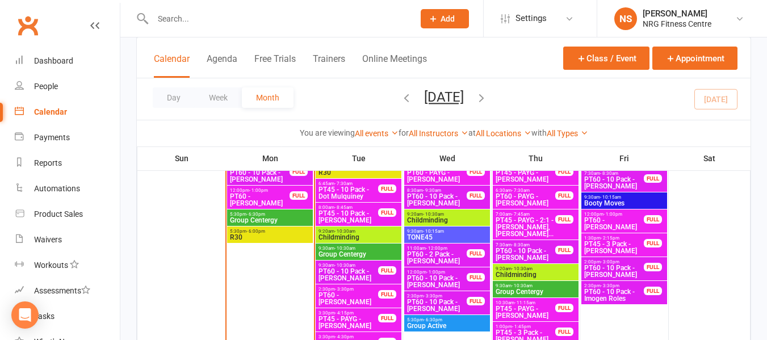
click at [283, 234] on span "R30" at bounding box center [270, 237] width 81 height 7
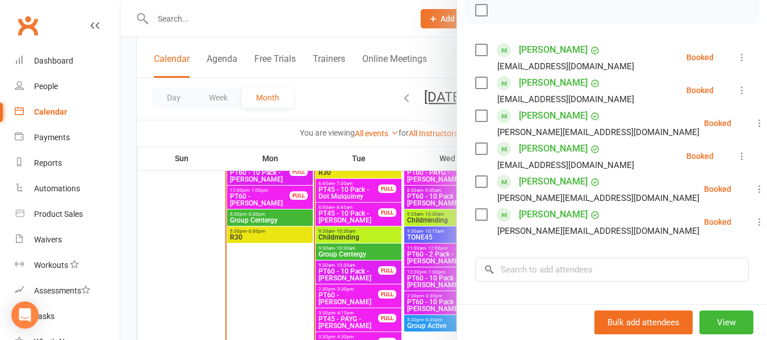
click at [276, 112] on div at bounding box center [443, 170] width 647 height 340
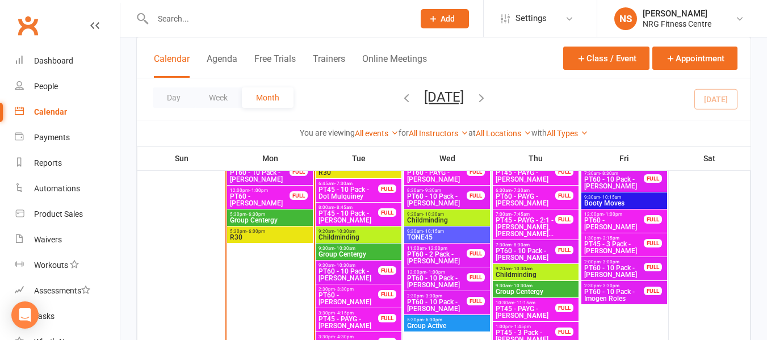
click at [344, 175] on span "R30" at bounding box center [358, 172] width 81 height 7
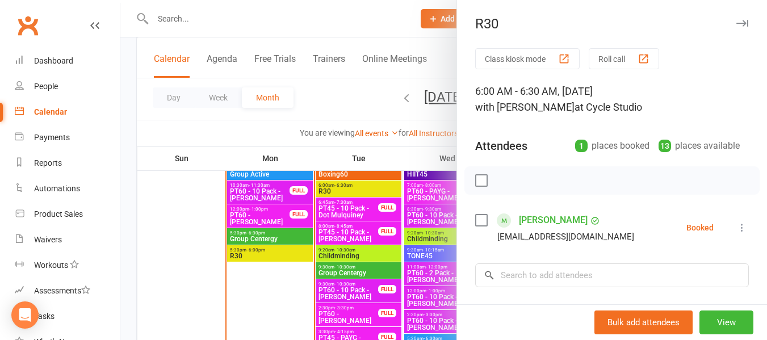
scroll to position [739, 0]
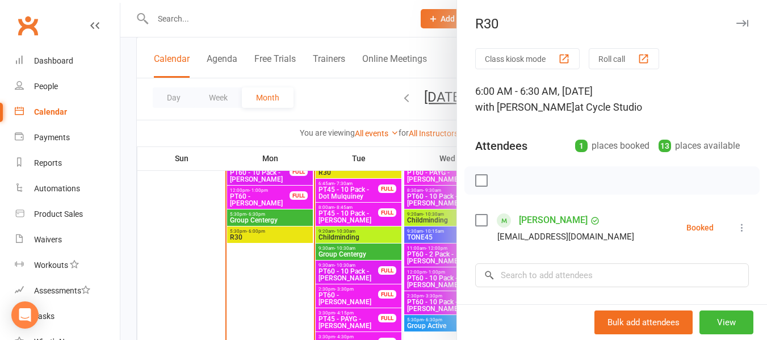
click at [268, 129] on div at bounding box center [443, 170] width 647 height 340
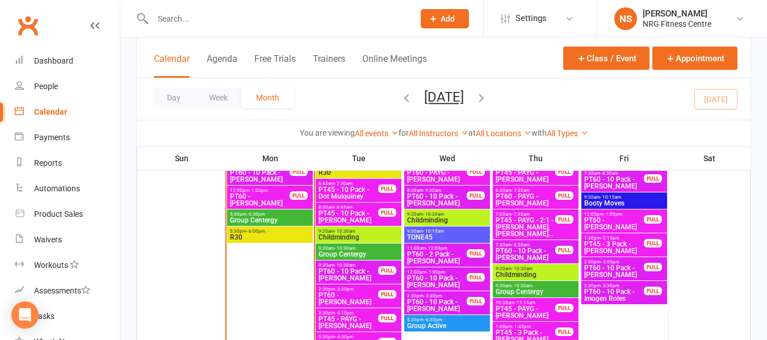
click at [266, 236] on span "R30" at bounding box center [270, 237] width 81 height 7
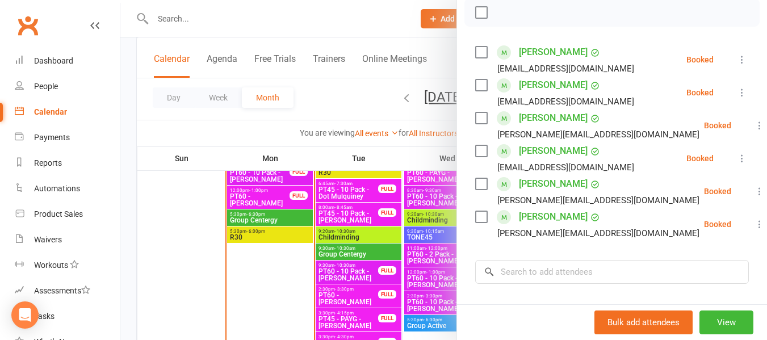
scroll to position [170, 0]
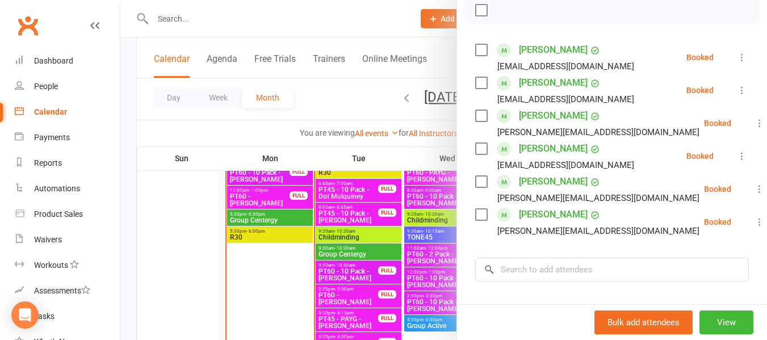
click at [210, 119] on div at bounding box center [443, 170] width 647 height 340
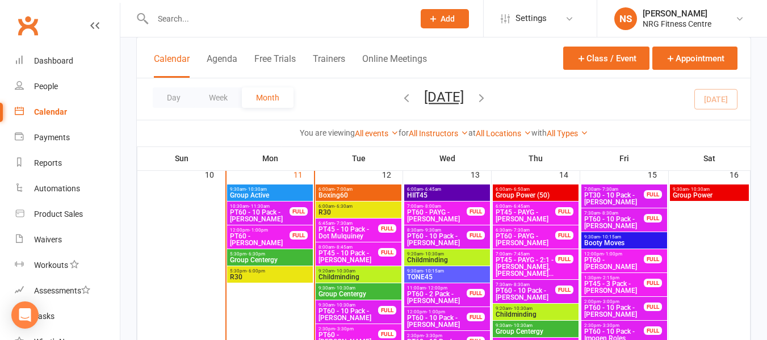
scroll to position [682, 0]
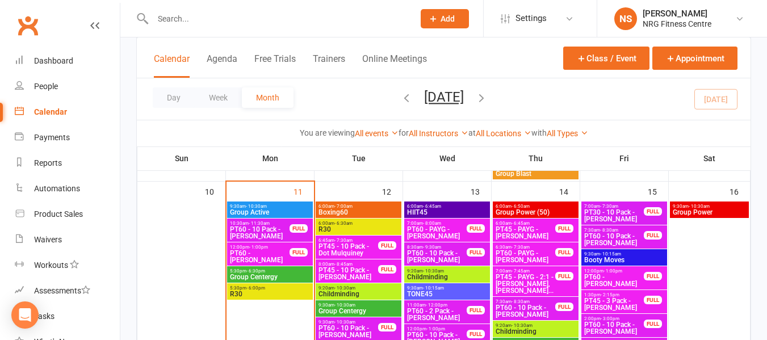
click at [381, 223] on span "6:00am - 6:30am" at bounding box center [358, 223] width 81 height 5
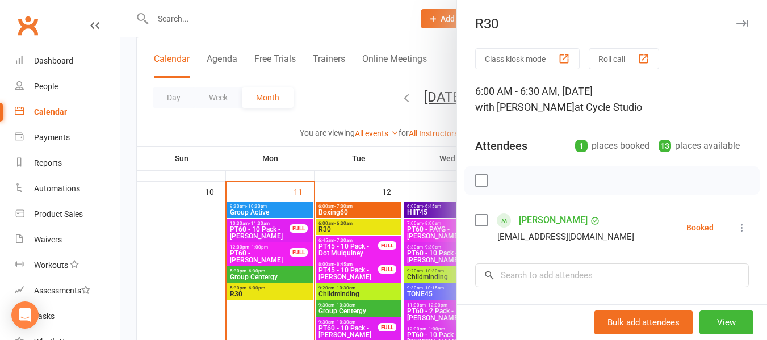
drag, startPoint x: 255, startPoint y: 127, endPoint x: 299, endPoint y: 182, distance: 70.4
click at [257, 127] on div at bounding box center [443, 170] width 647 height 340
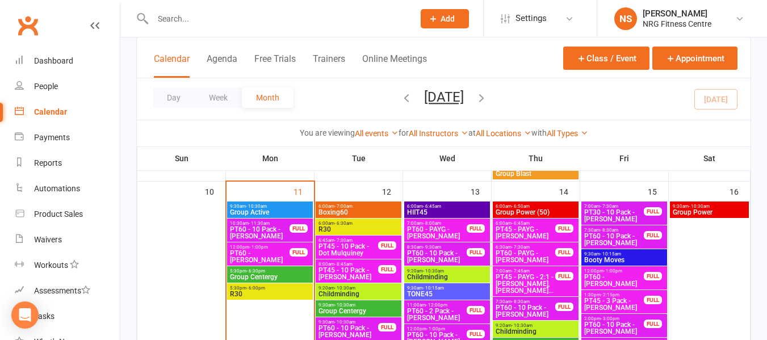
click at [363, 206] on span "6:00am - 7:00am" at bounding box center [358, 206] width 81 height 5
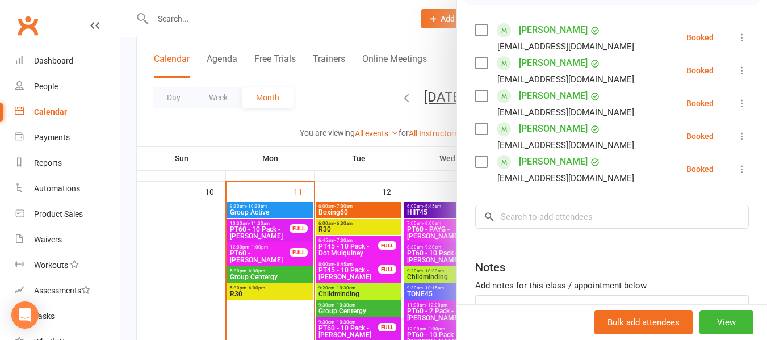
scroll to position [170, 0]
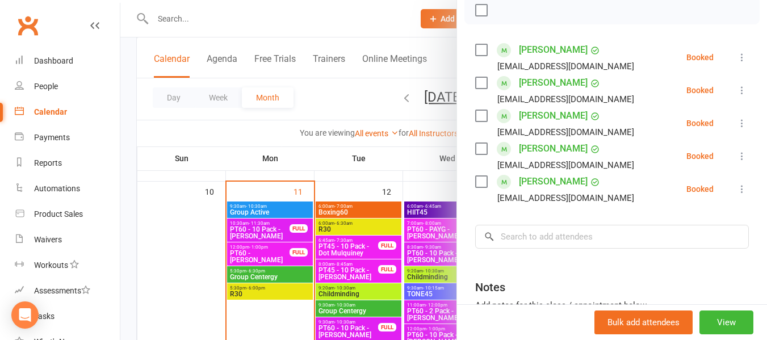
click at [242, 136] on div at bounding box center [443, 170] width 647 height 340
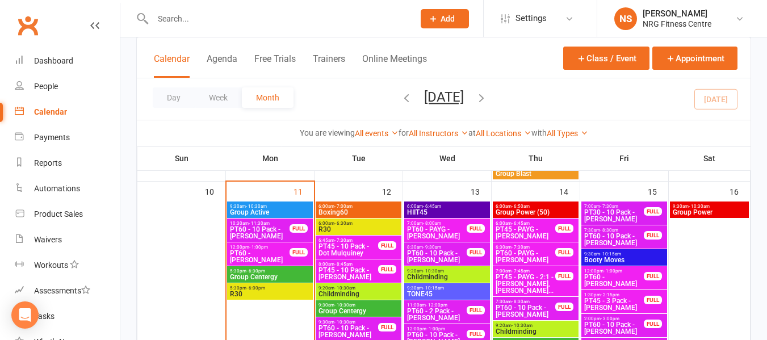
click at [243, 21] on input "text" at bounding box center [277, 19] width 257 height 16
paste input "Rebecca SMITHERS"
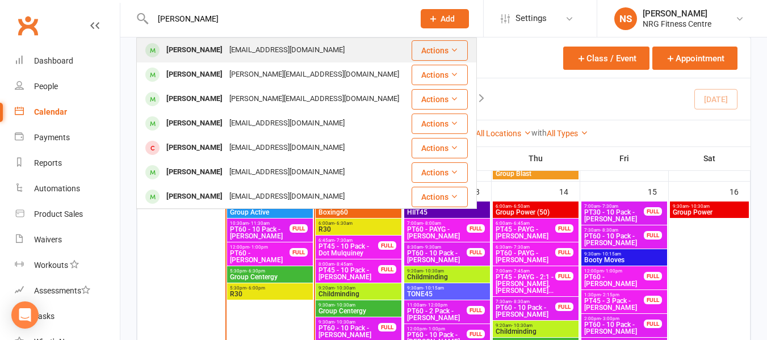
type input "Rebecca SMITHERS"
click at [191, 51] on div "Rebecca SMITHERS" at bounding box center [194, 50] width 63 height 16
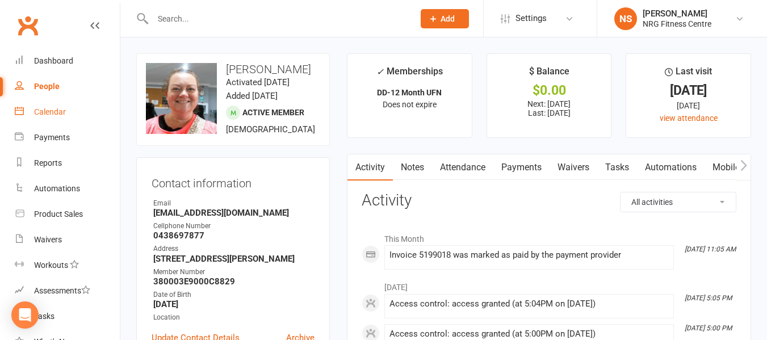
click at [63, 114] on div "Calendar" at bounding box center [50, 111] width 32 height 9
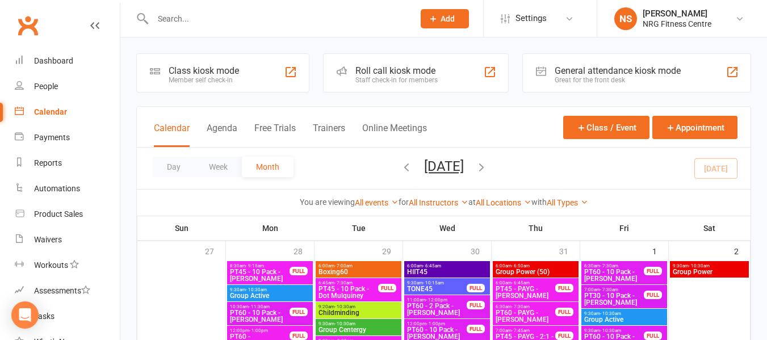
click at [179, 22] on input "text" at bounding box center [277, 19] width 257 height 16
paste input "[PERSON_NAME]"
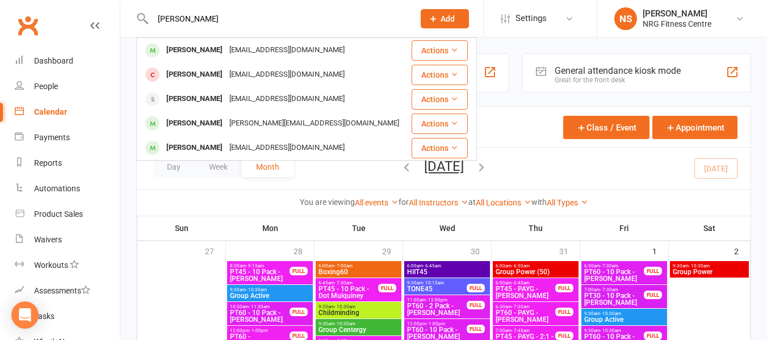
type input "[PERSON_NAME]"
click at [183, 45] on div "[PERSON_NAME]" at bounding box center [194, 50] width 63 height 16
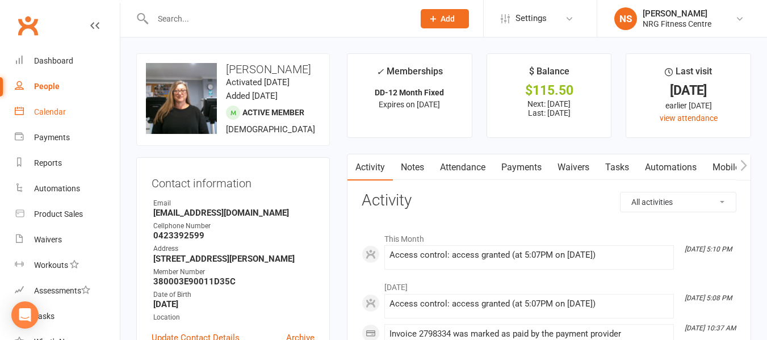
click at [57, 111] on div "Calendar" at bounding box center [50, 111] width 32 height 9
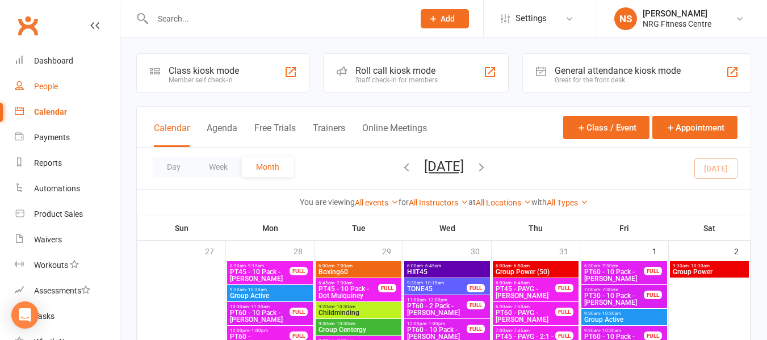
click at [71, 80] on link "People" at bounding box center [67, 87] width 105 height 26
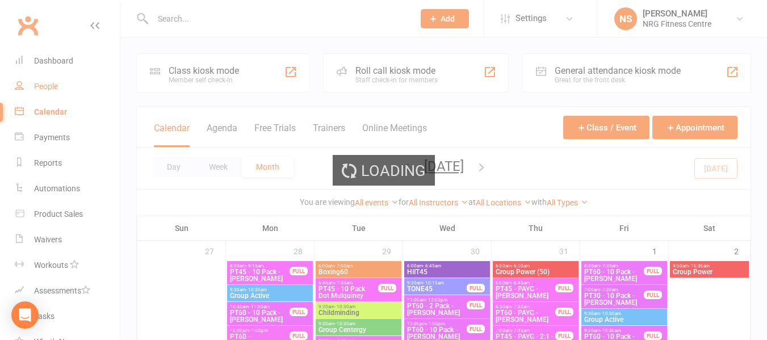
select select "100"
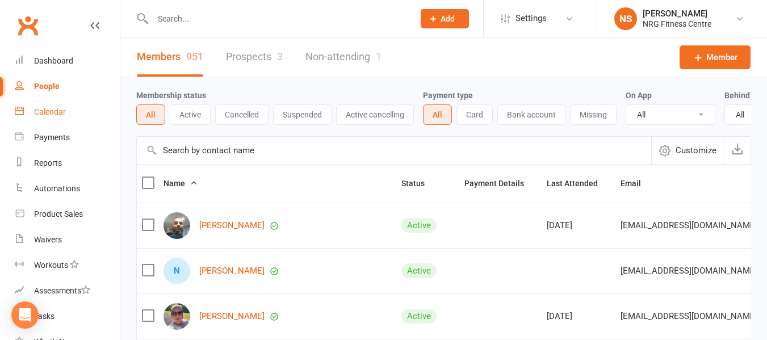
click at [55, 110] on div "Calendar" at bounding box center [50, 111] width 32 height 9
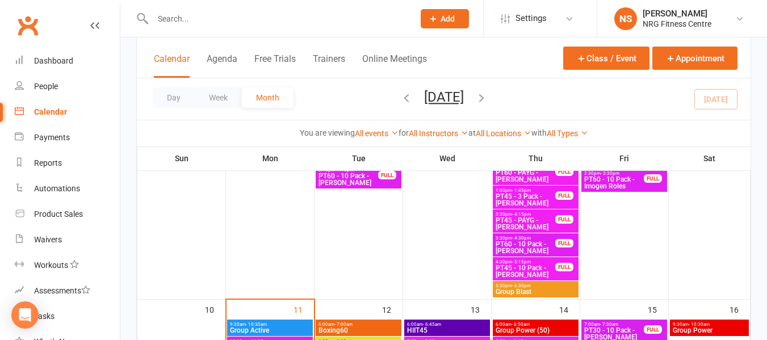
scroll to position [568, 0]
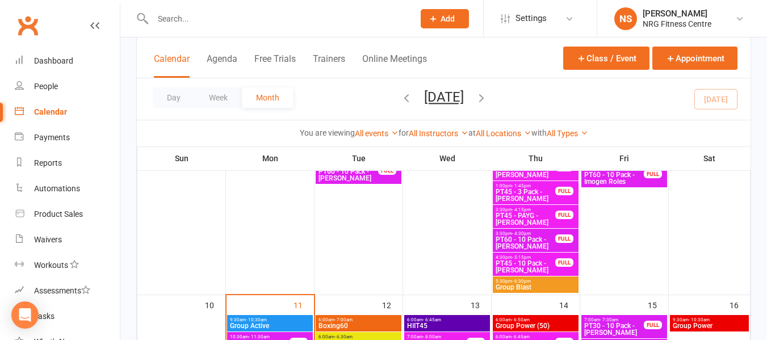
click at [350, 324] on span "Boxing60" at bounding box center [358, 326] width 81 height 7
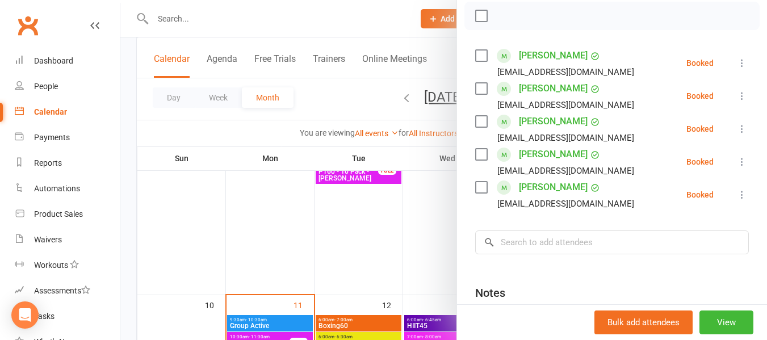
scroll to position [170, 0]
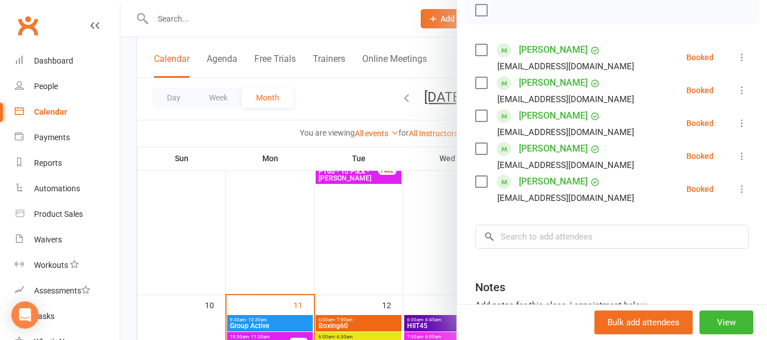
click at [208, 133] on div at bounding box center [443, 170] width 647 height 340
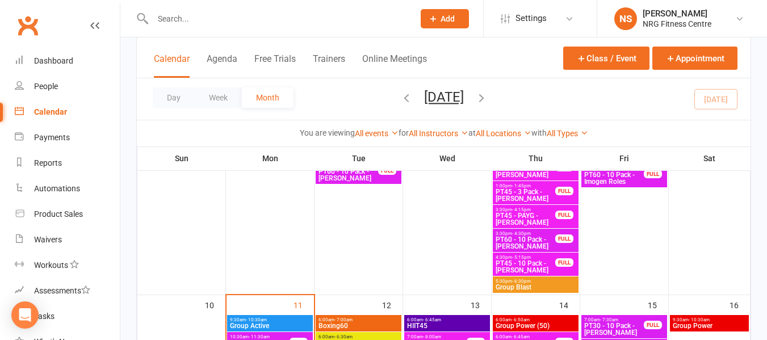
click at [362, 318] on span "6:00am - 7:00am" at bounding box center [358, 320] width 81 height 5
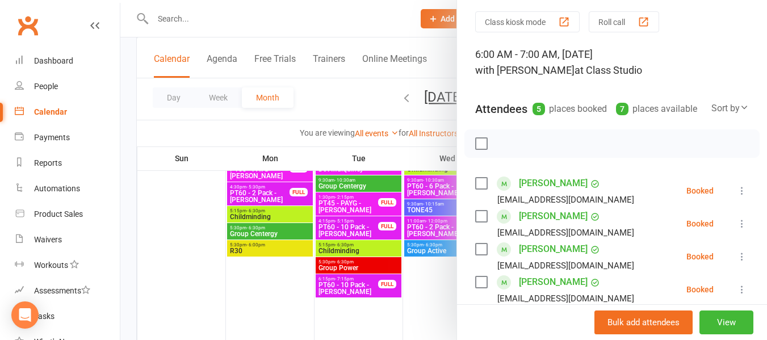
scroll to position [114, 0]
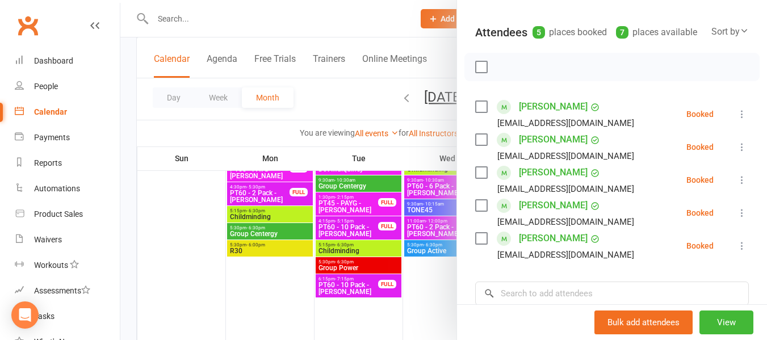
click at [259, 134] on div at bounding box center [443, 170] width 647 height 340
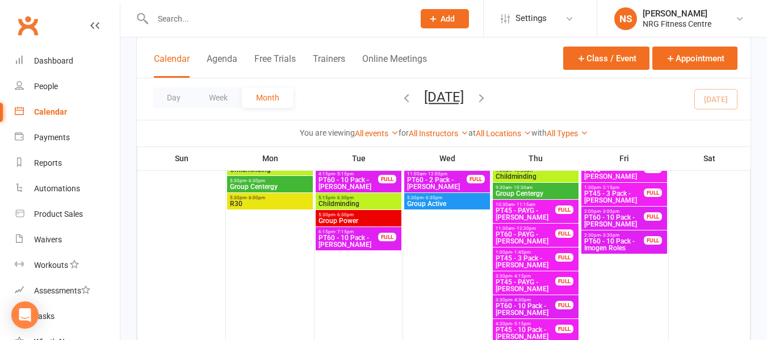
scroll to position [682, 0]
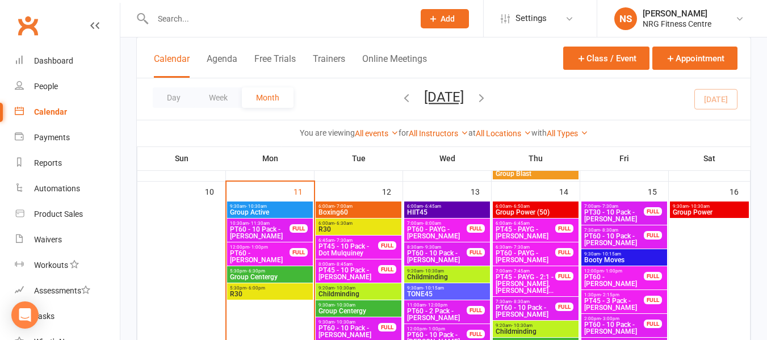
click at [357, 212] on span "Boxing60" at bounding box center [358, 212] width 81 height 7
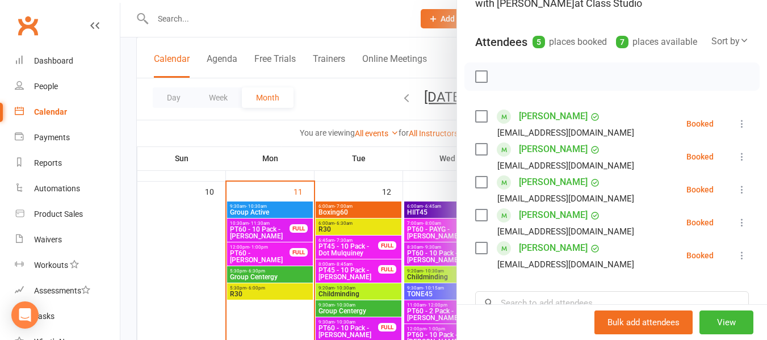
scroll to position [114, 0]
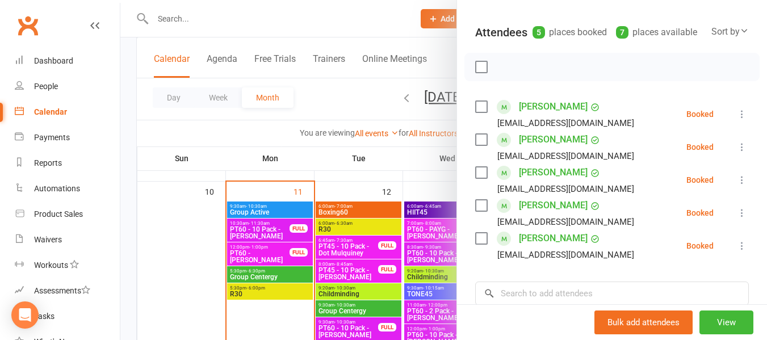
click at [250, 126] on div at bounding box center [443, 170] width 647 height 340
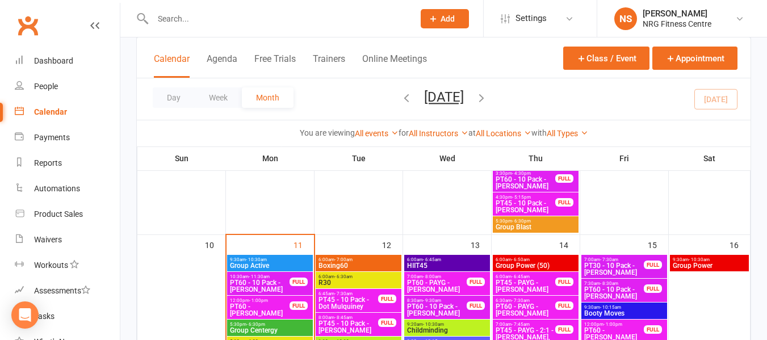
scroll to position [682, 0]
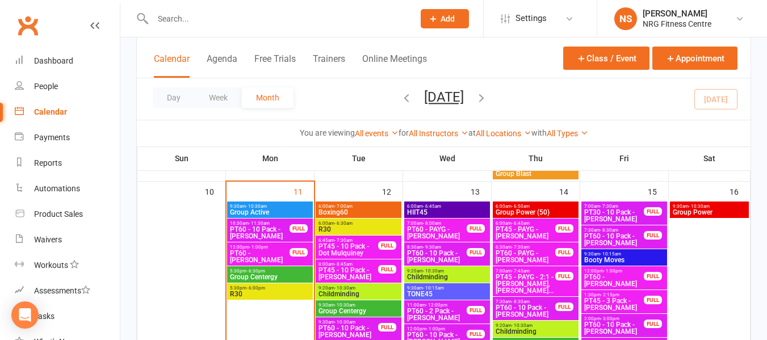
click at [285, 291] on span "R30" at bounding box center [270, 294] width 81 height 7
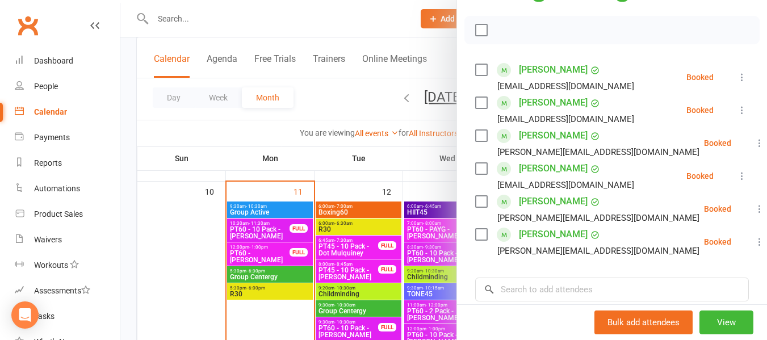
scroll to position [170, 0]
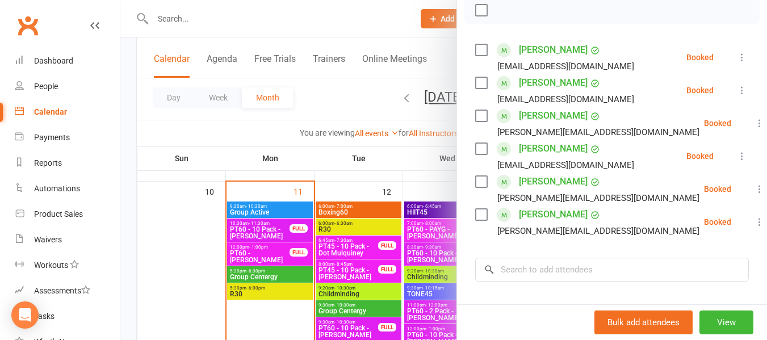
click at [560, 158] on link "[PERSON_NAME]" at bounding box center [553, 149] width 69 height 18
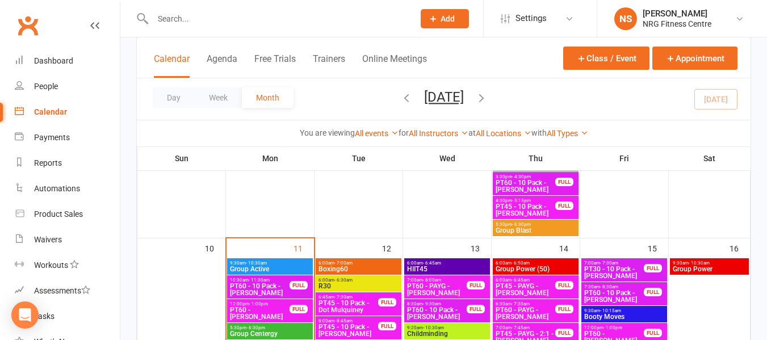
scroll to position [739, 0]
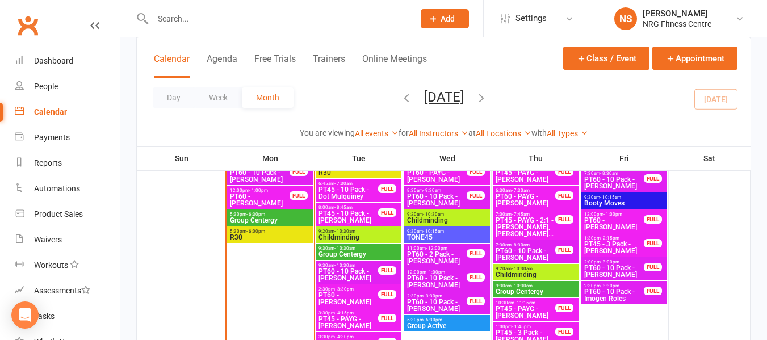
click at [287, 222] on span "Group Centergy" at bounding box center [270, 220] width 81 height 7
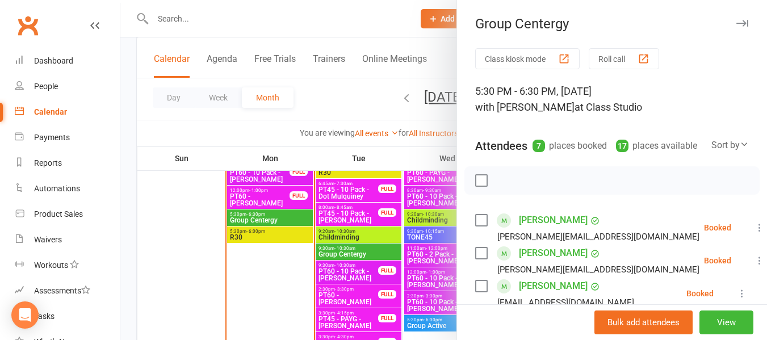
click at [287, 226] on div at bounding box center [443, 170] width 647 height 340
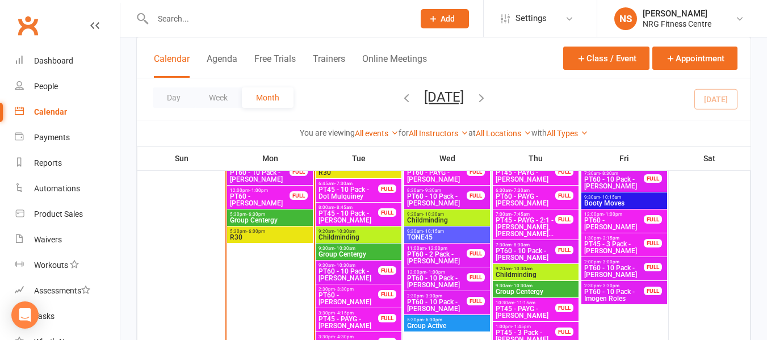
click at [286, 234] on span "R30" at bounding box center [270, 237] width 81 height 7
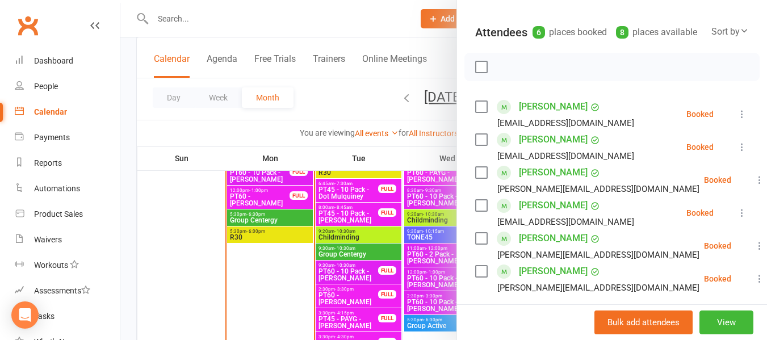
scroll to position [227, 0]
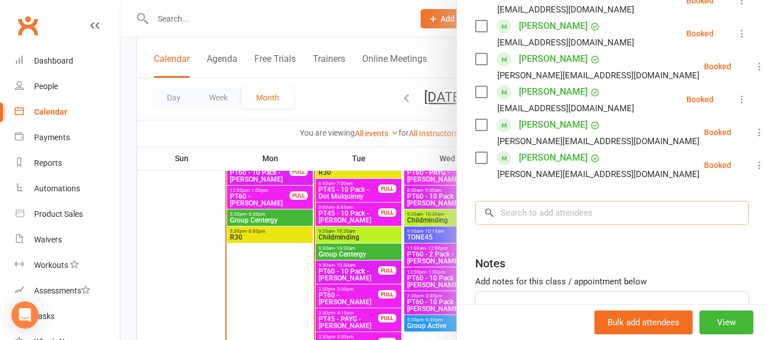
click at [581, 225] on input "search" at bounding box center [612, 213] width 274 height 24
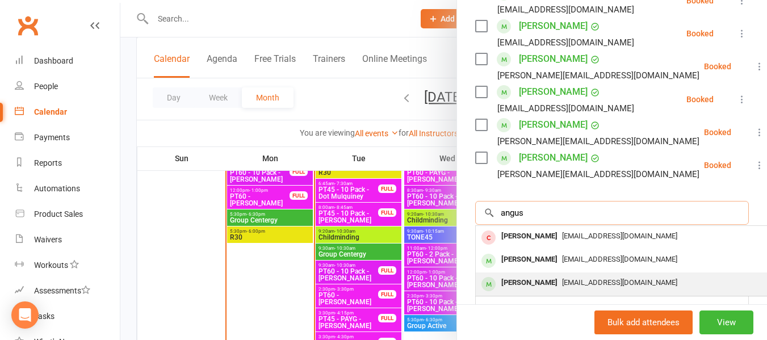
type input "angus"
click at [565, 287] on span "angus@somewhere.net.au" at bounding box center [619, 282] width 115 height 9
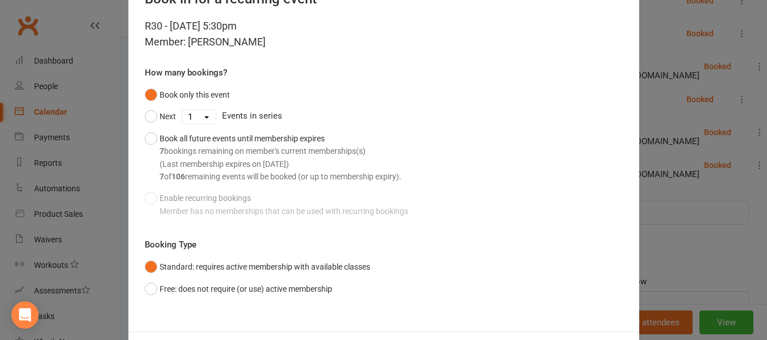
scroll to position [94, 0]
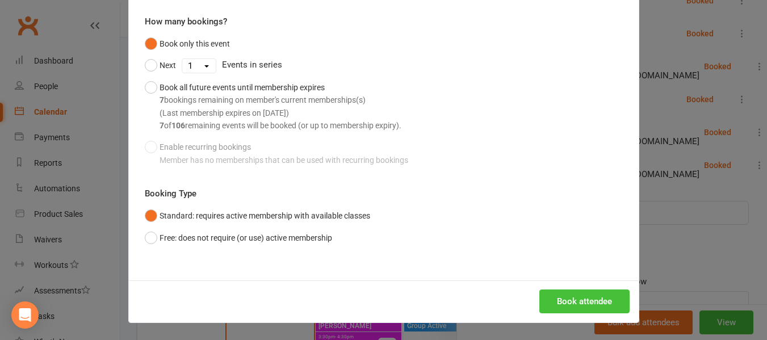
click at [572, 300] on button "Book attendee" at bounding box center [585, 302] width 90 height 24
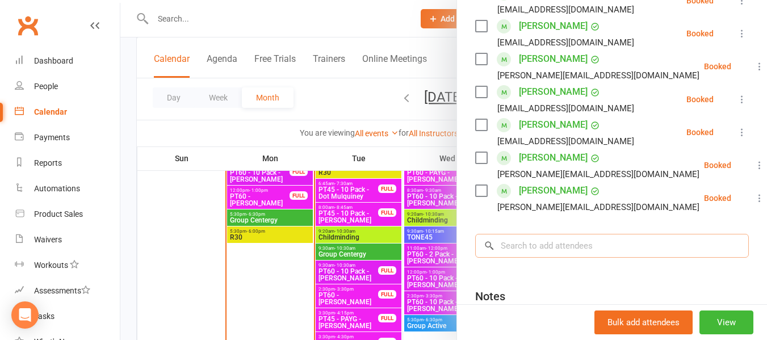
click at [615, 258] on input "search" at bounding box center [612, 246] width 274 height 24
type input "m"
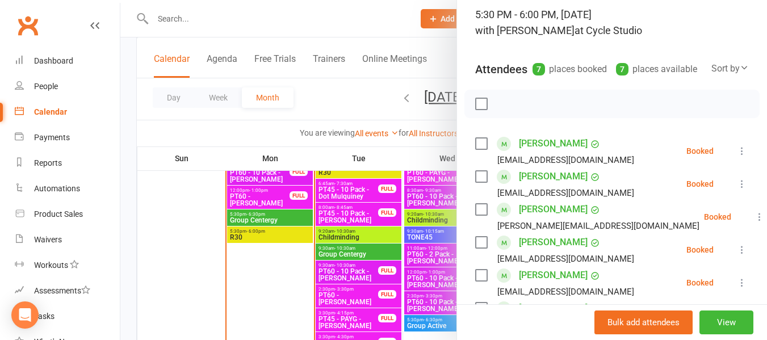
scroll to position [57, 0]
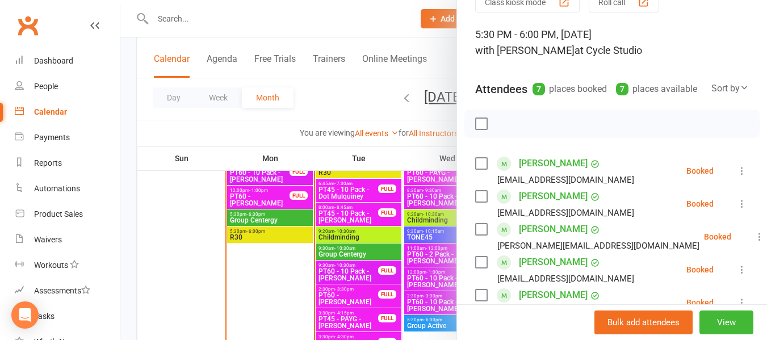
click at [241, 132] on div at bounding box center [443, 170] width 647 height 340
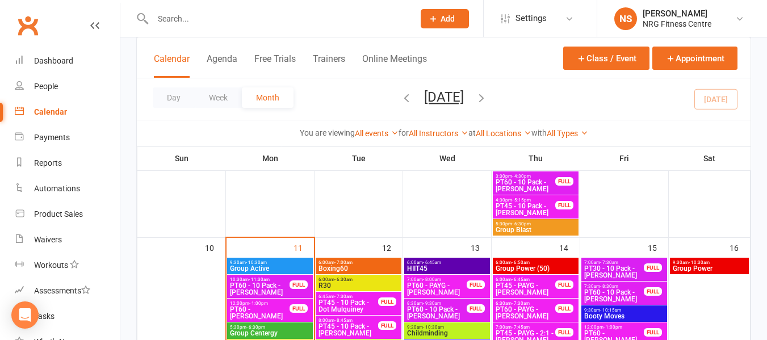
scroll to position [625, 0]
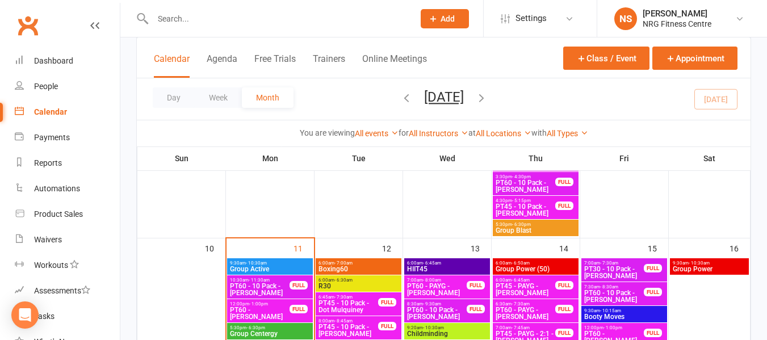
click at [374, 270] on span "Boxing60" at bounding box center [358, 269] width 81 height 7
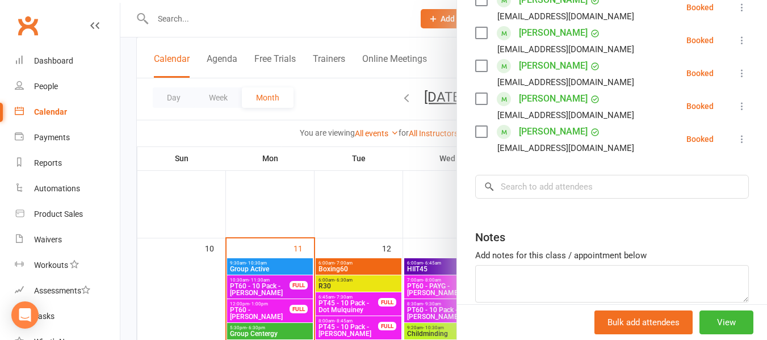
scroll to position [227, 0]
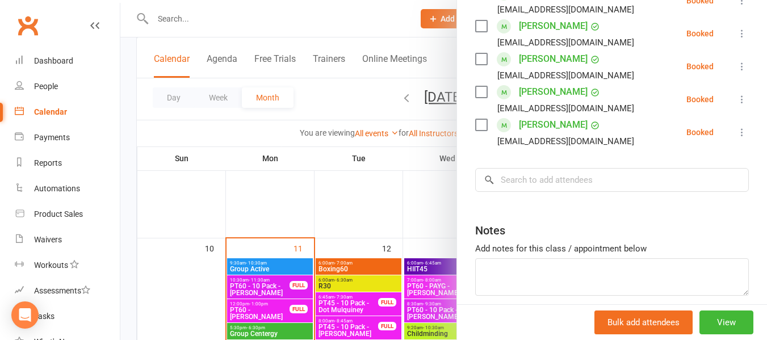
click at [215, 111] on div at bounding box center [443, 170] width 647 height 340
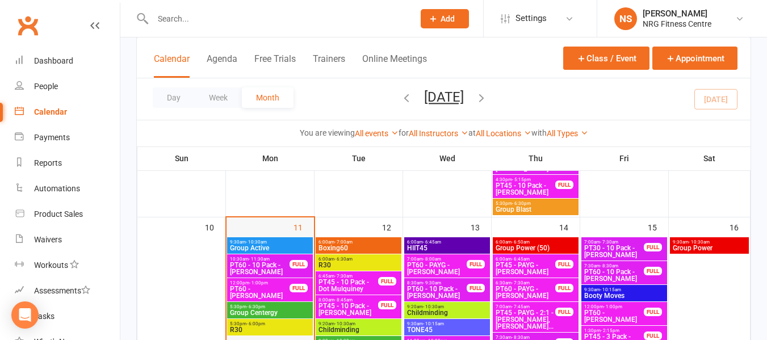
scroll to position [682, 0]
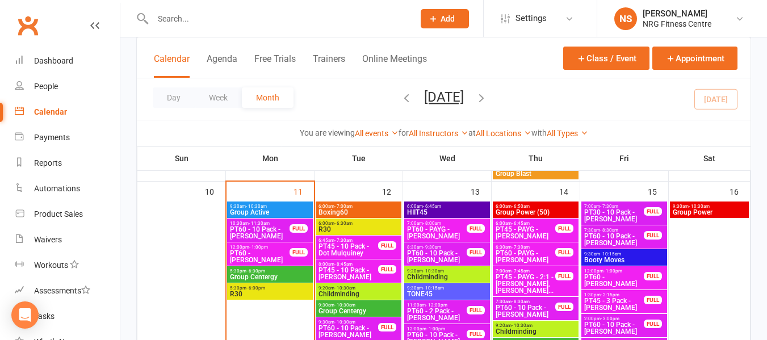
click at [276, 291] on span "R30" at bounding box center [270, 294] width 81 height 7
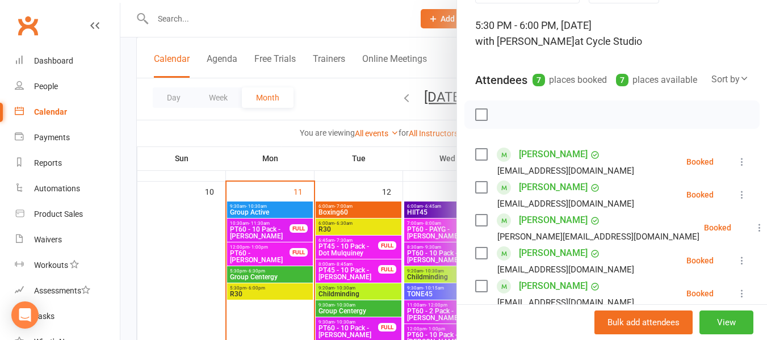
scroll to position [114, 0]
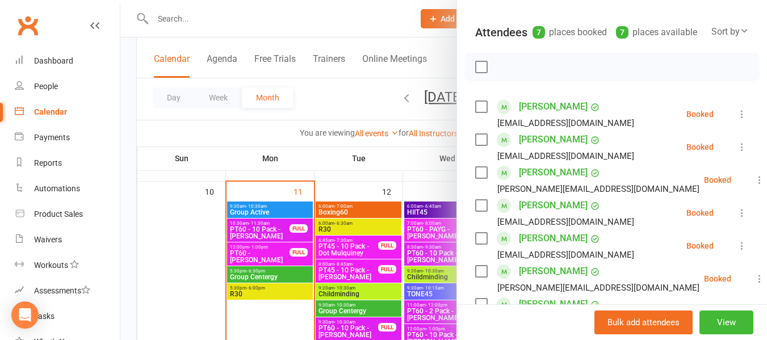
click at [247, 131] on div at bounding box center [443, 170] width 647 height 340
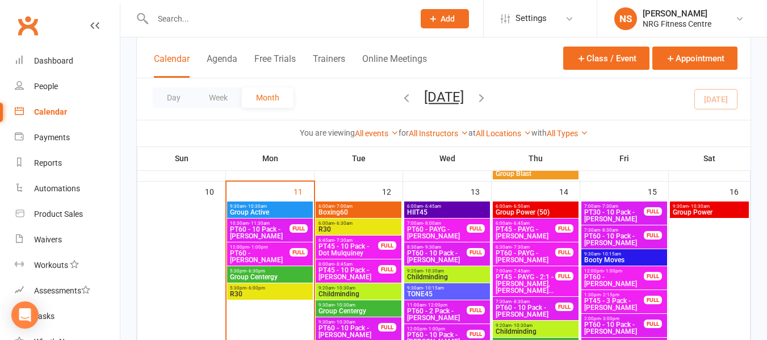
click at [382, 223] on span "6:00am - 6:30am" at bounding box center [358, 223] width 81 height 5
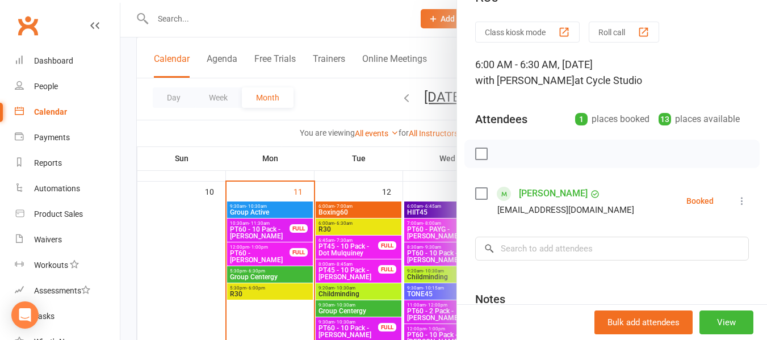
scroll to position [30, 0]
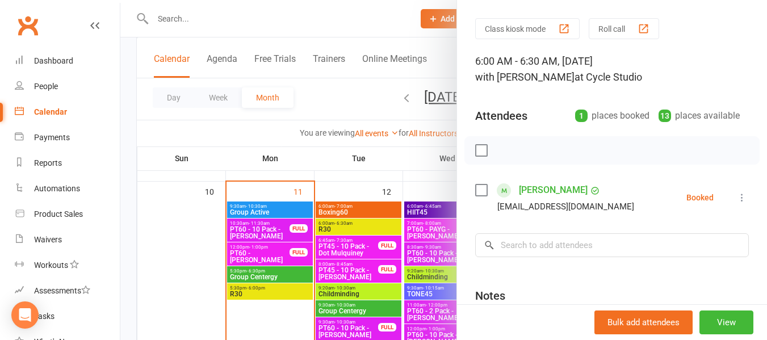
click at [333, 91] on div at bounding box center [443, 170] width 647 height 340
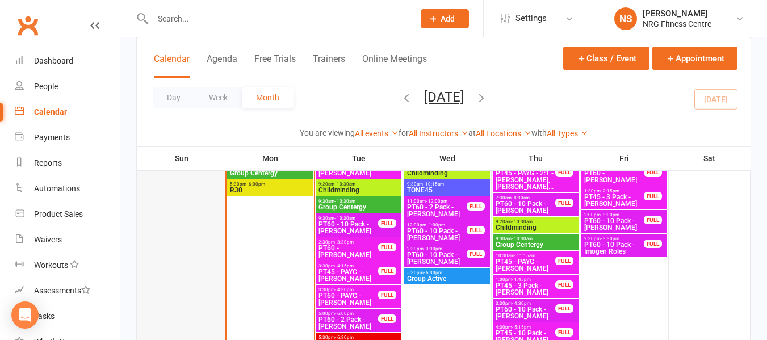
scroll to position [795, 0]
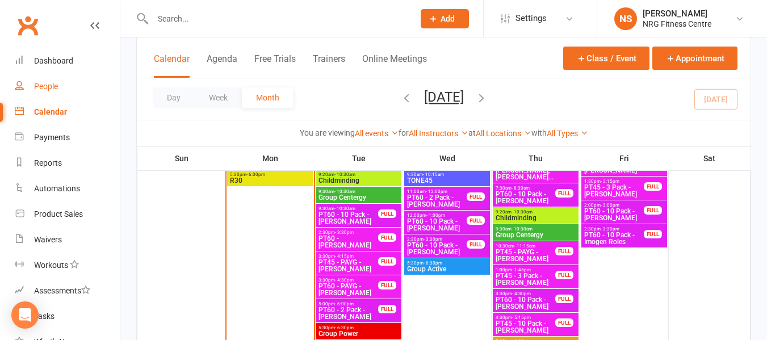
click at [39, 79] on link "People" at bounding box center [67, 87] width 105 height 26
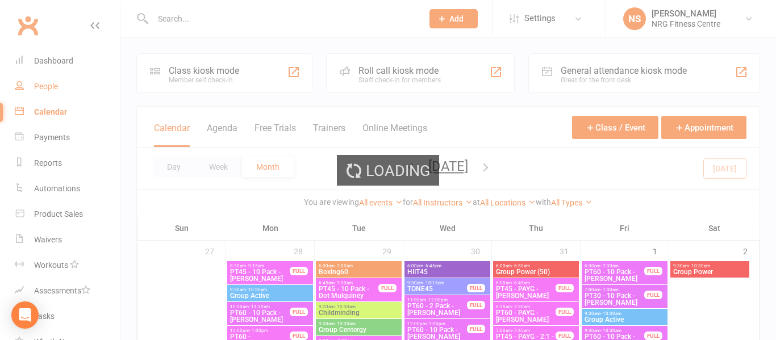
select select "100"
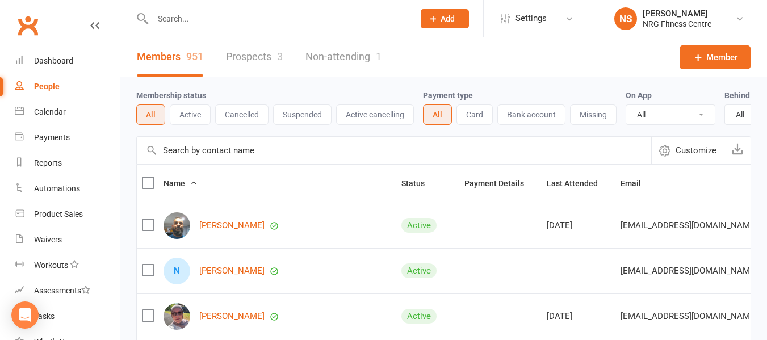
click at [310, 62] on link "Non-attending 1" at bounding box center [344, 56] width 76 height 39
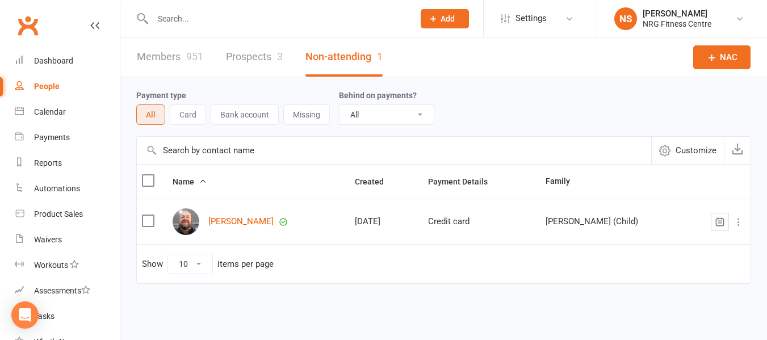
click at [66, 89] on link "People" at bounding box center [67, 87] width 105 height 26
click at [66, 105] on link "Calendar" at bounding box center [67, 112] width 105 height 26
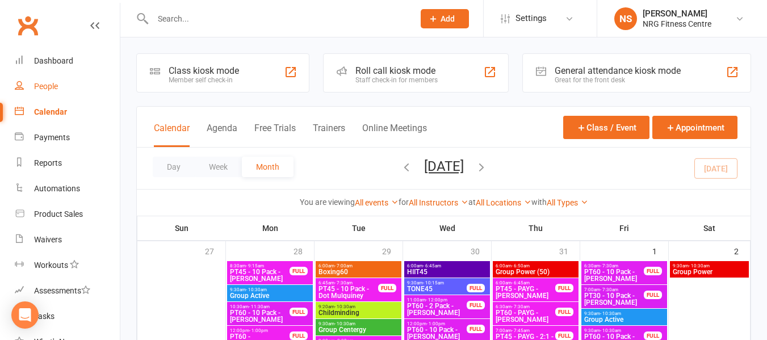
click at [61, 90] on link "People" at bounding box center [67, 87] width 105 height 26
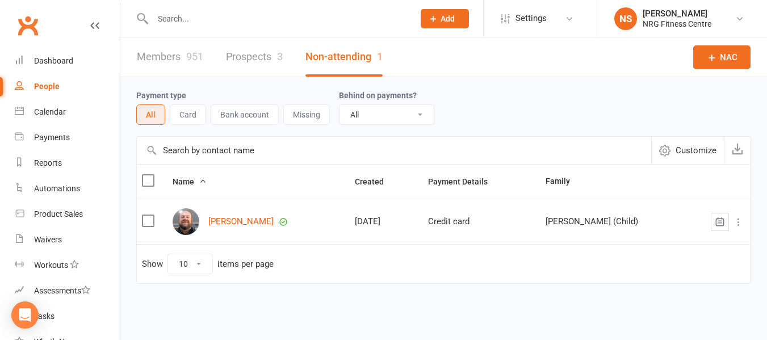
click at [62, 85] on link "People" at bounding box center [67, 87] width 105 height 26
click at [84, 65] on link "Dashboard" at bounding box center [67, 61] width 105 height 26
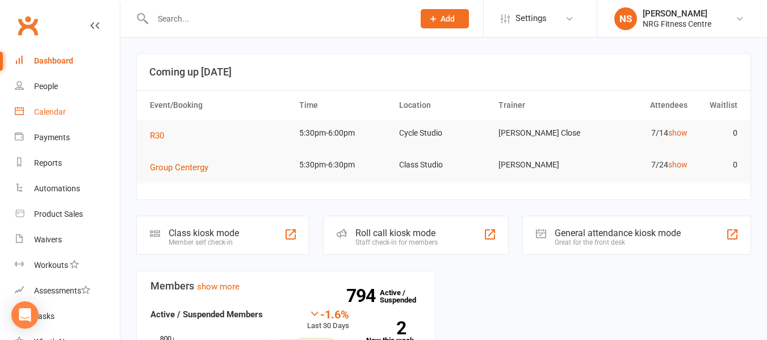
click at [77, 110] on link "Calendar" at bounding box center [67, 112] width 105 height 26
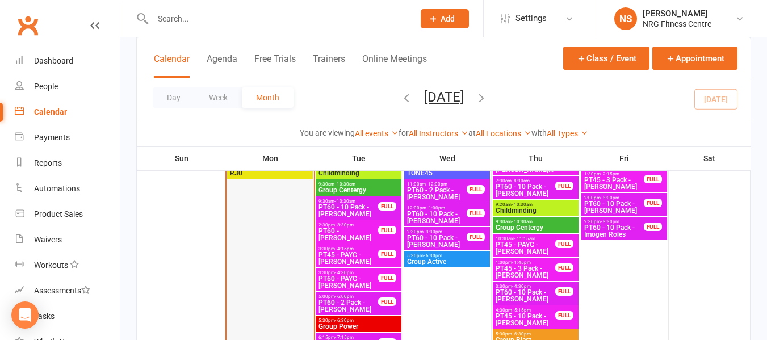
scroll to position [739, 0]
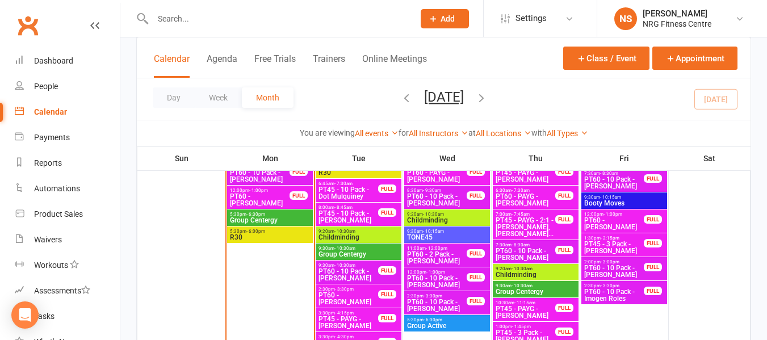
click at [272, 239] on span "R30" at bounding box center [270, 237] width 81 height 7
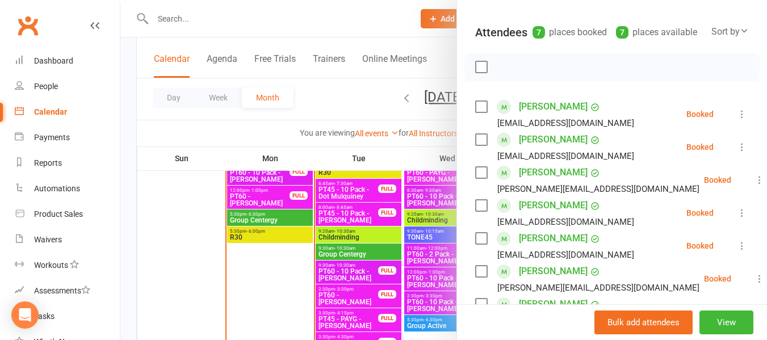
scroll to position [227, 0]
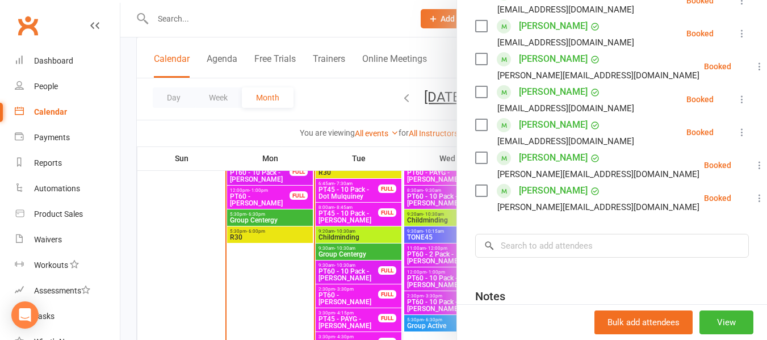
click at [478, 197] on label at bounding box center [480, 190] width 11 height 11
click at [475, 164] on label at bounding box center [480, 157] width 11 height 11
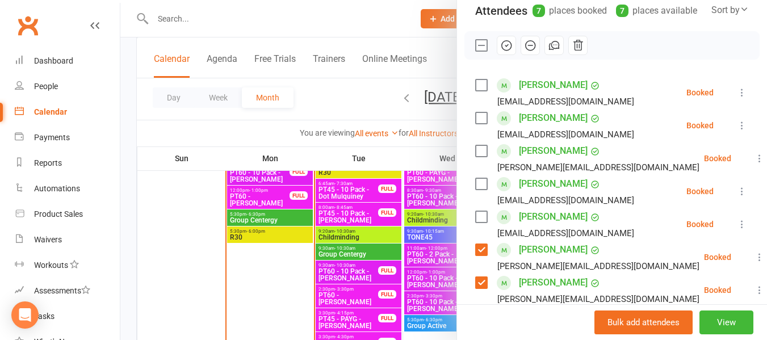
scroll to position [114, 0]
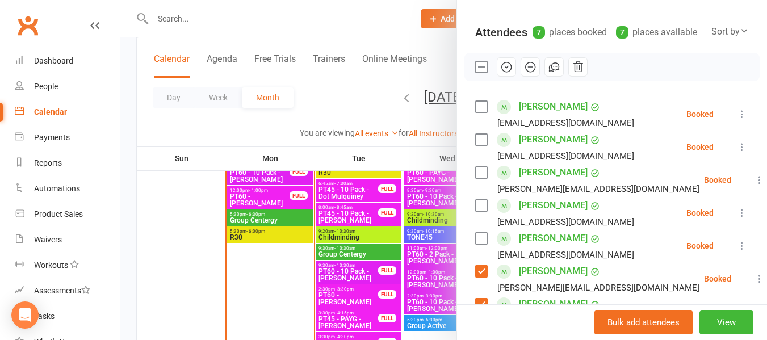
click at [480, 244] on label at bounding box center [480, 238] width 11 height 11
drag, startPoint x: 476, startPoint y: 230, endPoint x: 475, endPoint y: 216, distance: 14.2
click at [476, 229] on div "Angus Metcalfe angus@somewhere.net.au" at bounding box center [557, 213] width 164 height 33
click at [483, 211] on label at bounding box center [480, 205] width 11 height 11
click at [478, 178] on label at bounding box center [480, 172] width 11 height 11
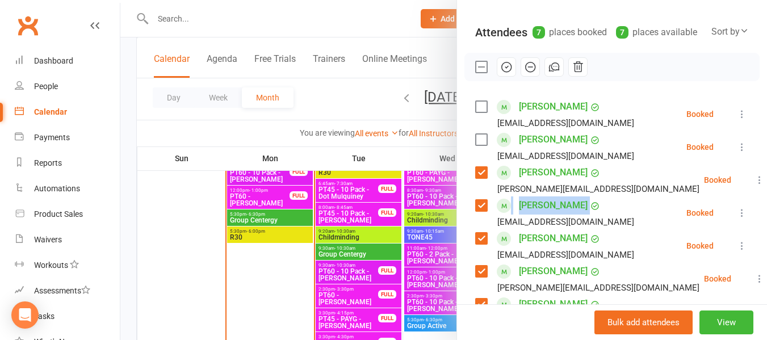
click at [477, 145] on label at bounding box center [480, 139] width 11 height 11
click at [475, 112] on label at bounding box center [480, 106] width 11 height 11
drag, startPoint x: 496, startPoint y: 78, endPoint x: 439, endPoint y: 41, distance: 68.7
click at [500, 73] on icon "button" at bounding box center [506, 67] width 12 height 12
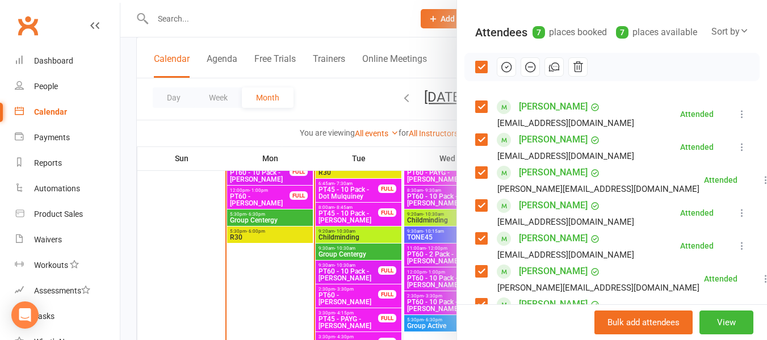
click at [238, 140] on div at bounding box center [443, 170] width 647 height 340
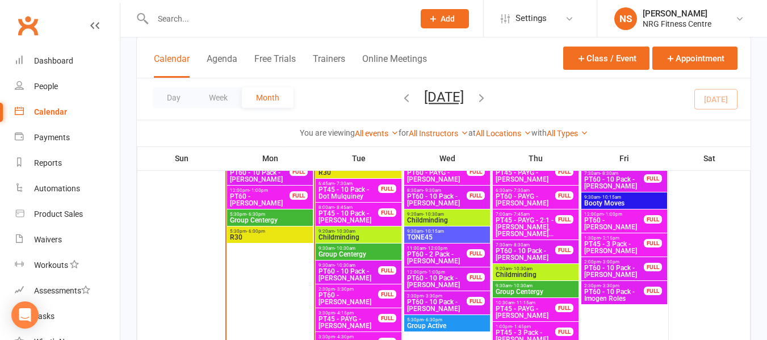
click at [274, 212] on span "5:30pm - 6:30pm" at bounding box center [270, 214] width 81 height 5
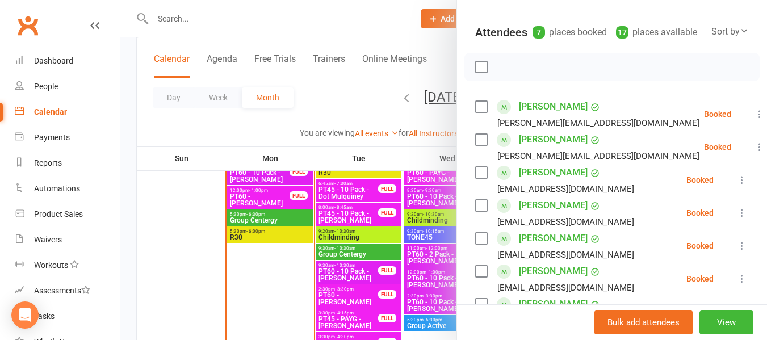
click at [478, 112] on label at bounding box center [480, 106] width 11 height 11
click at [475, 145] on label at bounding box center [480, 139] width 11 height 11
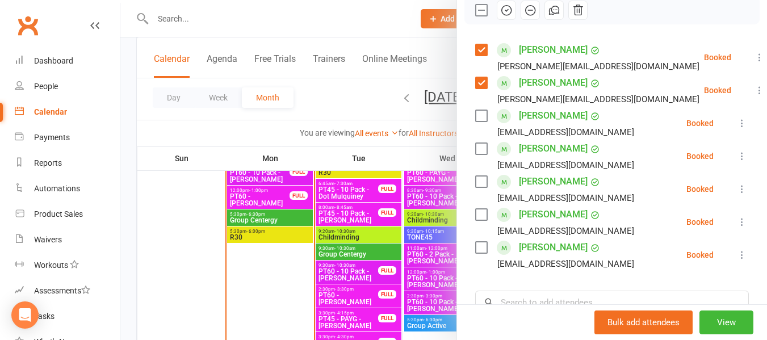
click at [480, 122] on label at bounding box center [480, 115] width 11 height 11
click at [478, 155] on label at bounding box center [480, 148] width 11 height 11
click at [478, 187] on label at bounding box center [480, 181] width 11 height 11
click at [475, 220] on label at bounding box center [480, 214] width 11 height 11
click at [479, 253] on label at bounding box center [480, 247] width 11 height 11
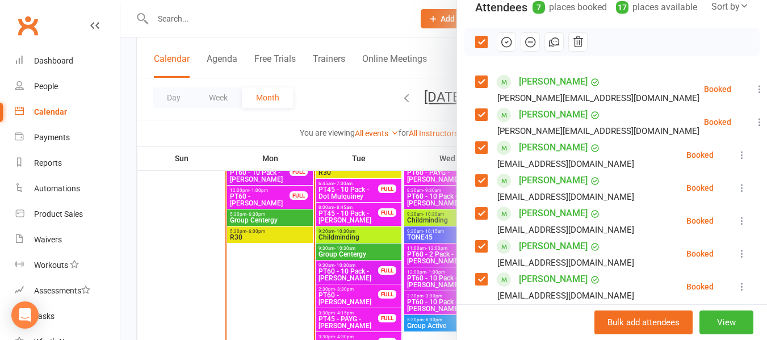
scroll to position [0, 0]
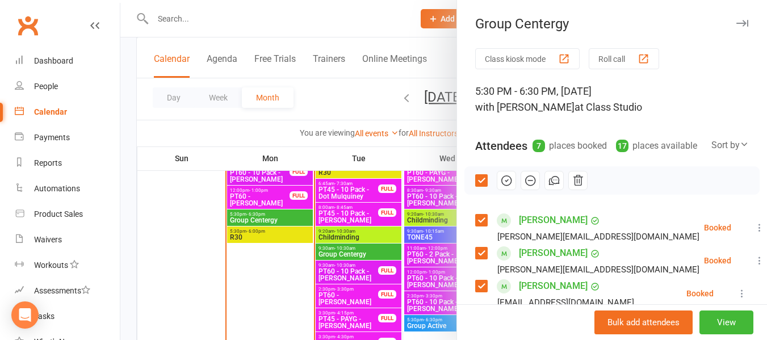
click at [502, 186] on icon "button" at bounding box center [507, 181] width 10 height 10
click at [277, 119] on div at bounding box center [443, 170] width 647 height 340
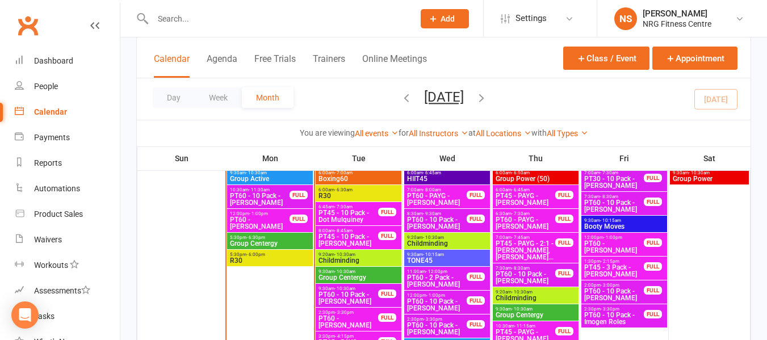
scroll to position [715, 0]
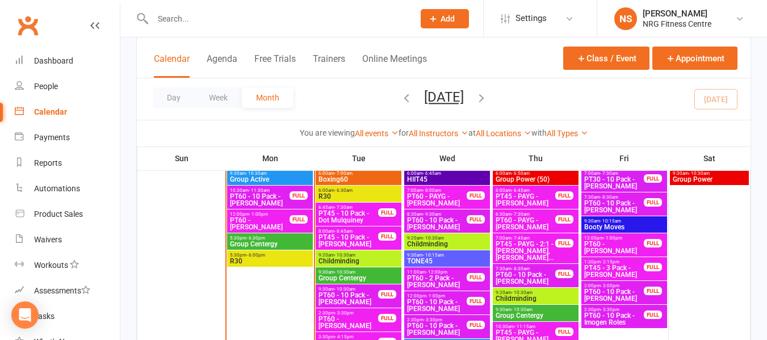
click at [365, 179] on span "Boxing60" at bounding box center [358, 179] width 81 height 7
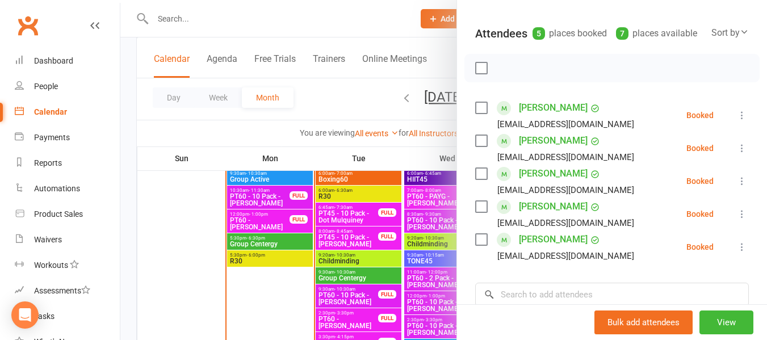
scroll to position [114, 0]
click at [281, 139] on div at bounding box center [443, 170] width 647 height 340
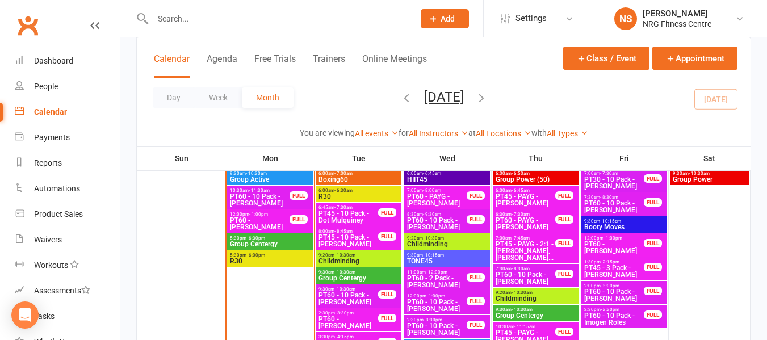
click at [353, 177] on span "Boxing60" at bounding box center [358, 179] width 81 height 7
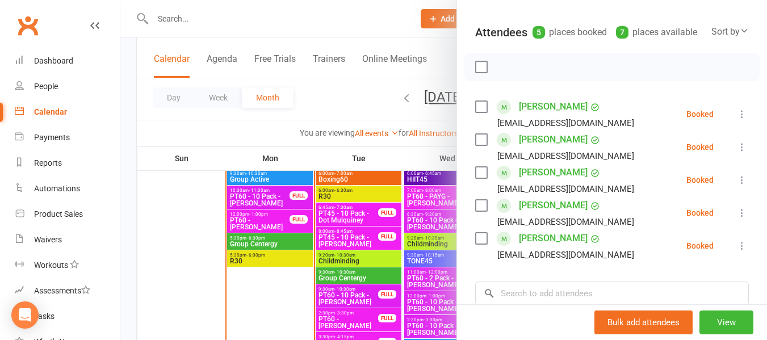
click at [241, 130] on div at bounding box center [443, 170] width 647 height 340
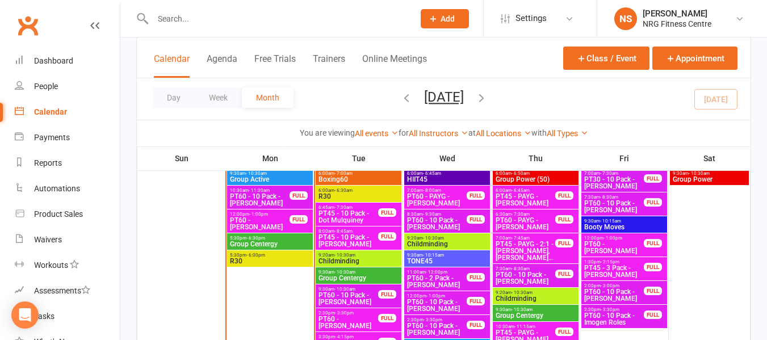
click at [366, 194] on span "R30" at bounding box center [358, 196] width 81 height 7
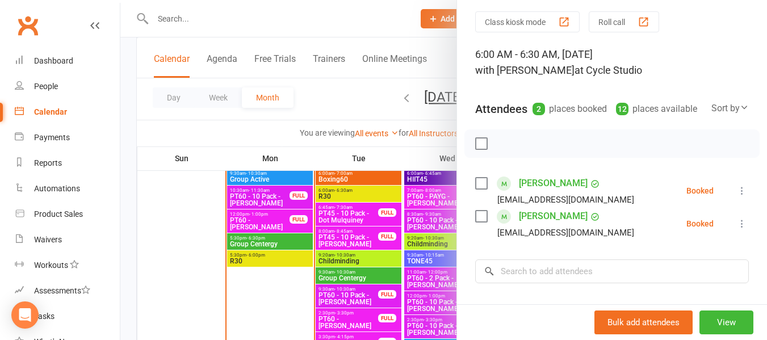
scroll to position [57, 0]
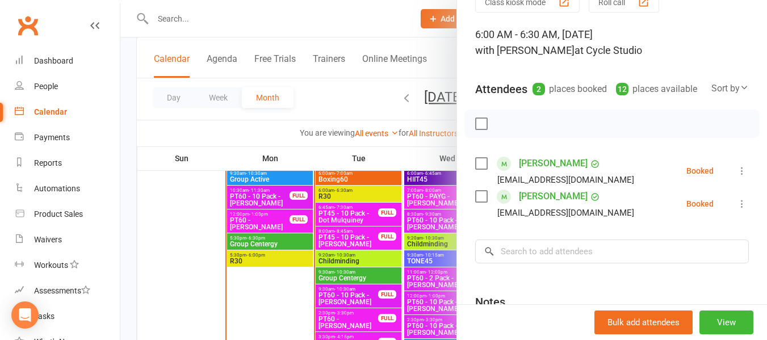
click at [269, 121] on div at bounding box center [443, 170] width 647 height 340
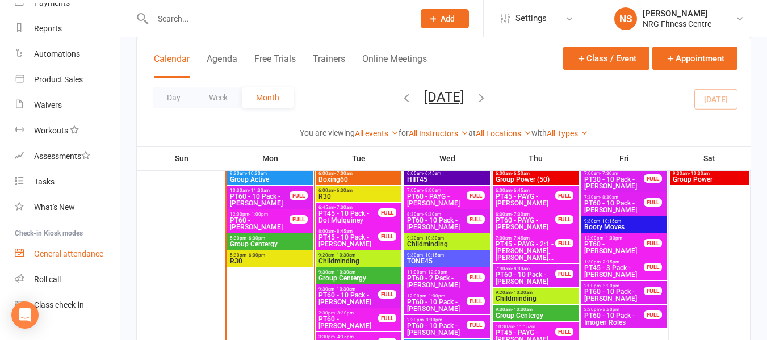
scroll to position [155, 0]
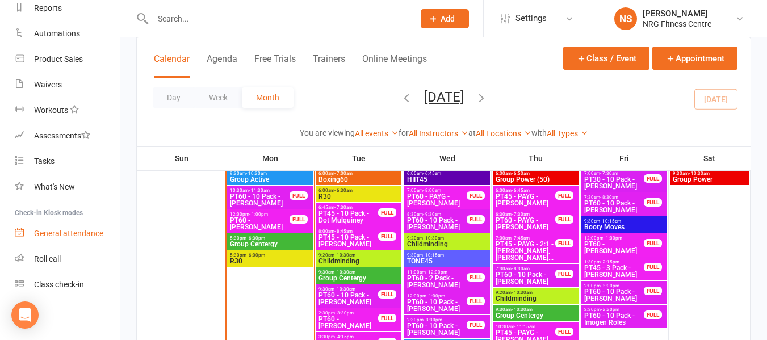
click at [62, 231] on div "General attendance" at bounding box center [68, 233] width 69 height 9
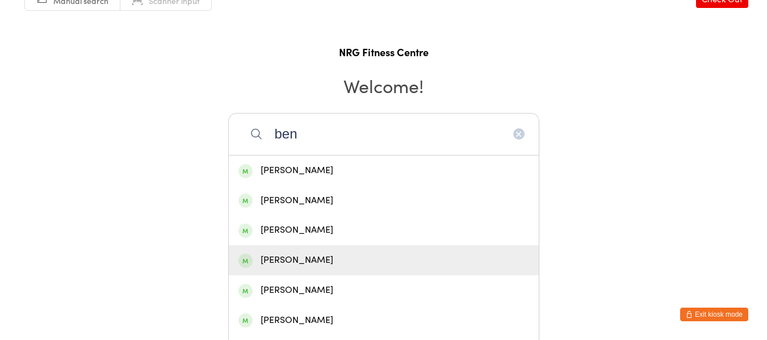
scroll to position [57, 0]
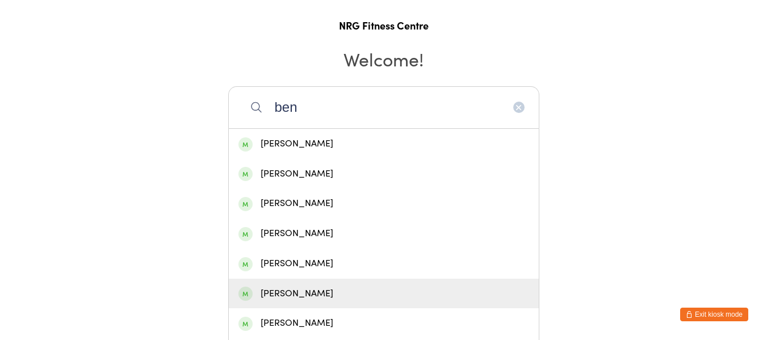
type input "ben"
click at [316, 286] on div "[PERSON_NAME]" at bounding box center [384, 293] width 291 height 15
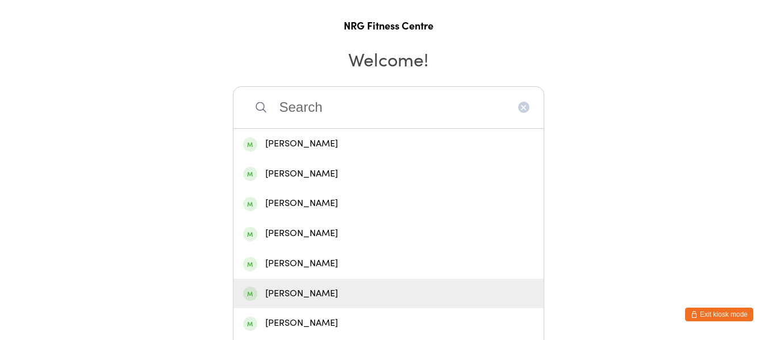
scroll to position [0, 0]
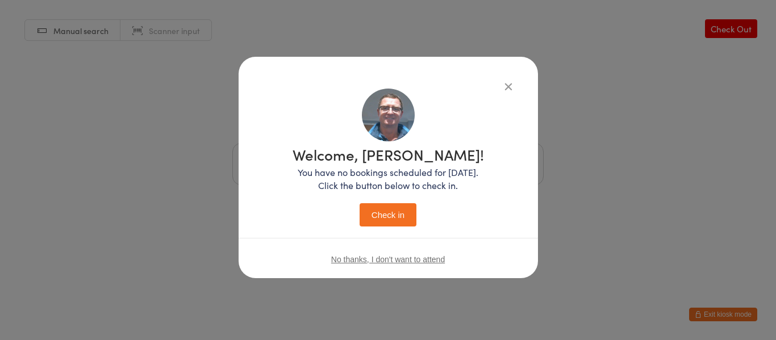
click at [382, 157] on h1 "Welcome, [PERSON_NAME]!" at bounding box center [388, 154] width 191 height 15
click at [384, 215] on button "Check in" at bounding box center [388, 214] width 57 height 23
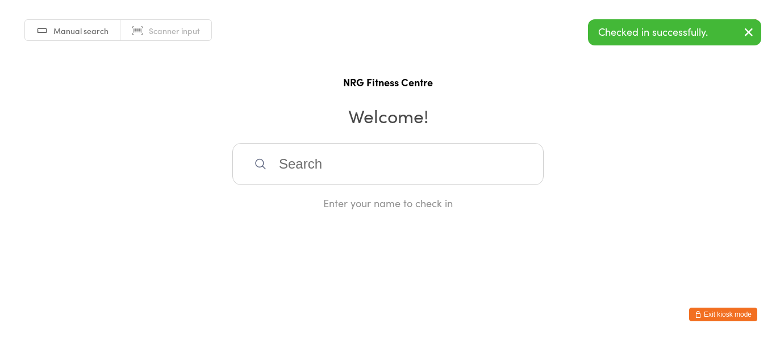
click at [739, 315] on button "Exit kiosk mode" at bounding box center [723, 315] width 68 height 14
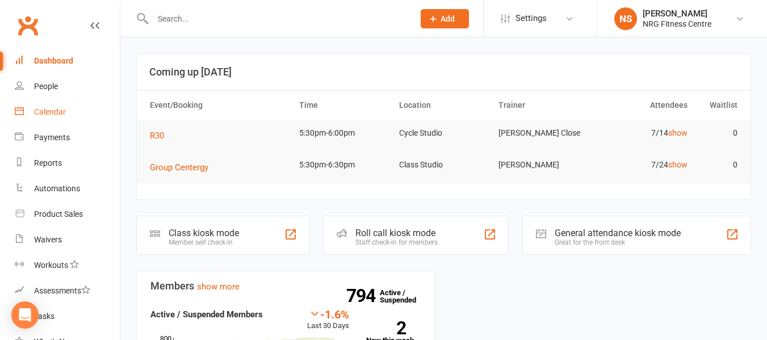
click at [61, 108] on div "Calendar" at bounding box center [50, 111] width 32 height 9
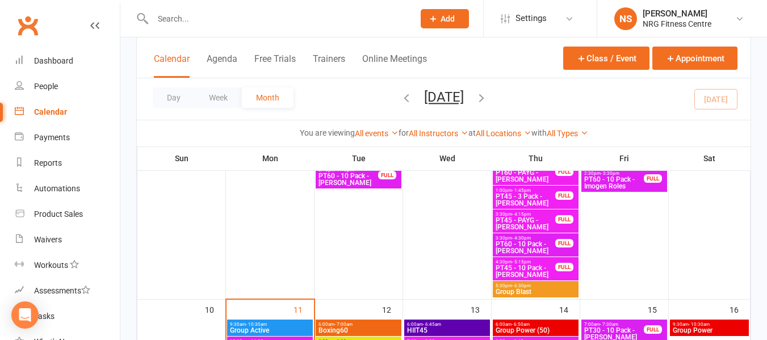
scroll to position [625, 0]
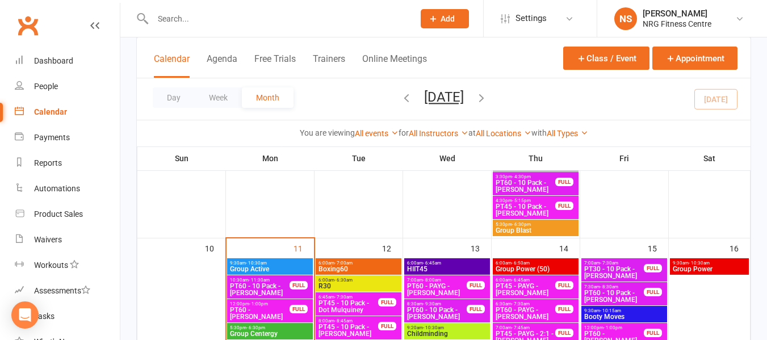
click at [349, 273] on div "6:00am - 7:00am Boxing60" at bounding box center [359, 266] width 86 height 16
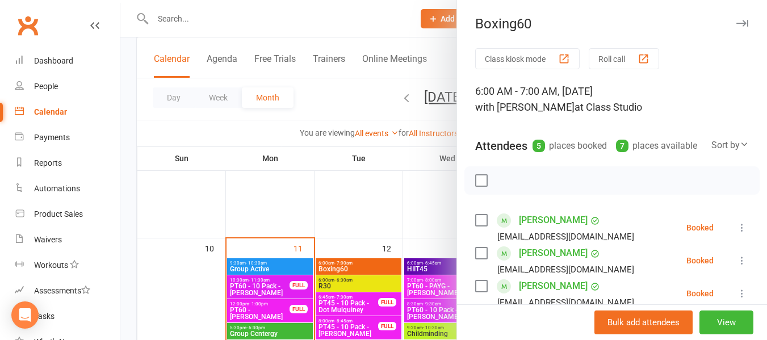
scroll to position [170, 0]
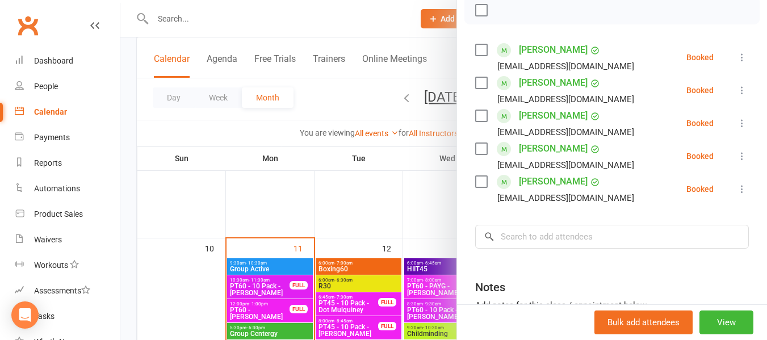
click at [272, 136] on div at bounding box center [443, 170] width 647 height 340
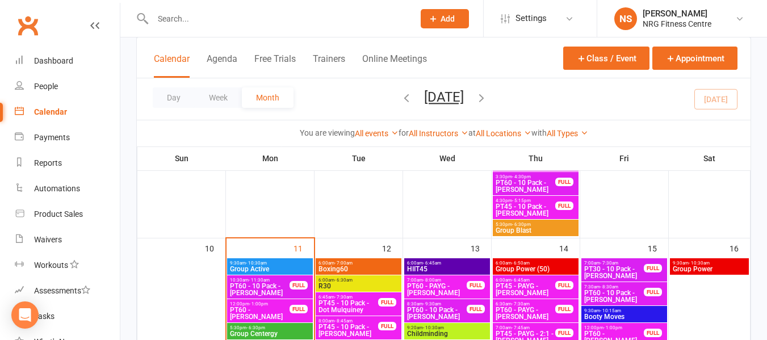
click at [360, 263] on span "6:00am - 7:00am" at bounding box center [358, 263] width 81 height 5
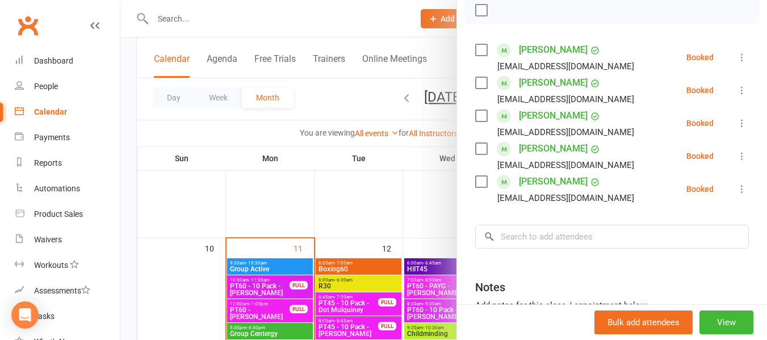
click at [263, 135] on div at bounding box center [443, 170] width 647 height 340
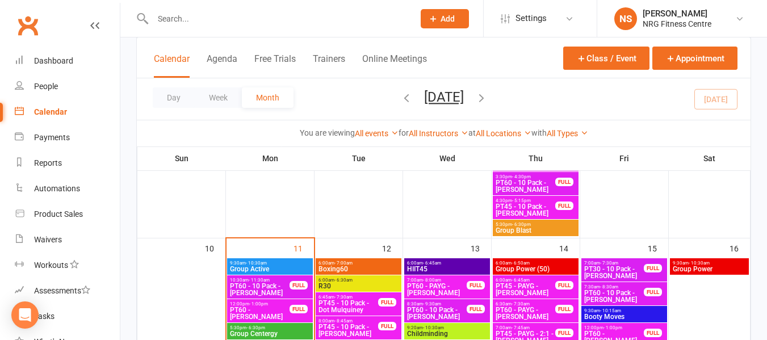
click at [358, 268] on span "Boxing60" at bounding box center [358, 269] width 81 height 7
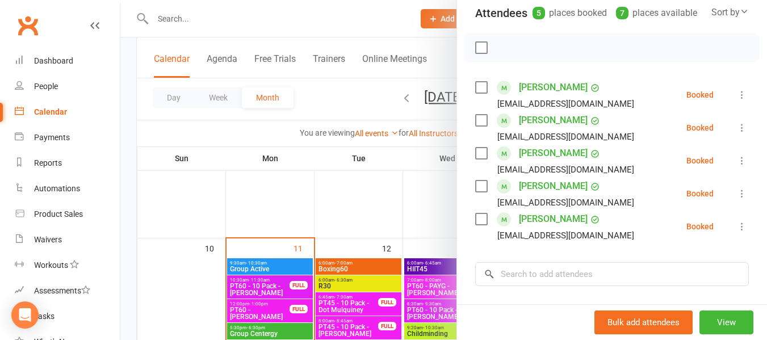
scroll to position [114, 0]
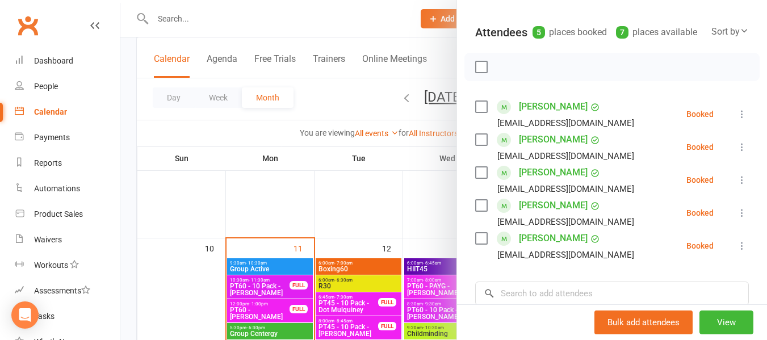
click at [269, 138] on div at bounding box center [443, 170] width 647 height 340
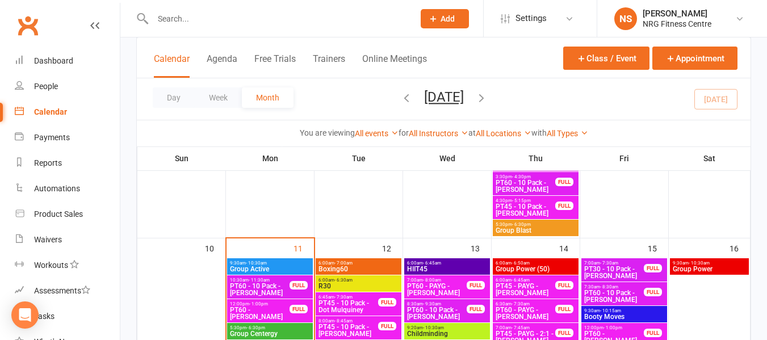
click at [336, 261] on span "- 7:00am" at bounding box center [344, 263] width 18 height 5
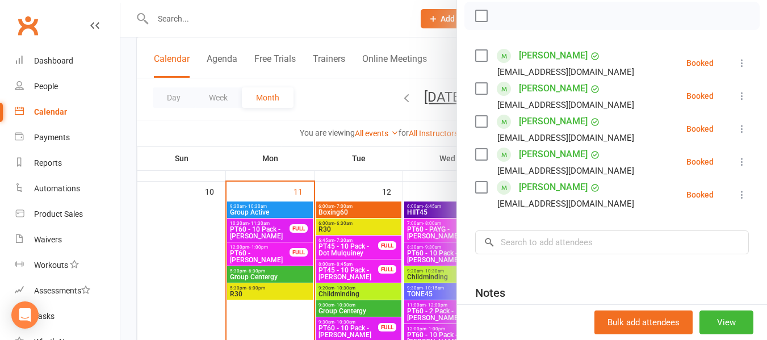
scroll to position [57, 0]
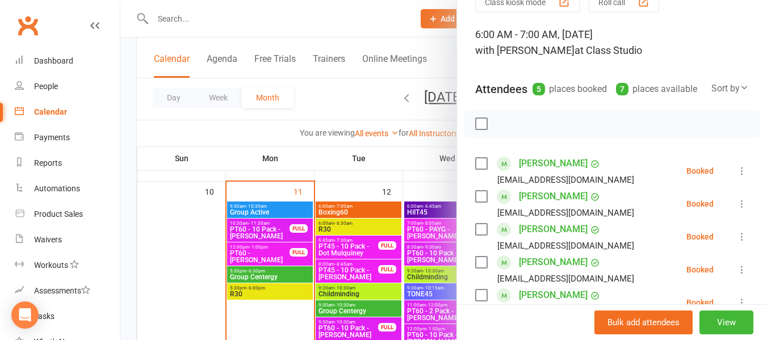
click at [257, 137] on div at bounding box center [443, 170] width 647 height 340
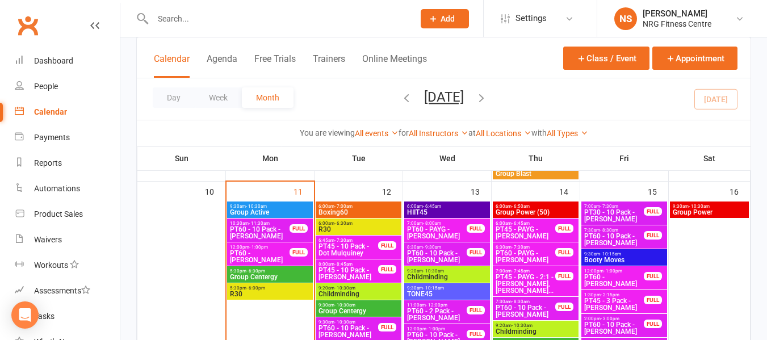
click at [344, 207] on span "- 7:00am" at bounding box center [344, 206] width 18 height 5
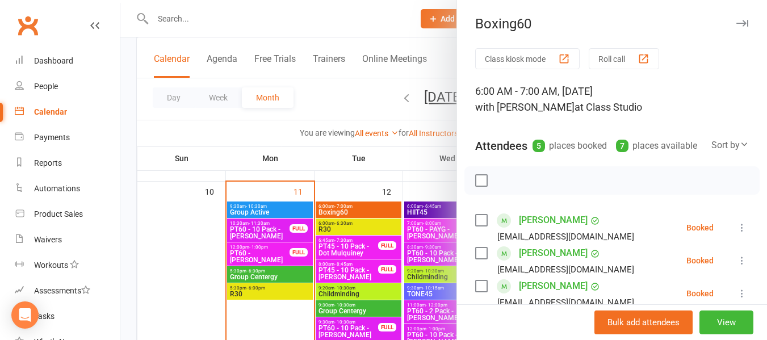
scroll to position [114, 0]
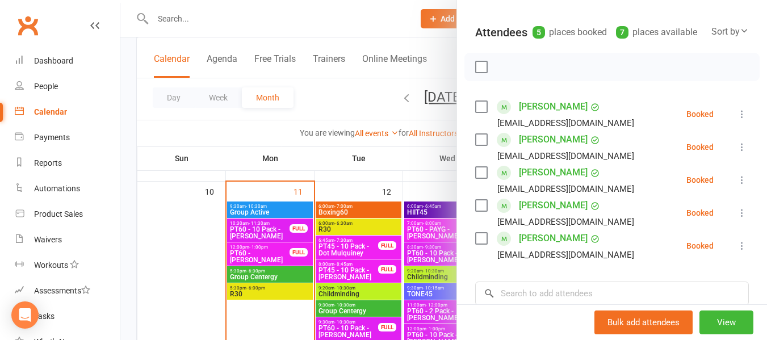
click at [280, 120] on div at bounding box center [443, 170] width 647 height 340
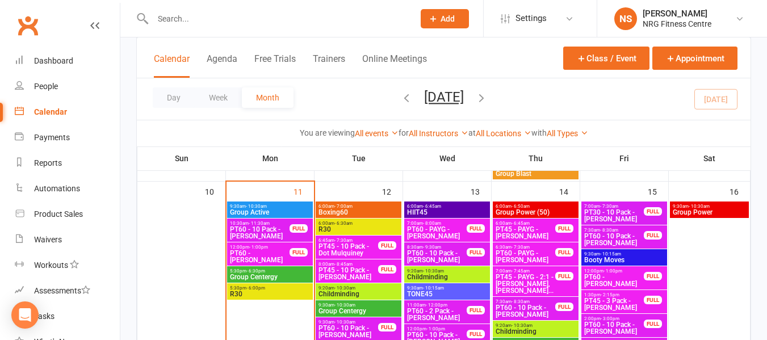
click at [364, 208] on span "6:00am - 7:00am" at bounding box center [358, 206] width 81 height 5
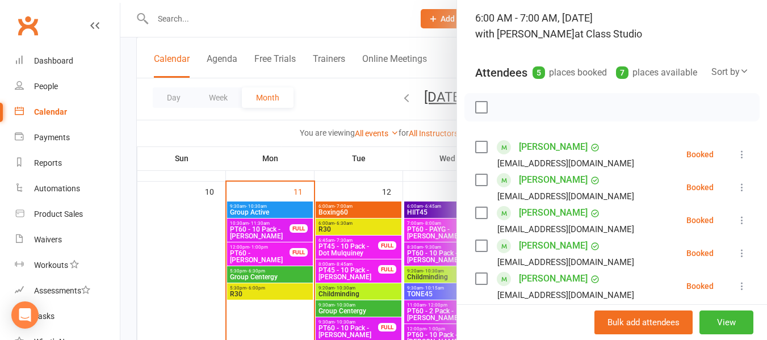
scroll to position [151, 0]
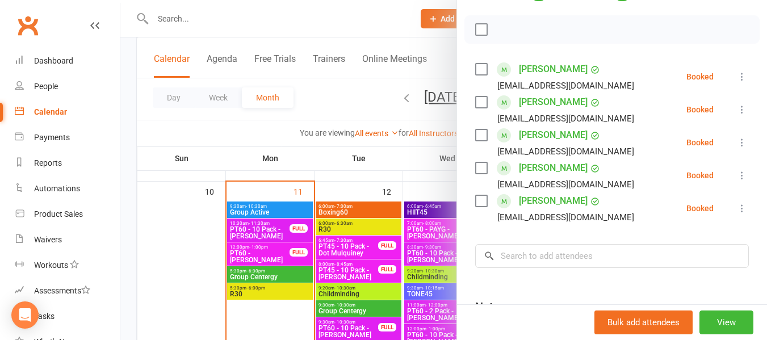
click at [269, 126] on div at bounding box center [443, 170] width 647 height 340
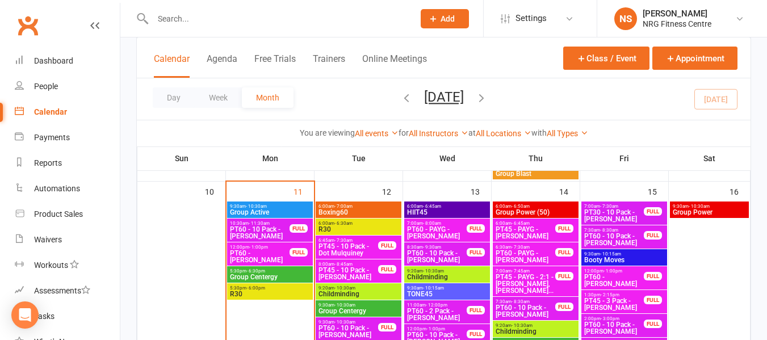
click at [336, 230] on span "R30" at bounding box center [358, 229] width 81 height 7
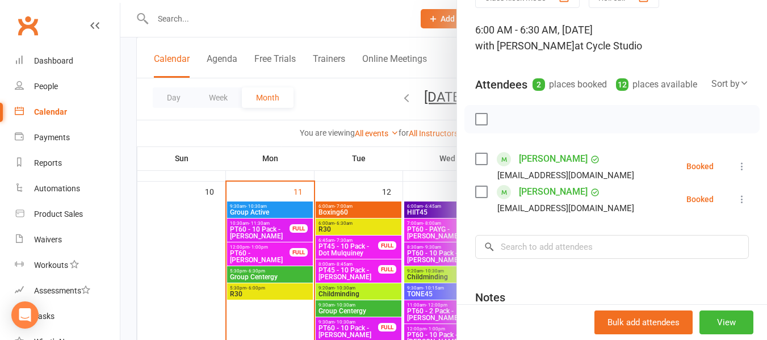
scroll to position [114, 0]
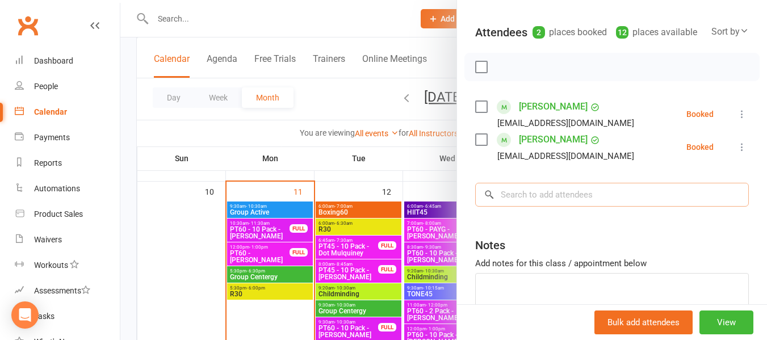
click at [545, 207] on input "search" at bounding box center [612, 195] width 274 height 24
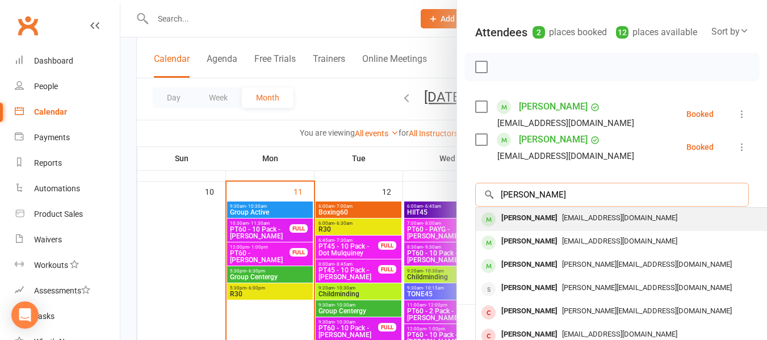
type input "jane"
click at [562, 222] on span "janedouch@outlook.com" at bounding box center [619, 218] width 115 height 9
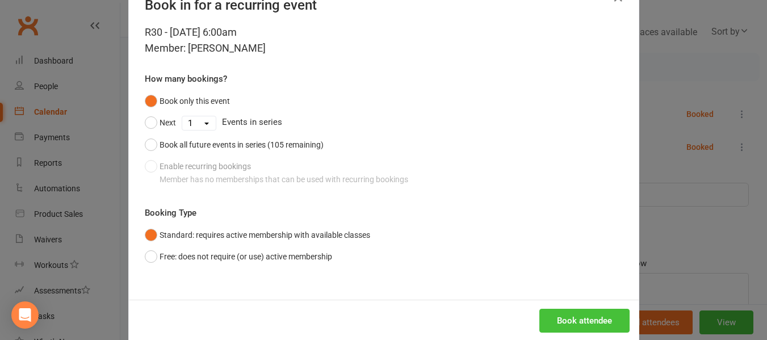
scroll to position [56, 0]
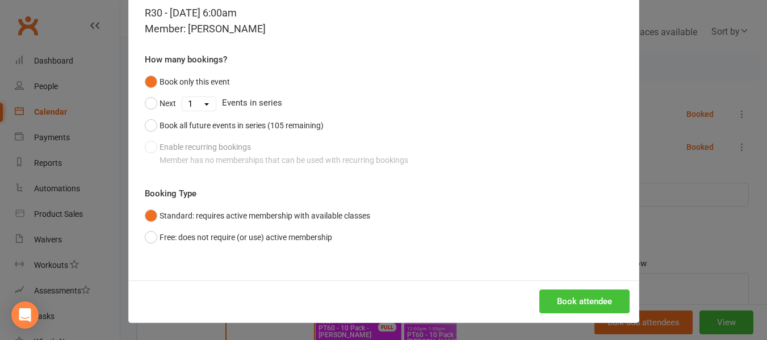
click at [589, 301] on button "Book attendee" at bounding box center [585, 302] width 90 height 24
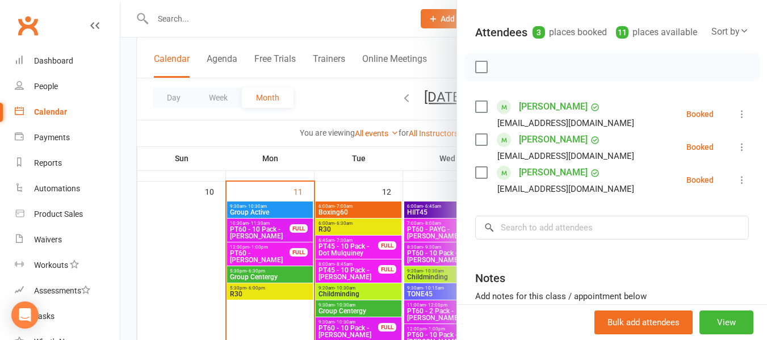
click at [259, 135] on div at bounding box center [443, 170] width 647 height 340
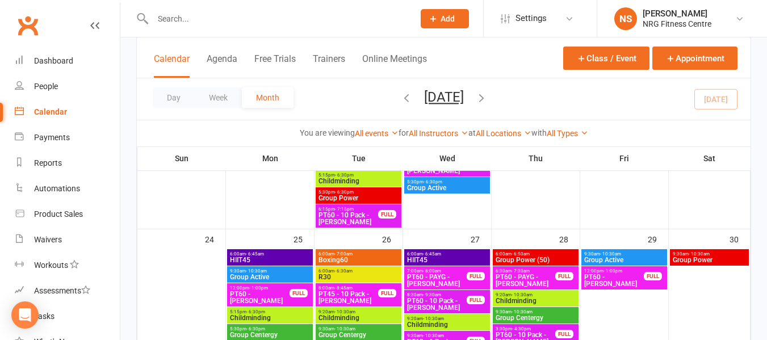
scroll to position [1193, 0]
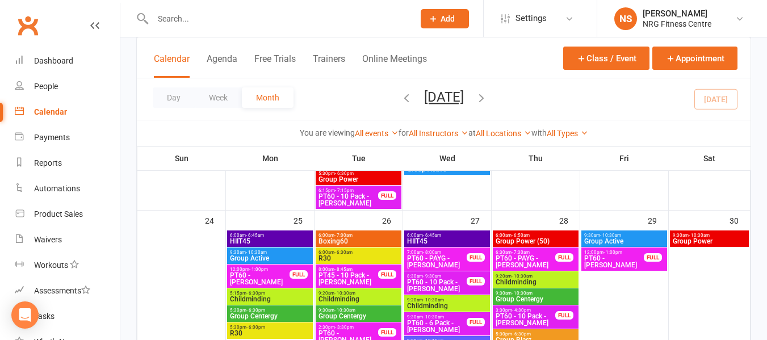
click at [218, 31] on div at bounding box center [271, 18] width 270 height 37
click at [219, 14] on input "text" at bounding box center [277, 19] width 257 height 16
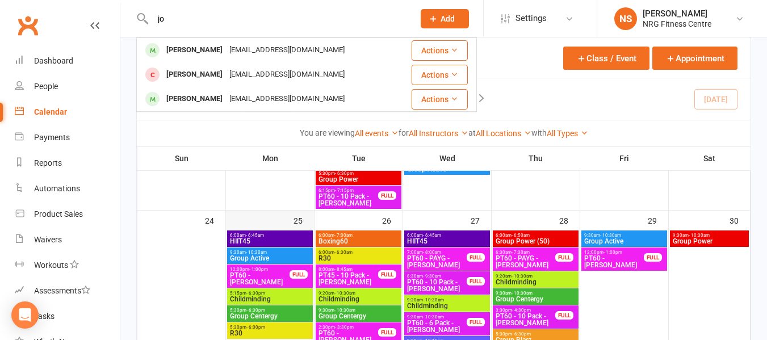
type input "j"
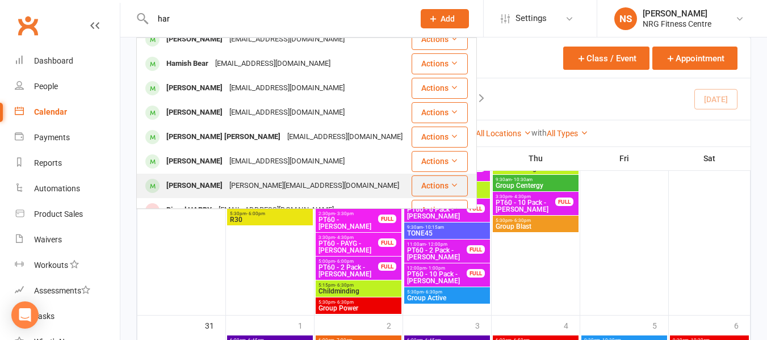
scroll to position [1363, 0]
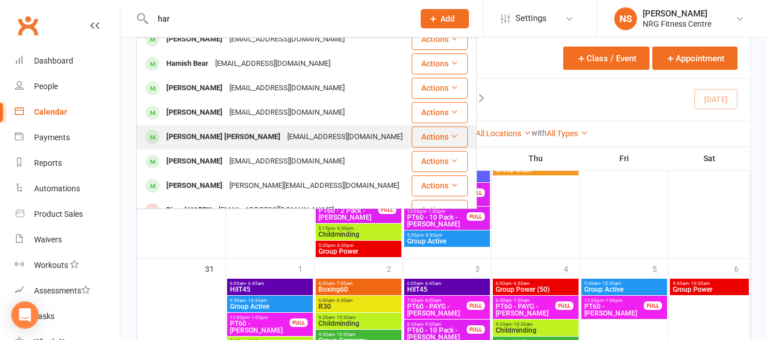
type input "har"
click at [294, 129] on div "jenenehartnett@hotmail.com" at bounding box center [345, 137] width 122 height 16
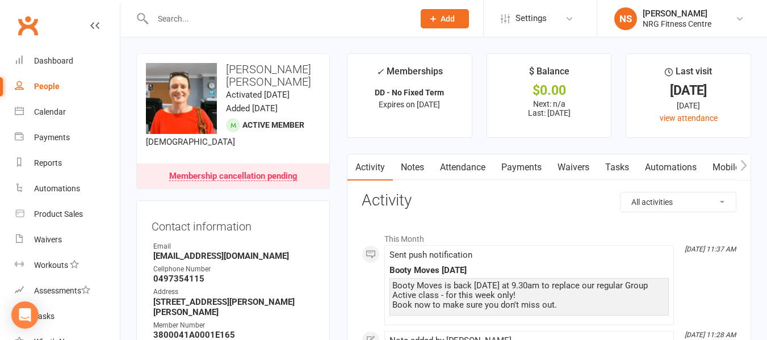
click at [512, 170] on link "Payments" at bounding box center [522, 168] width 56 height 26
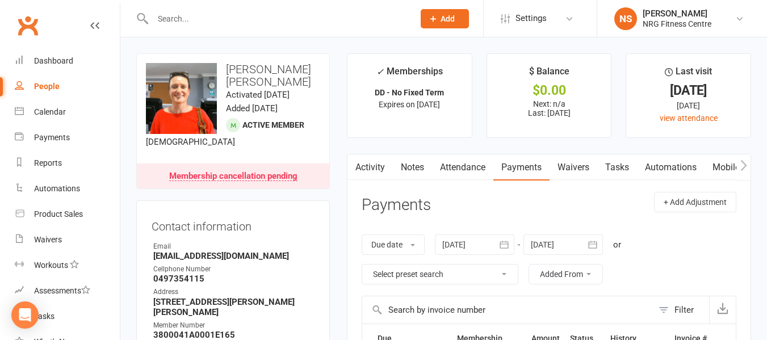
click at [380, 168] on link "Activity" at bounding box center [370, 168] width 45 height 26
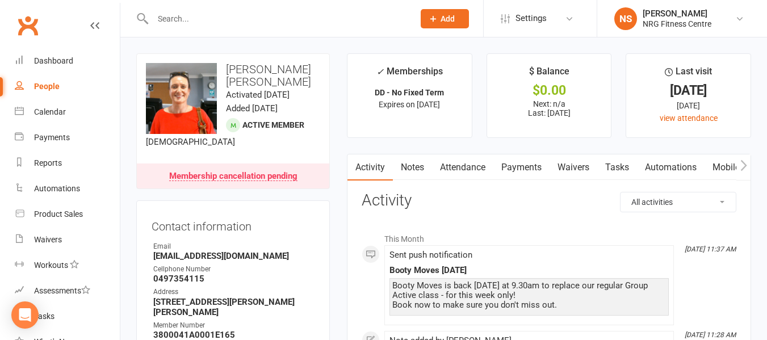
click at [536, 166] on link "Payments" at bounding box center [522, 168] width 56 height 26
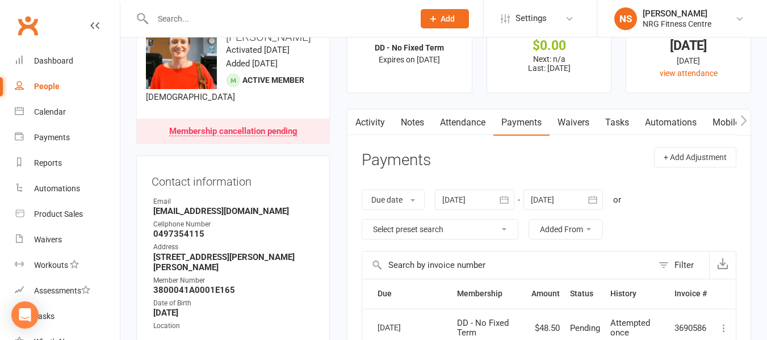
scroll to position [114, 0]
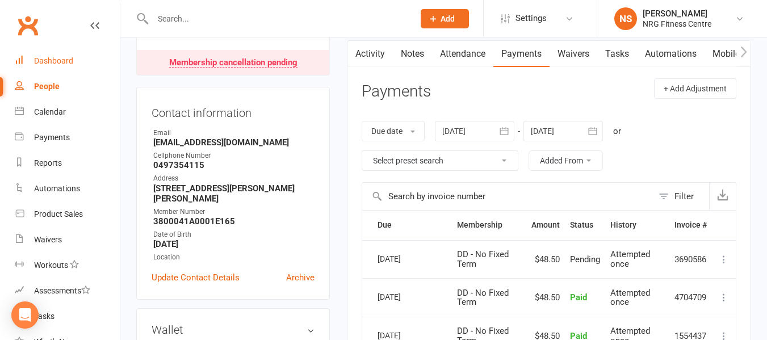
click at [72, 65] on link "Dashboard" at bounding box center [67, 61] width 105 height 26
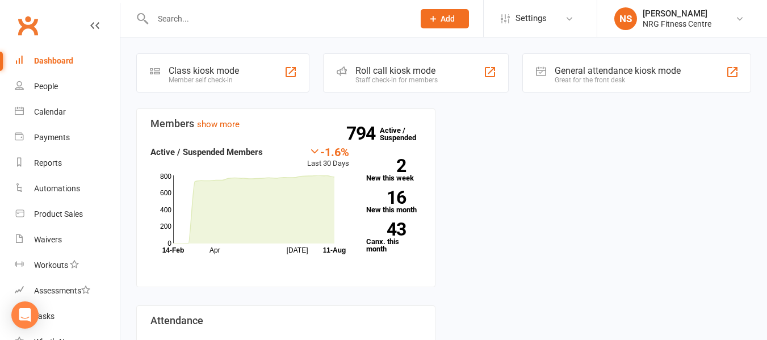
click at [541, 251] on div "Members show more -1.6% Last 30 Days Active / Suspended Members Apr Jul Month 1…" at bounding box center [444, 298] width 632 height 378
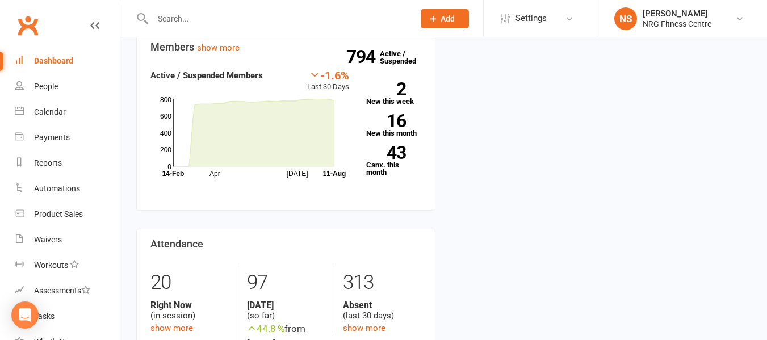
scroll to position [57, 0]
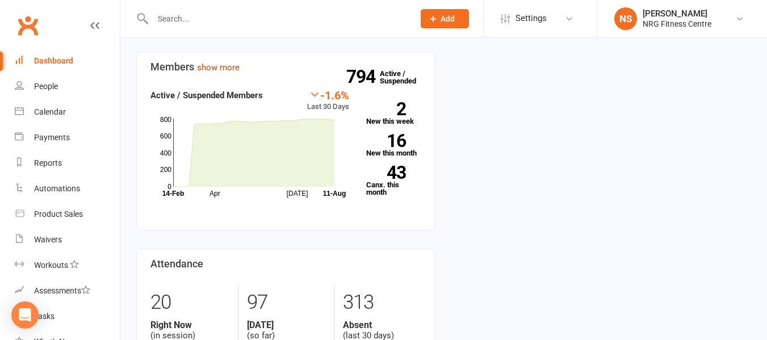
click at [216, 65] on link "show more" at bounding box center [218, 67] width 43 height 10
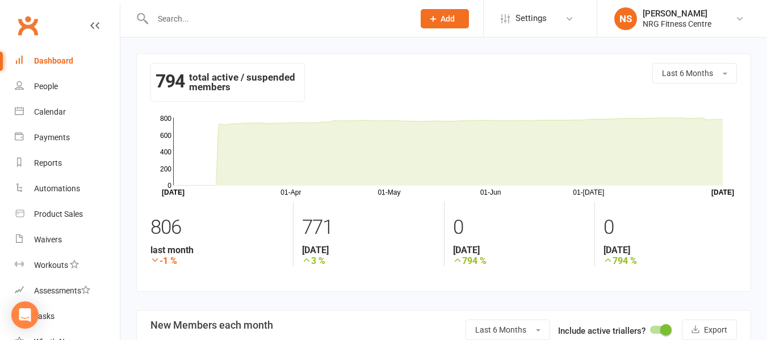
click at [62, 60] on div "Dashboard" at bounding box center [53, 60] width 39 height 9
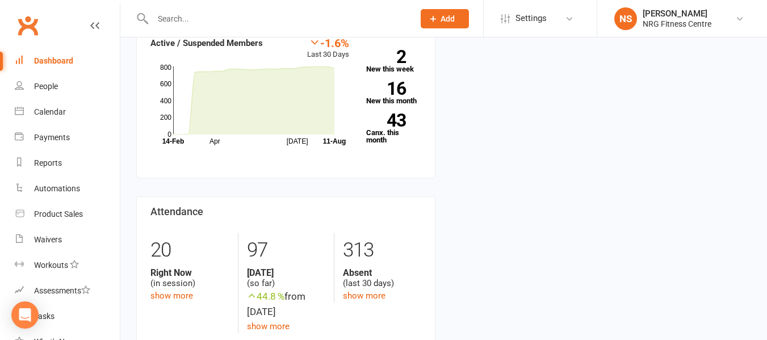
scroll to position [114, 0]
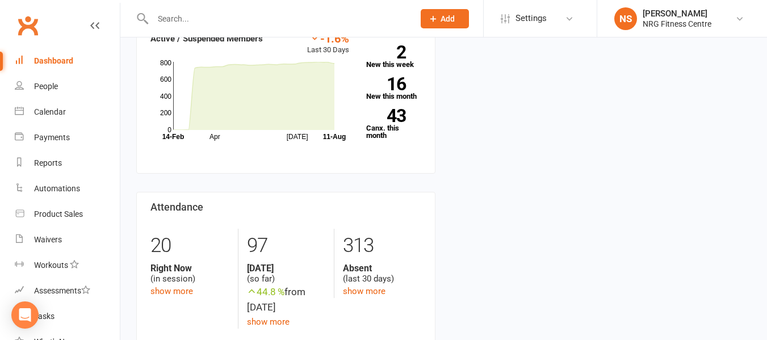
click at [172, 138] on icon "Apr Jul Month 14-Feb 11-Aug 0 200 400 600 800" at bounding box center [250, 98] width 199 height 85
click at [216, 112] on icon at bounding box center [253, 96] width 161 height 68
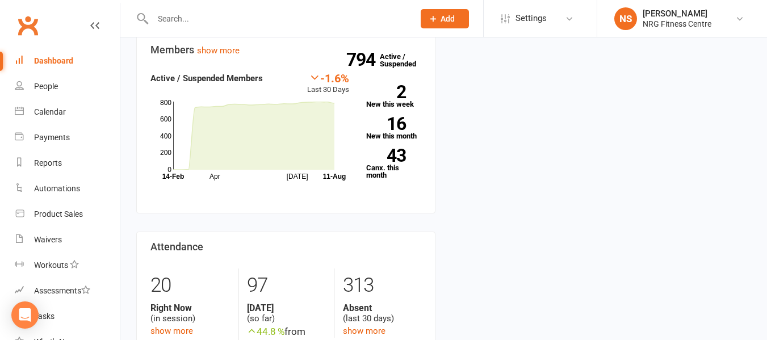
scroll to position [57, 0]
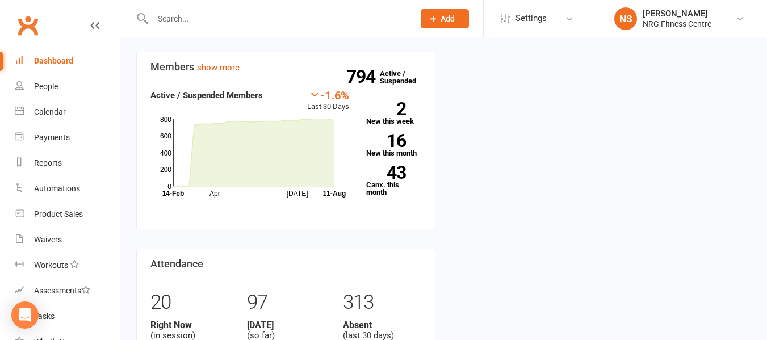
click at [90, 66] on link "Dashboard" at bounding box center [67, 61] width 105 height 26
